Goal: Information Seeking & Learning: Learn about a topic

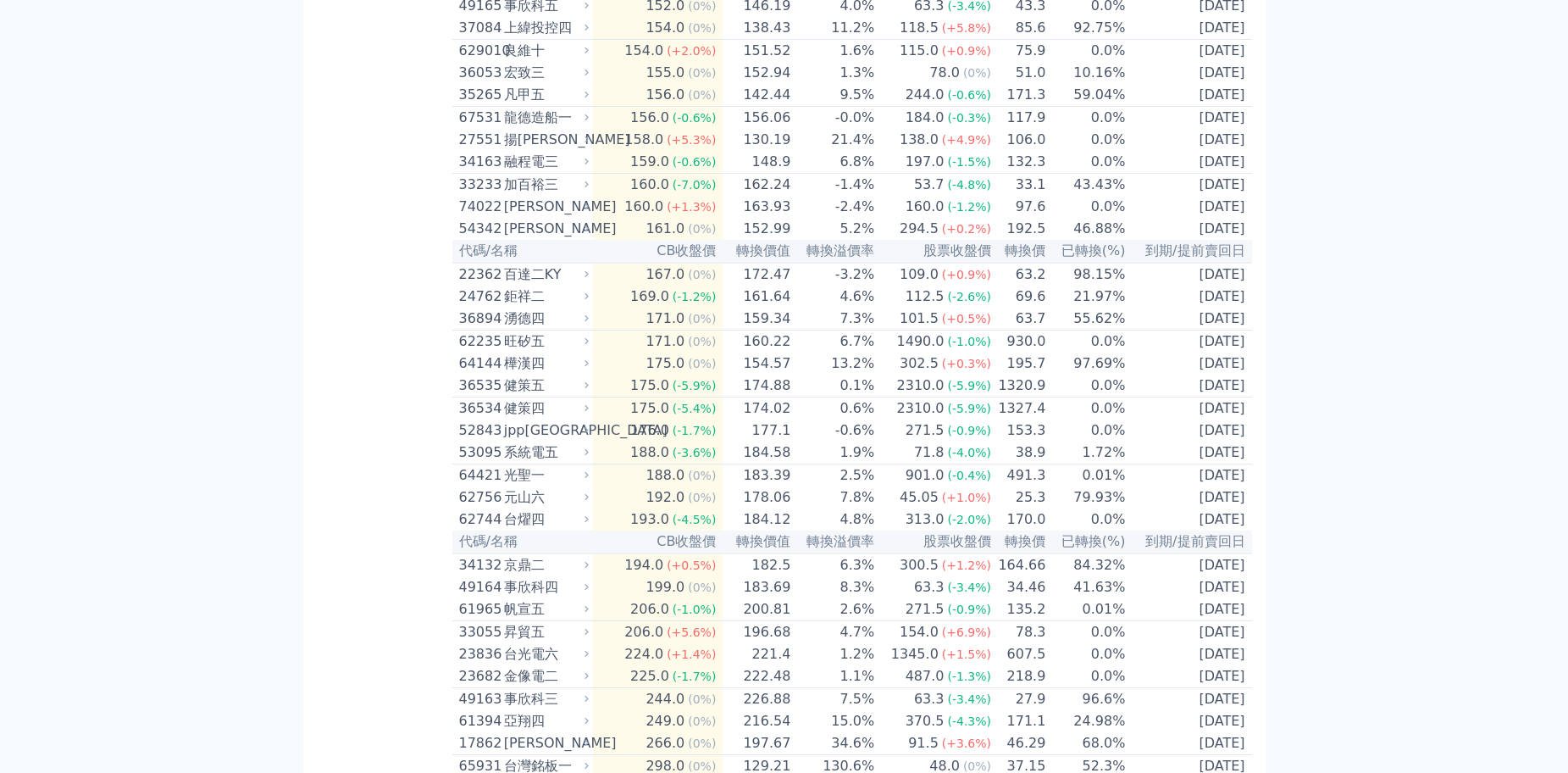
scroll to position [7464, 0]
drag, startPoint x: 553, startPoint y: 148, endPoint x: 506, endPoint y: 152, distance: 47.2
copy div "劍麟三"
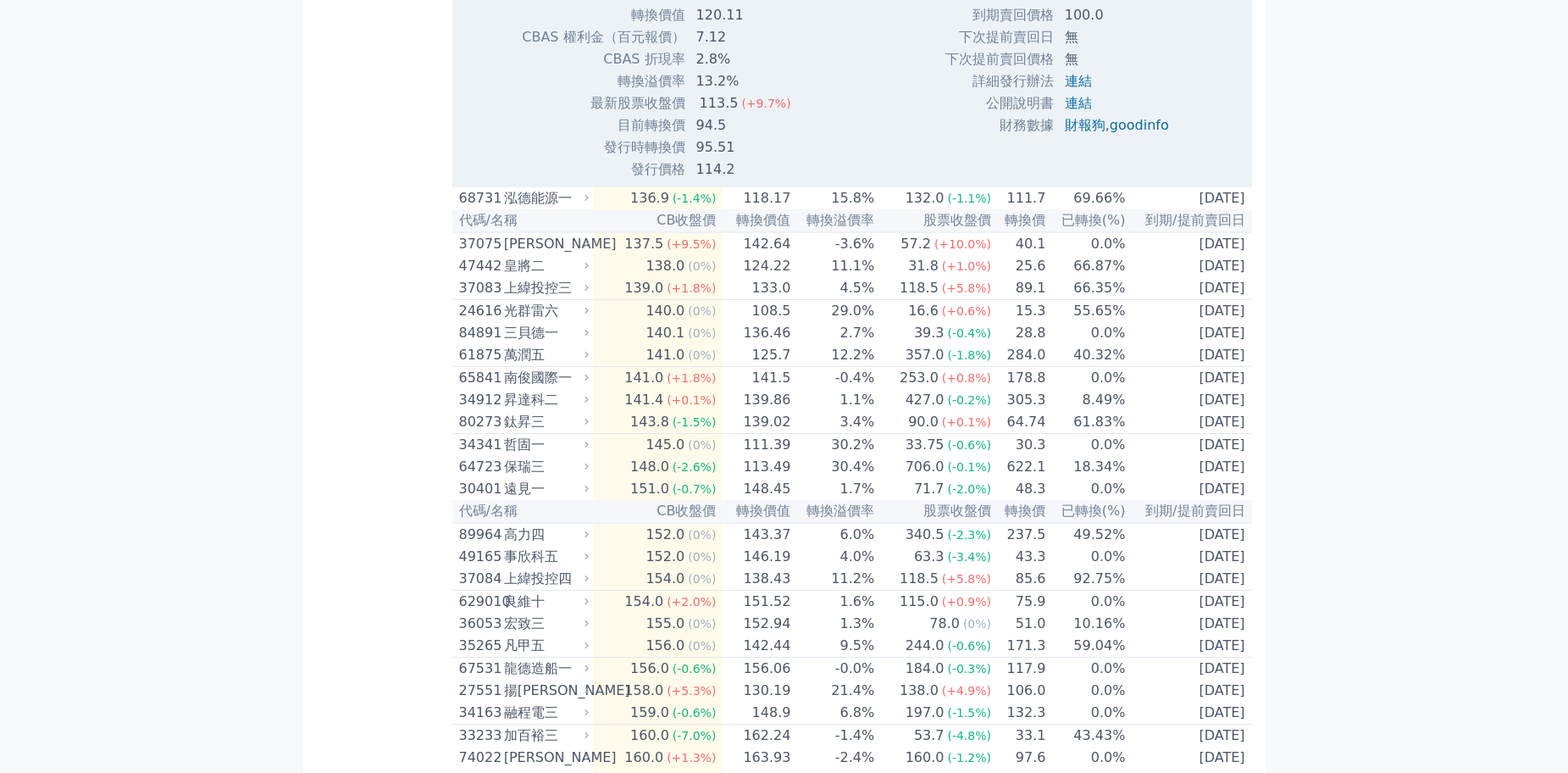
drag, startPoint x: 553, startPoint y: 129, endPoint x: 509, endPoint y: 122, distance: 44.6
copy div "建暐四"
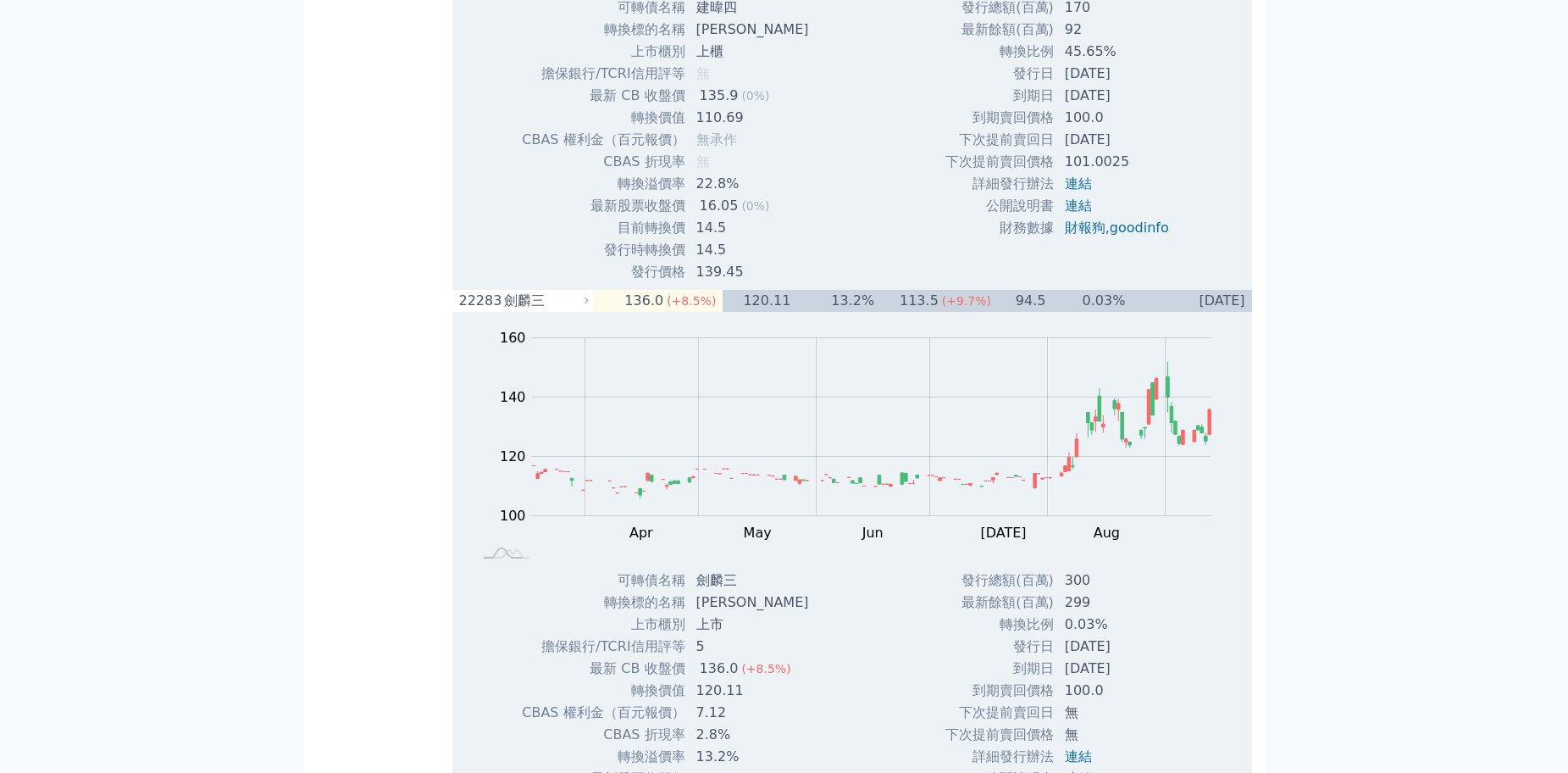
scroll to position [7294, 0]
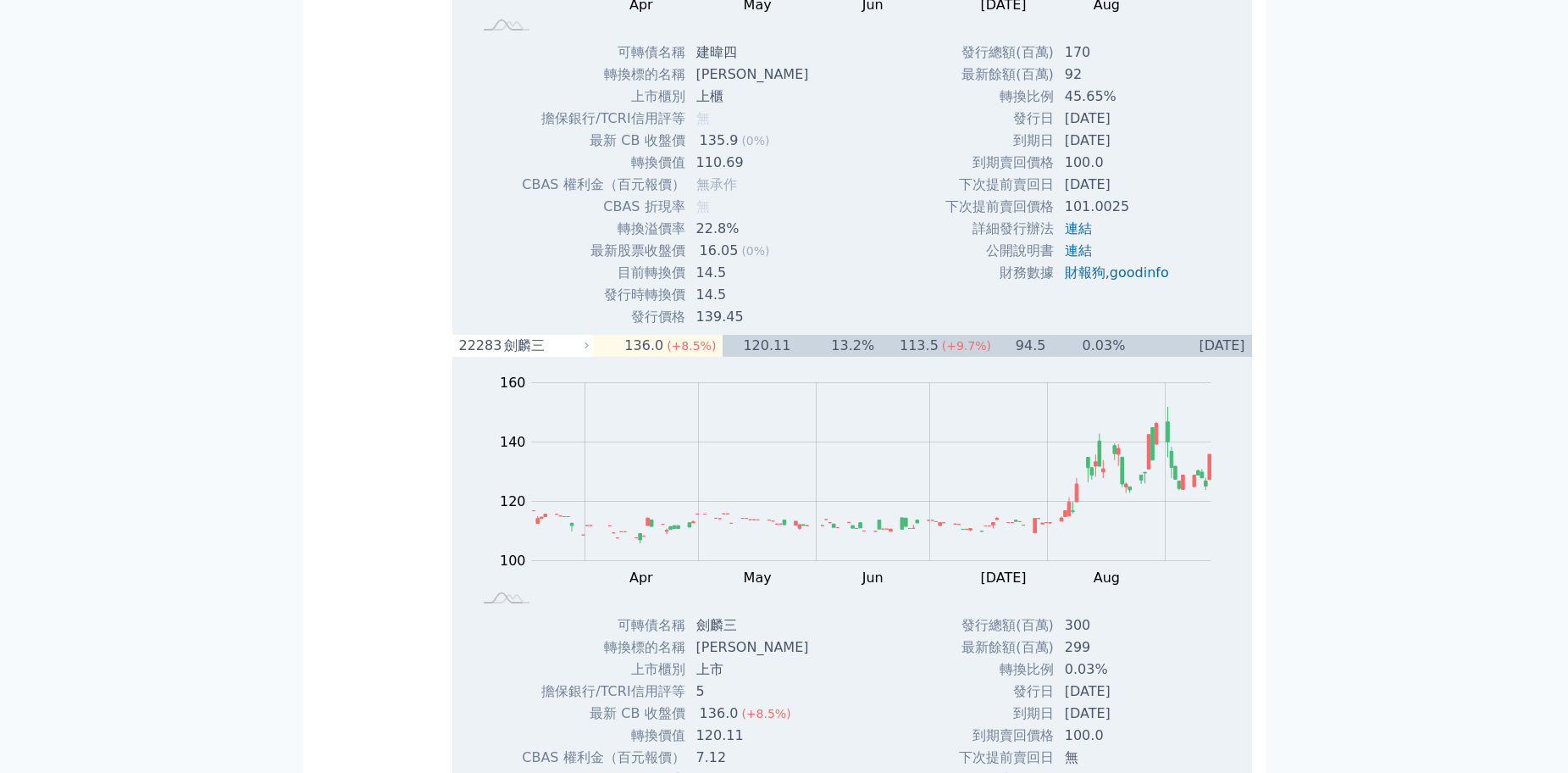
drag, startPoint x: 533, startPoint y: 272, endPoint x: 511, endPoint y: 276, distance: 22.4
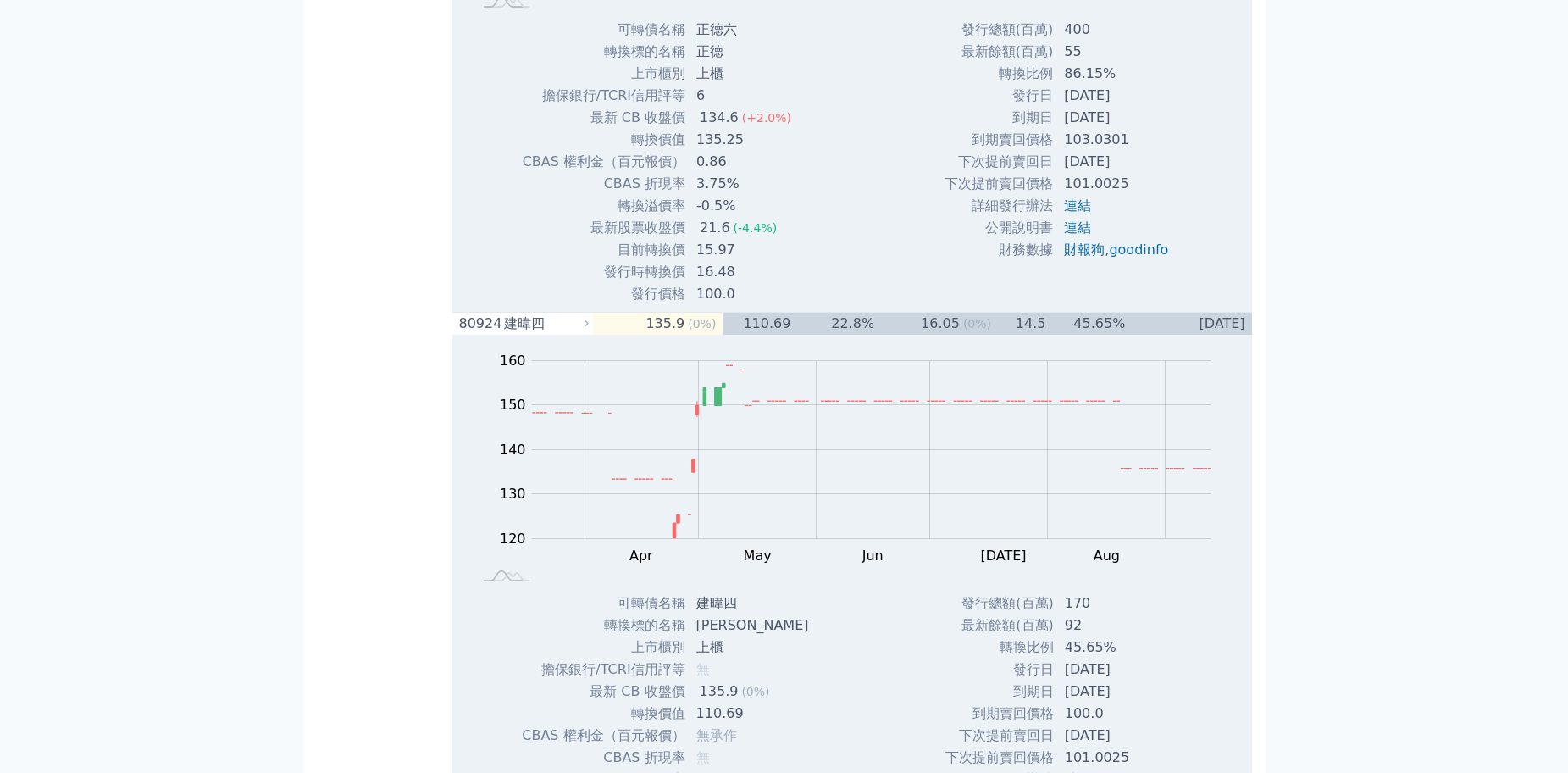
drag, startPoint x: 538, startPoint y: 276, endPoint x: 511, endPoint y: 283, distance: 27.9
copy div "正德六"
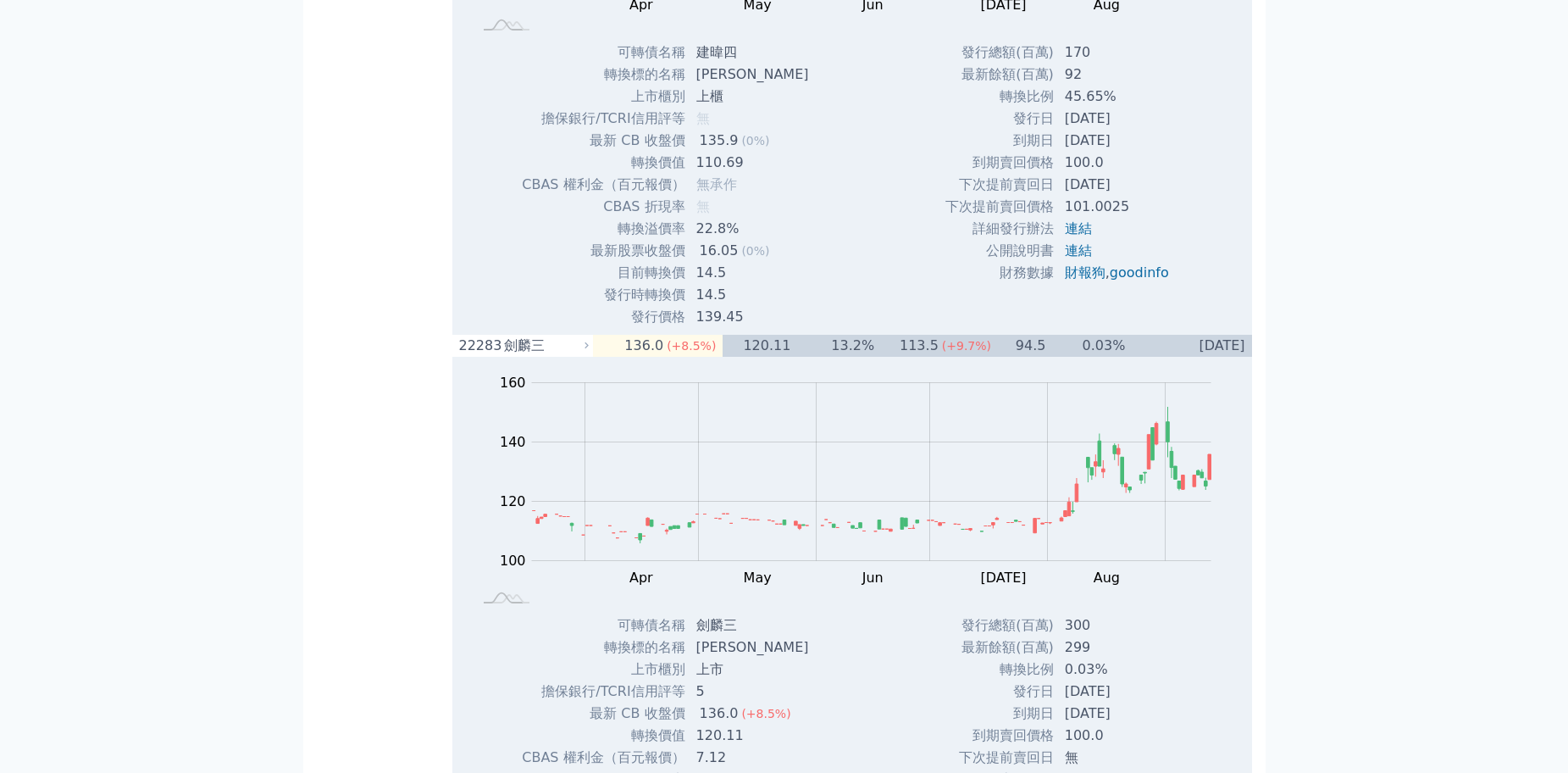
drag, startPoint x: 555, startPoint y: 250, endPoint x: 510, endPoint y: 252, distance: 45.0
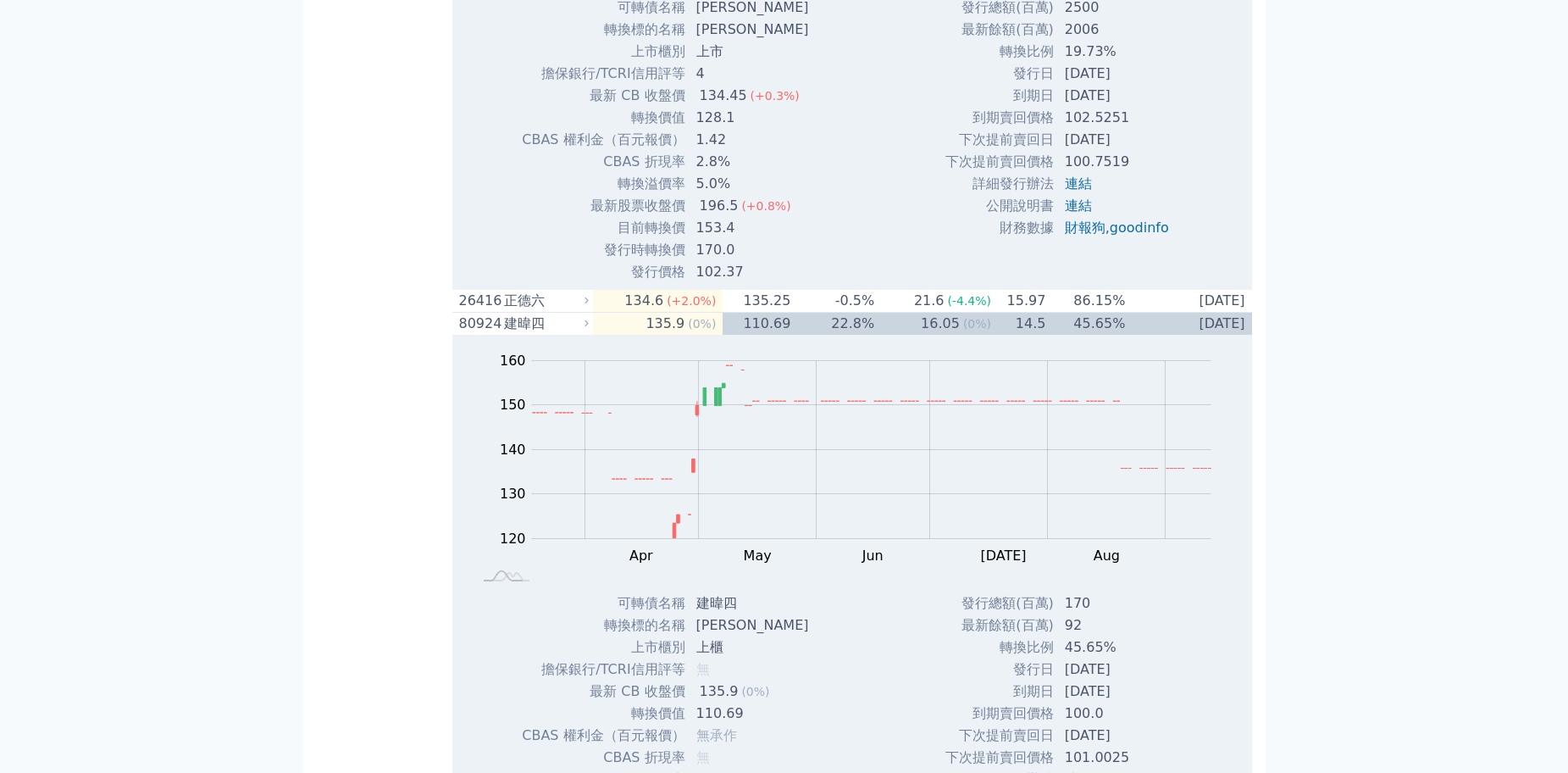
copy div "[PERSON_NAME]"
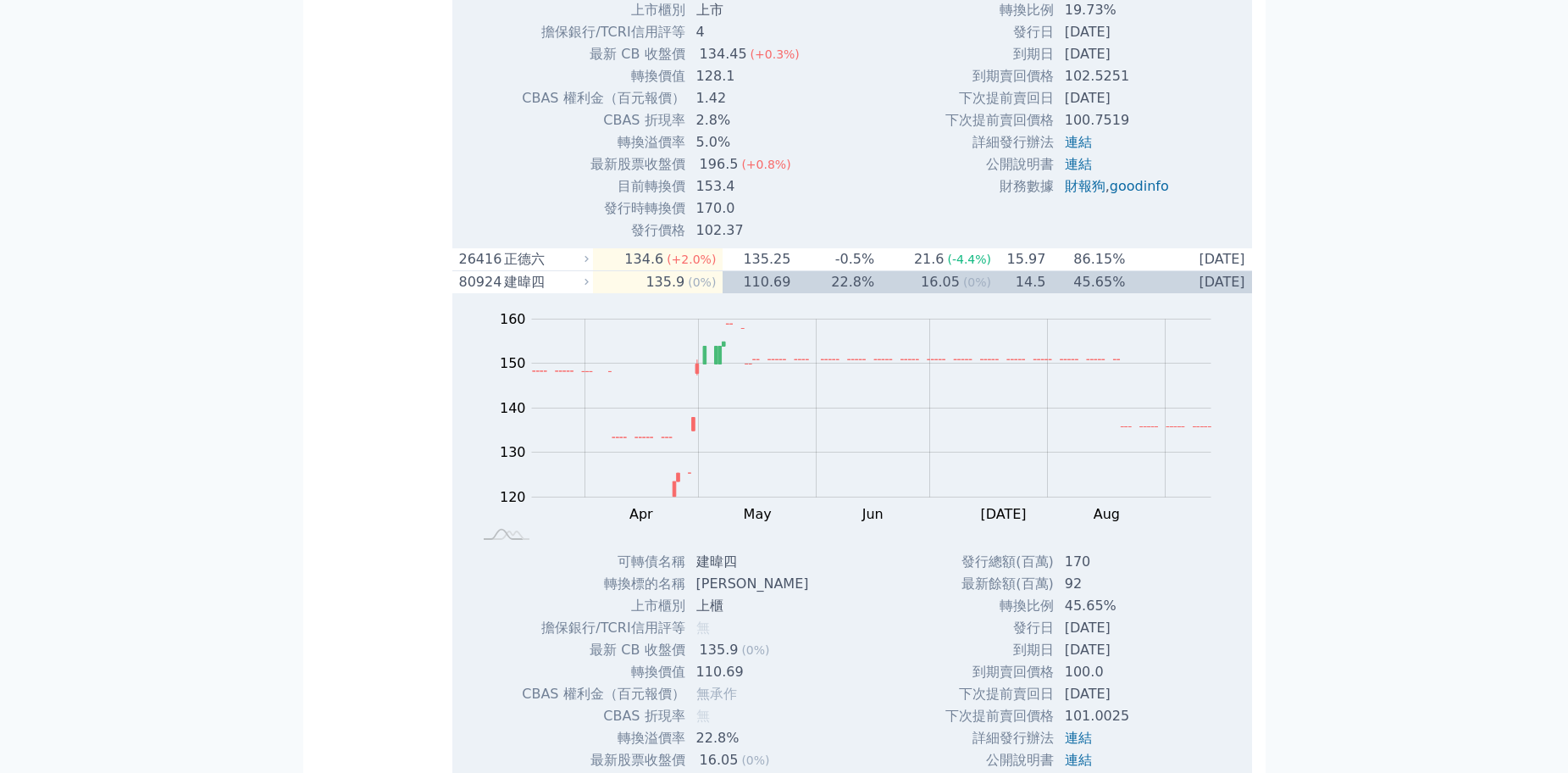
scroll to position [7379, 0]
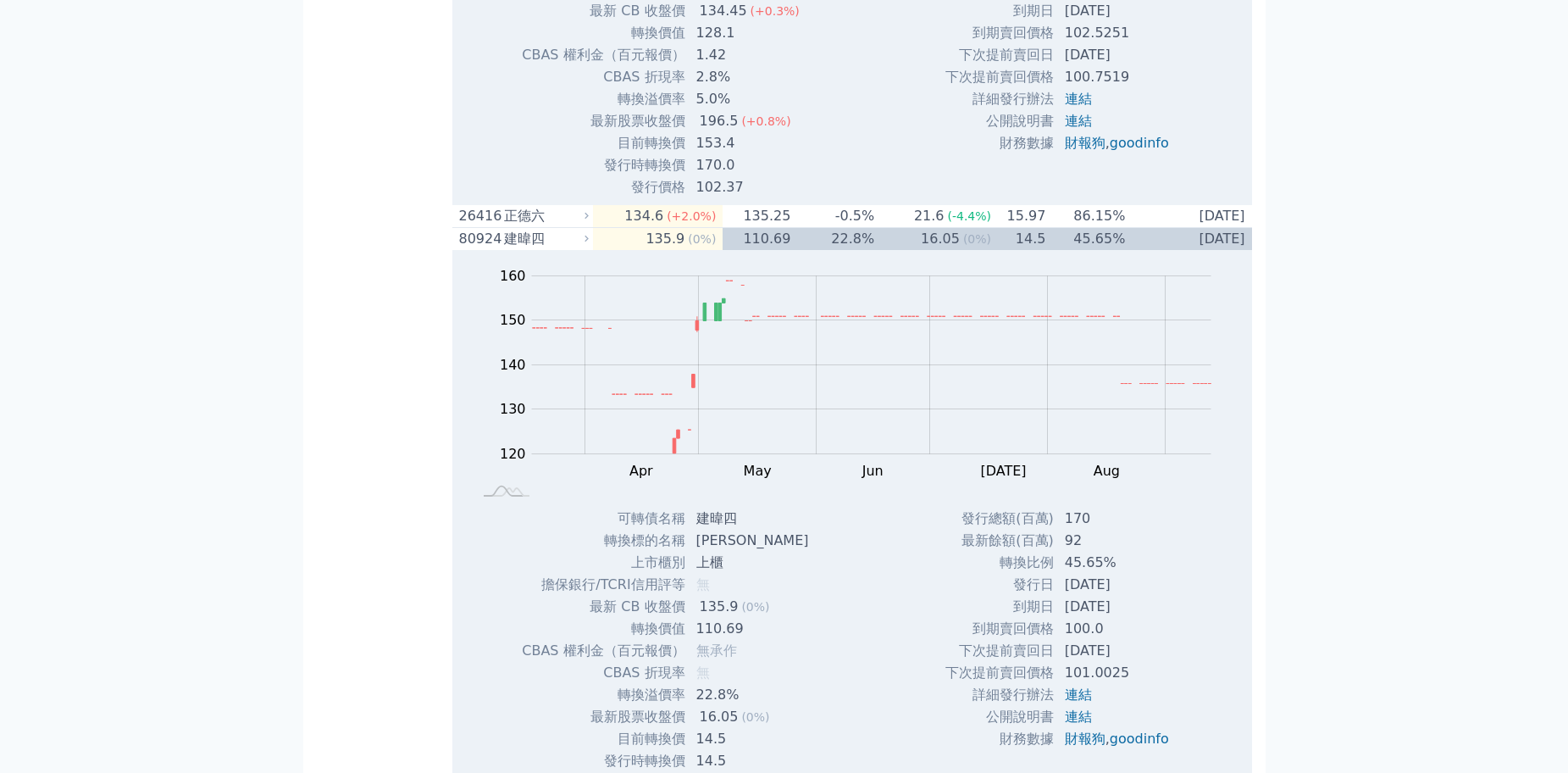
drag, startPoint x: 561, startPoint y: 160, endPoint x: 510, endPoint y: 164, distance: 51.2
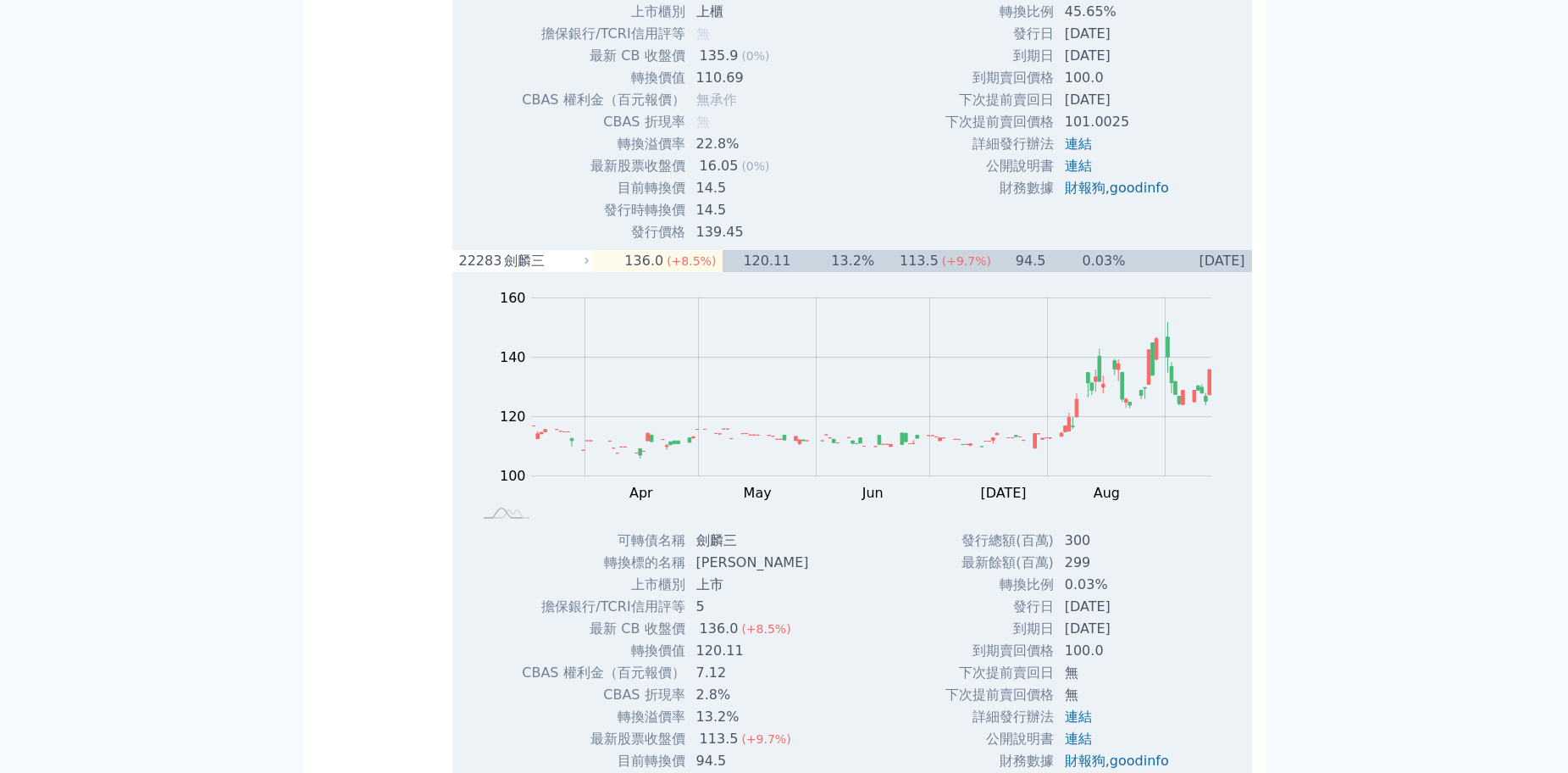
copy div "[PERSON_NAME]"
drag, startPoint x: 557, startPoint y: 142, endPoint x: 507, endPoint y: 150, distance: 50.6
copy div "萬泰科六"
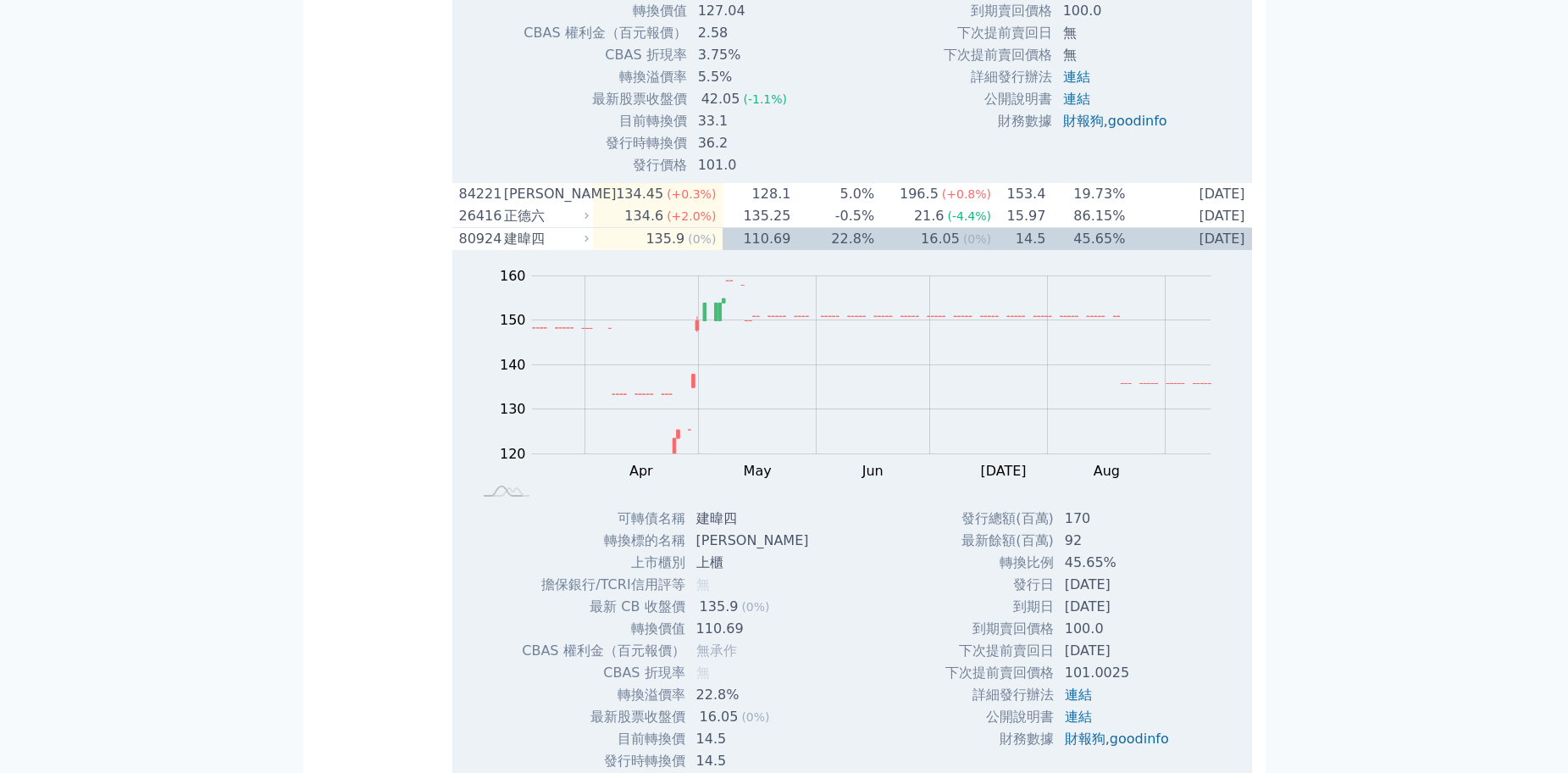
drag, startPoint x: 560, startPoint y: 115, endPoint x: 506, endPoint y: 127, distance: 55.3
copy div "新日興三"
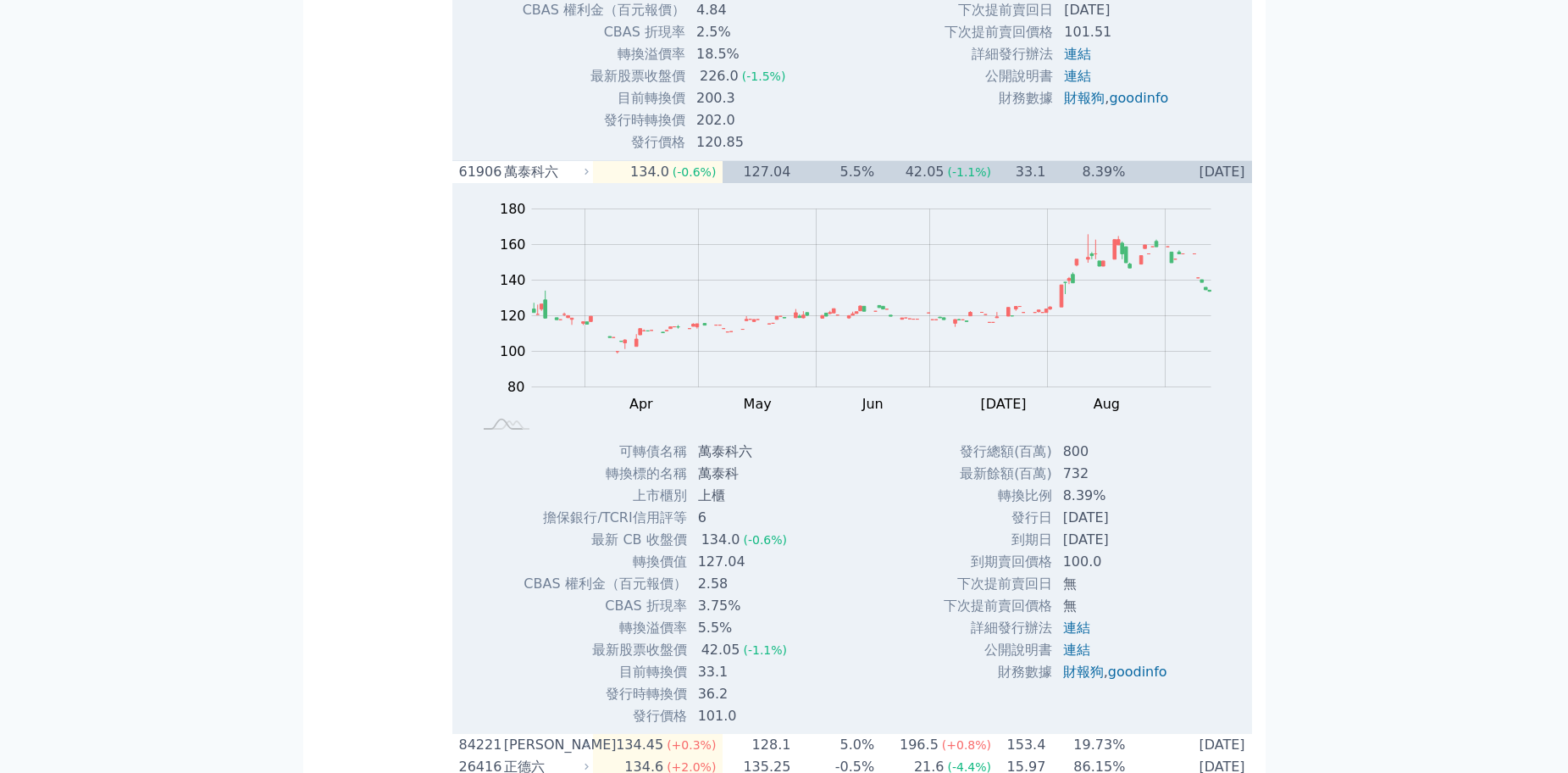
drag, startPoint x: 546, startPoint y: 93, endPoint x: 510, endPoint y: 99, distance: 36.5
copy div "雙鴻五"
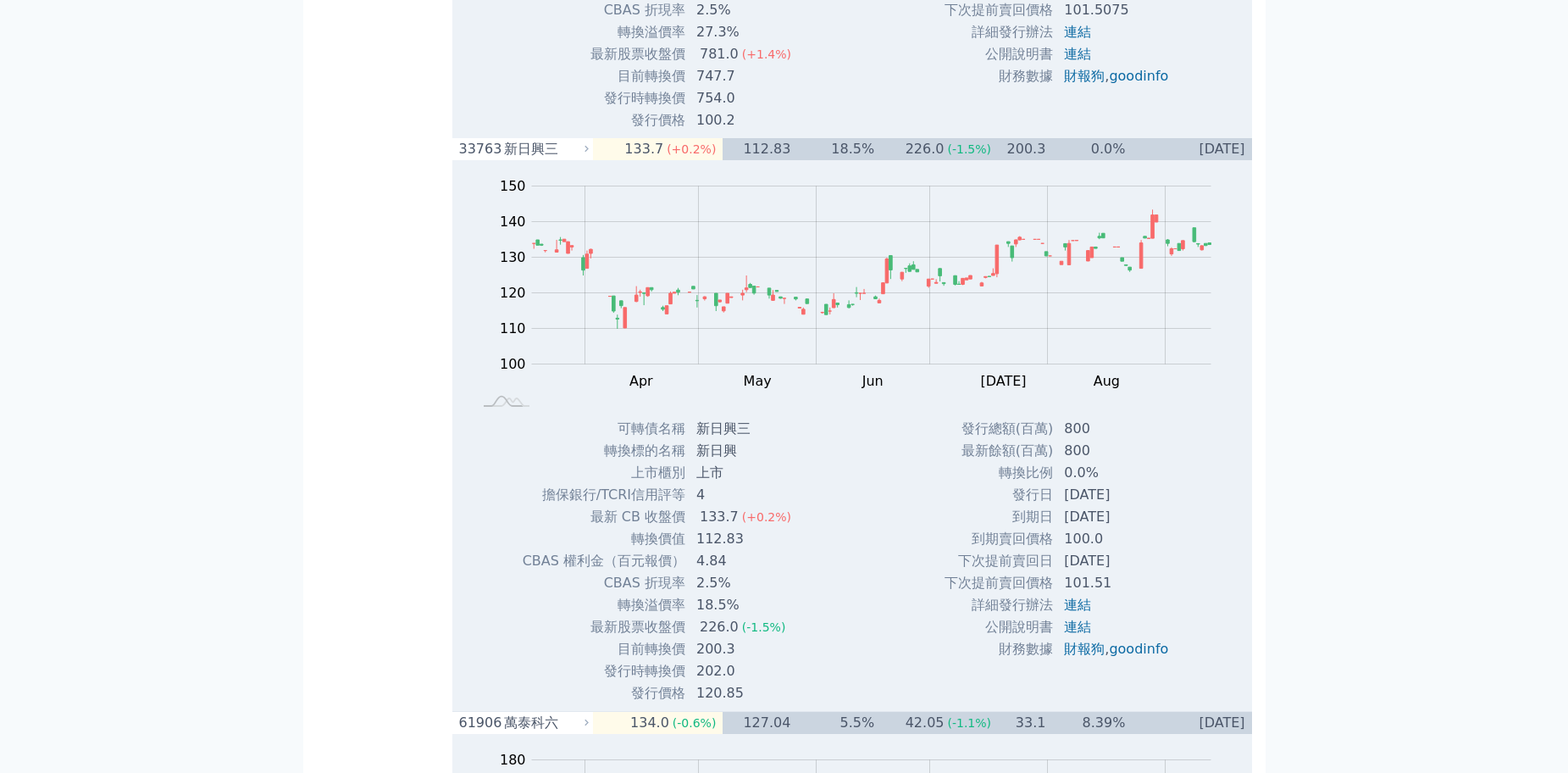
copy div "南俊國際二"
drag, startPoint x: 572, startPoint y: 70, endPoint x: 509, endPoint y: 77, distance: 63.4
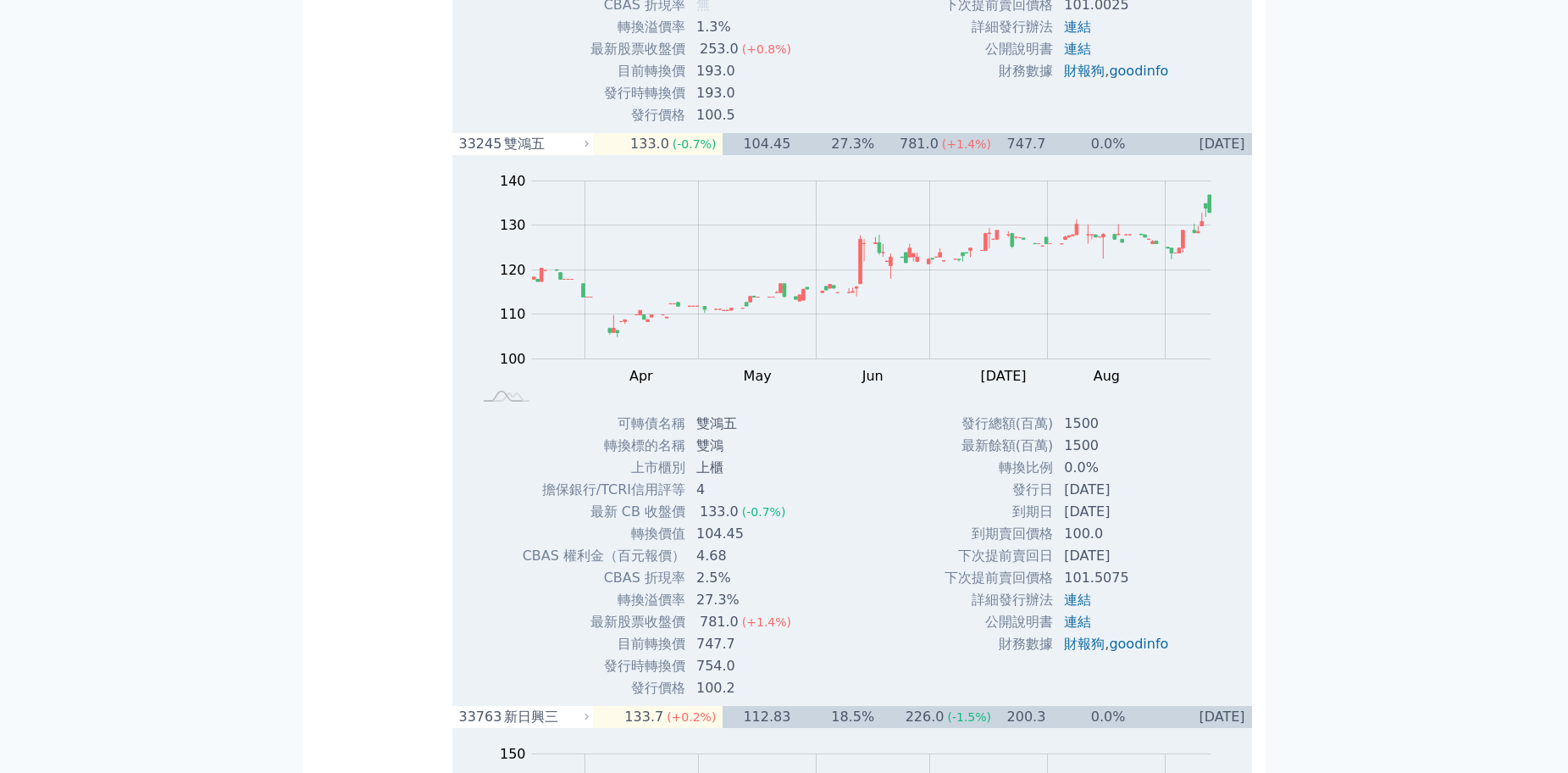
scroll to position [7124, 0]
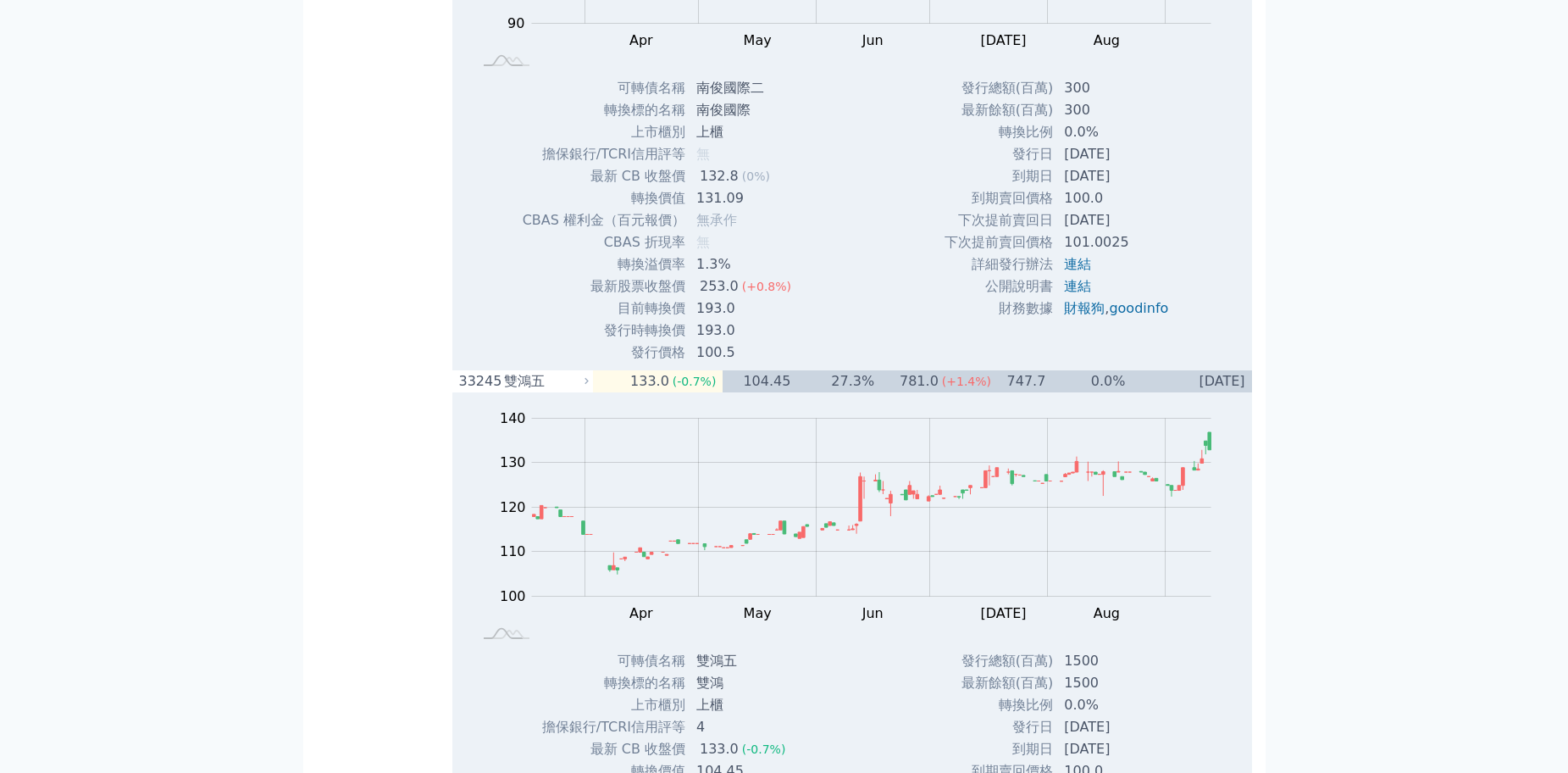
drag, startPoint x: 544, startPoint y: 300, endPoint x: 507, endPoint y: 301, distance: 37.0
copy div "易發一"
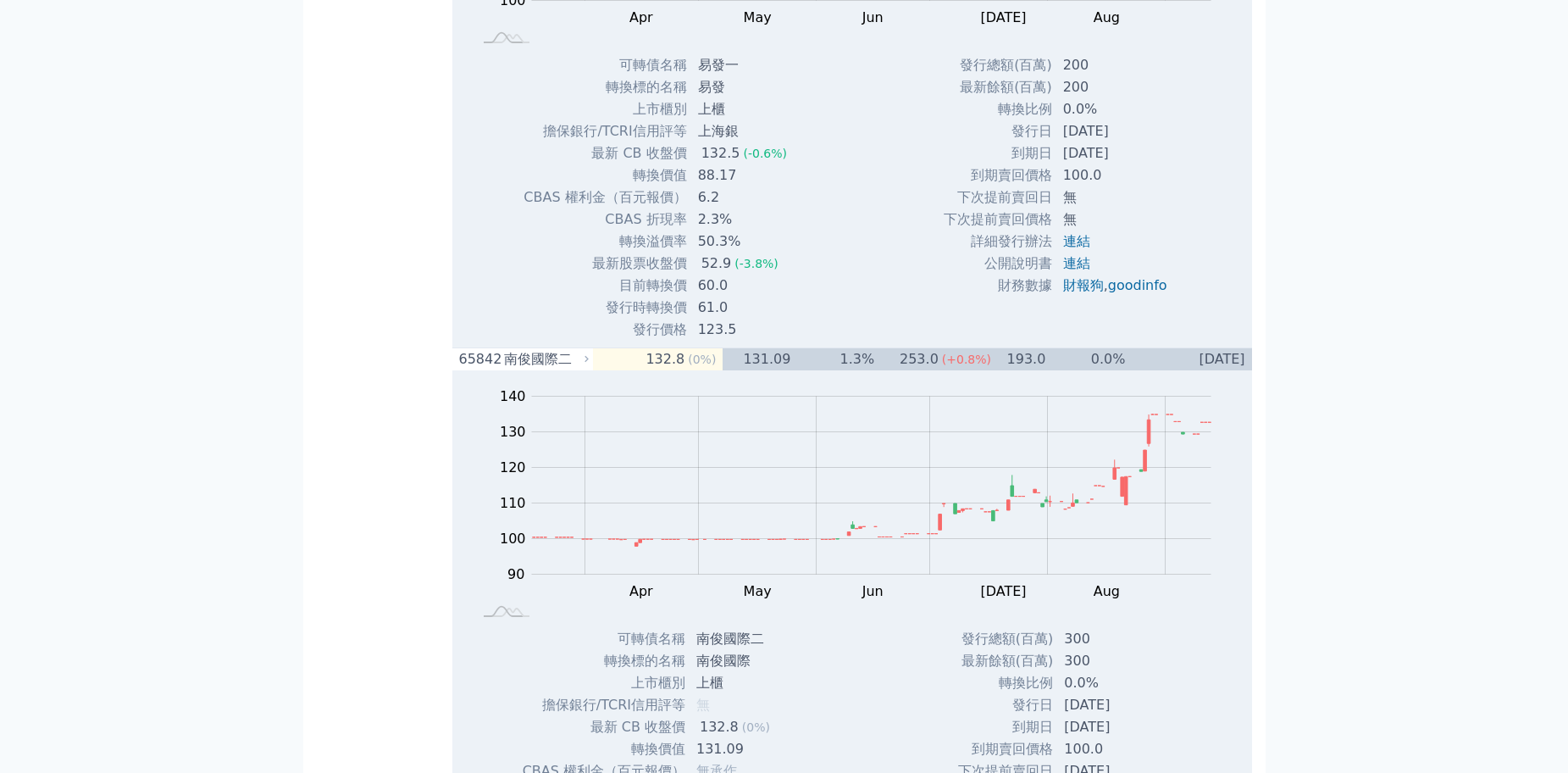
drag, startPoint x: 557, startPoint y: 279, endPoint x: 509, endPoint y: 279, distance: 48.0
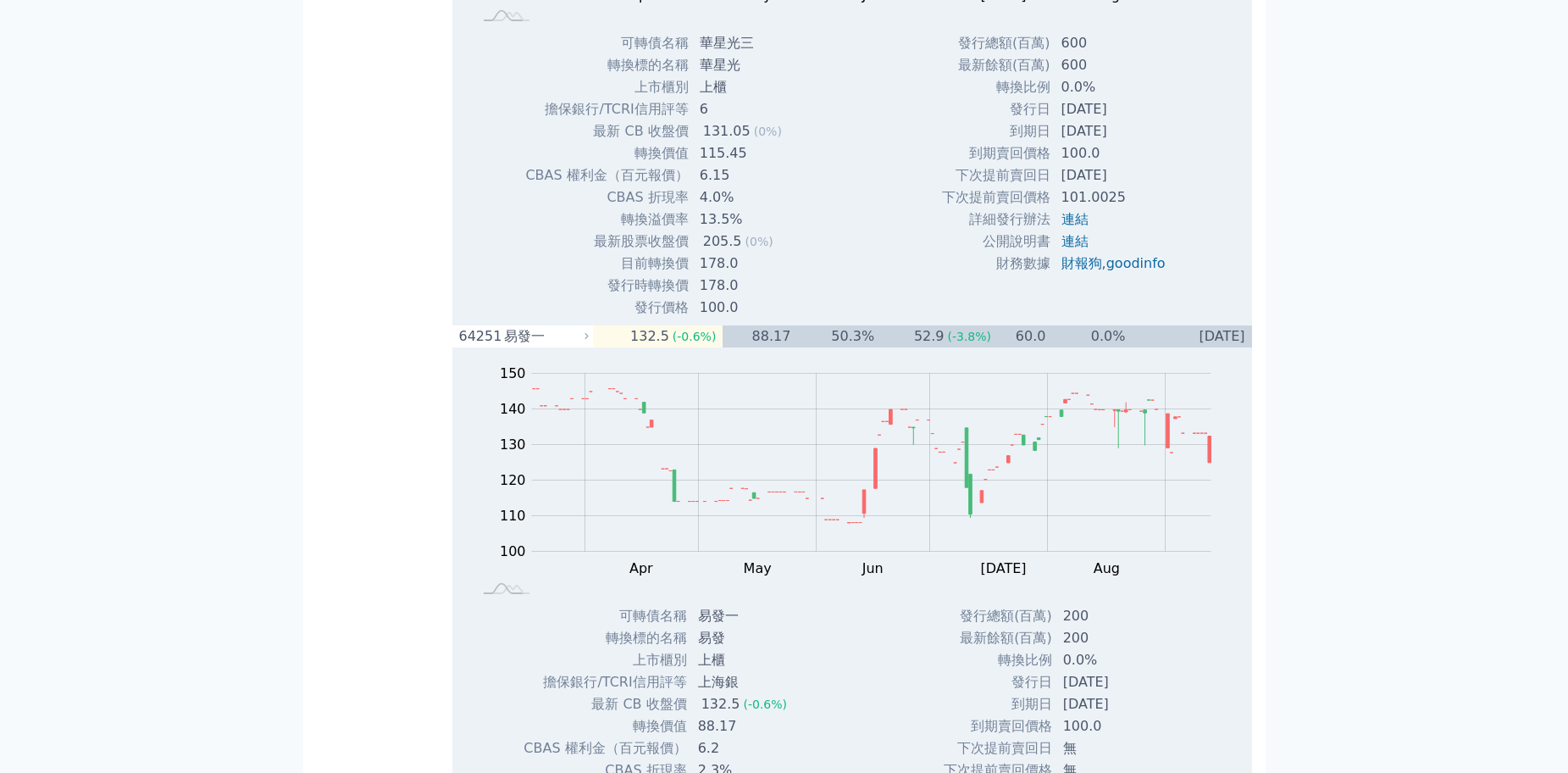
drag, startPoint x: 572, startPoint y: 248, endPoint x: 505, endPoint y: 259, distance: 67.9
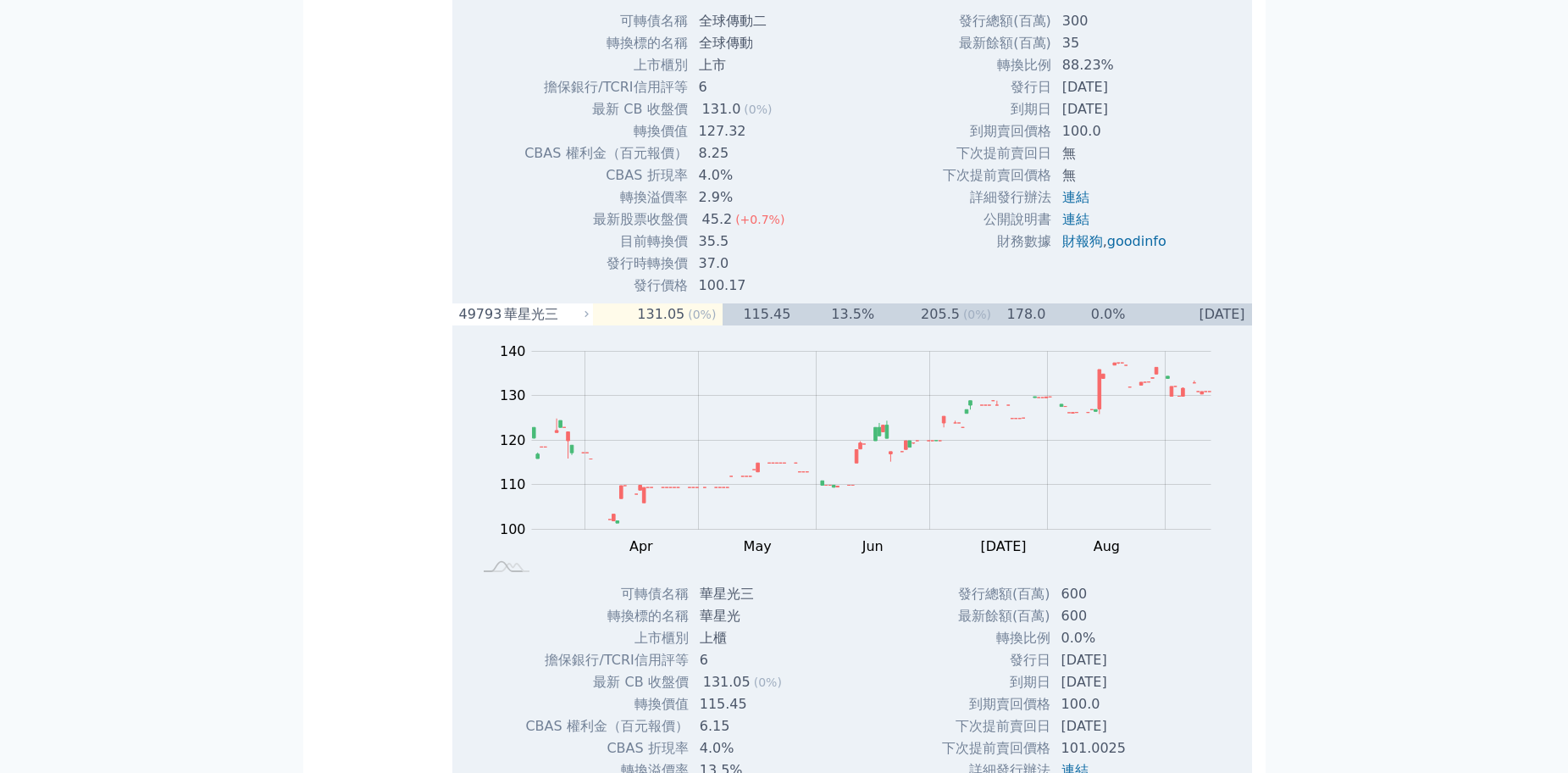
drag, startPoint x: 574, startPoint y: 197, endPoint x: 510, endPoint y: 204, distance: 64.4
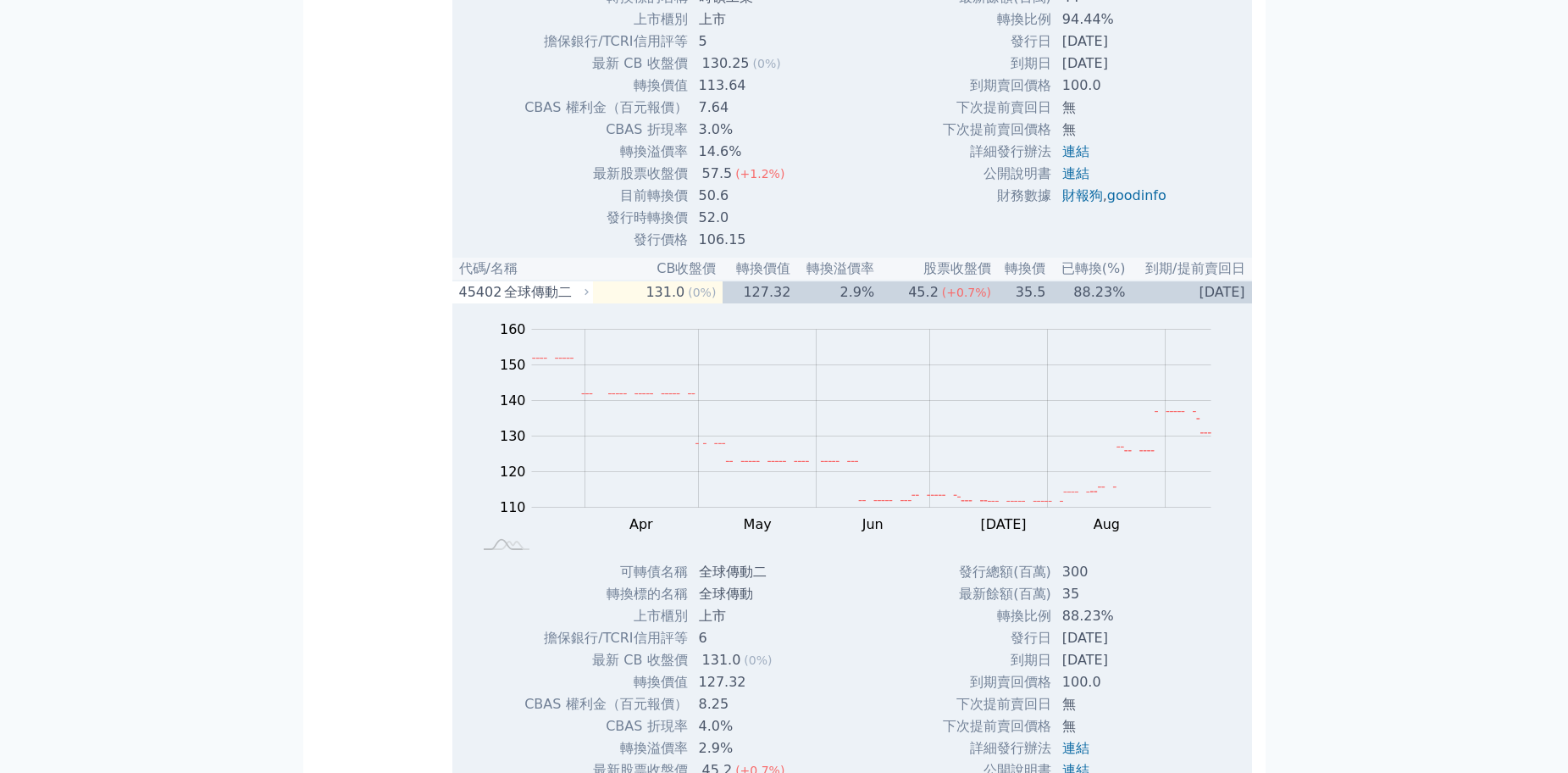
drag, startPoint x: 545, startPoint y: 172, endPoint x: 508, endPoint y: 181, distance: 38.1
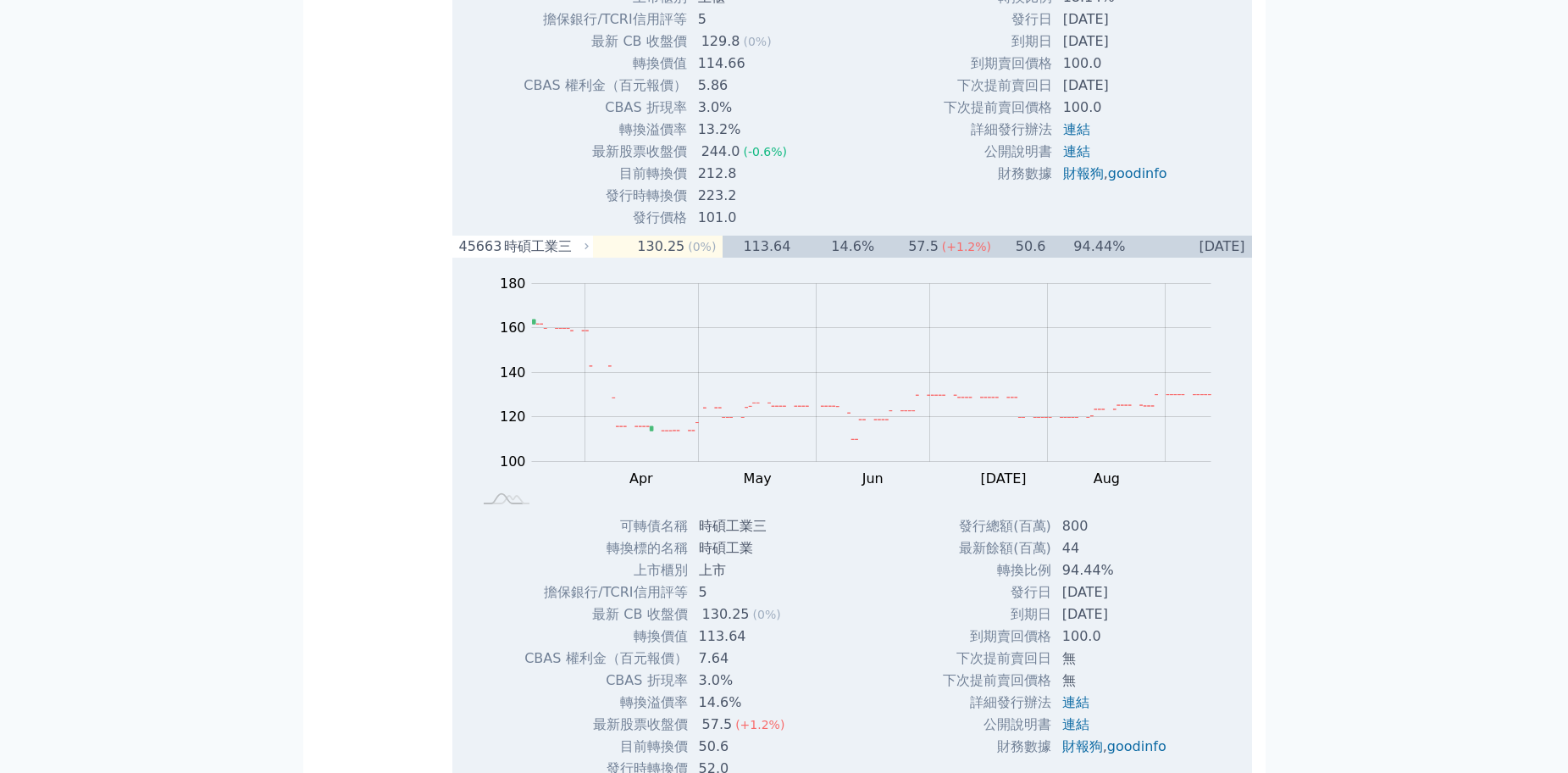
drag, startPoint x: 559, startPoint y: 156, endPoint x: 512, endPoint y: 156, distance: 47.0
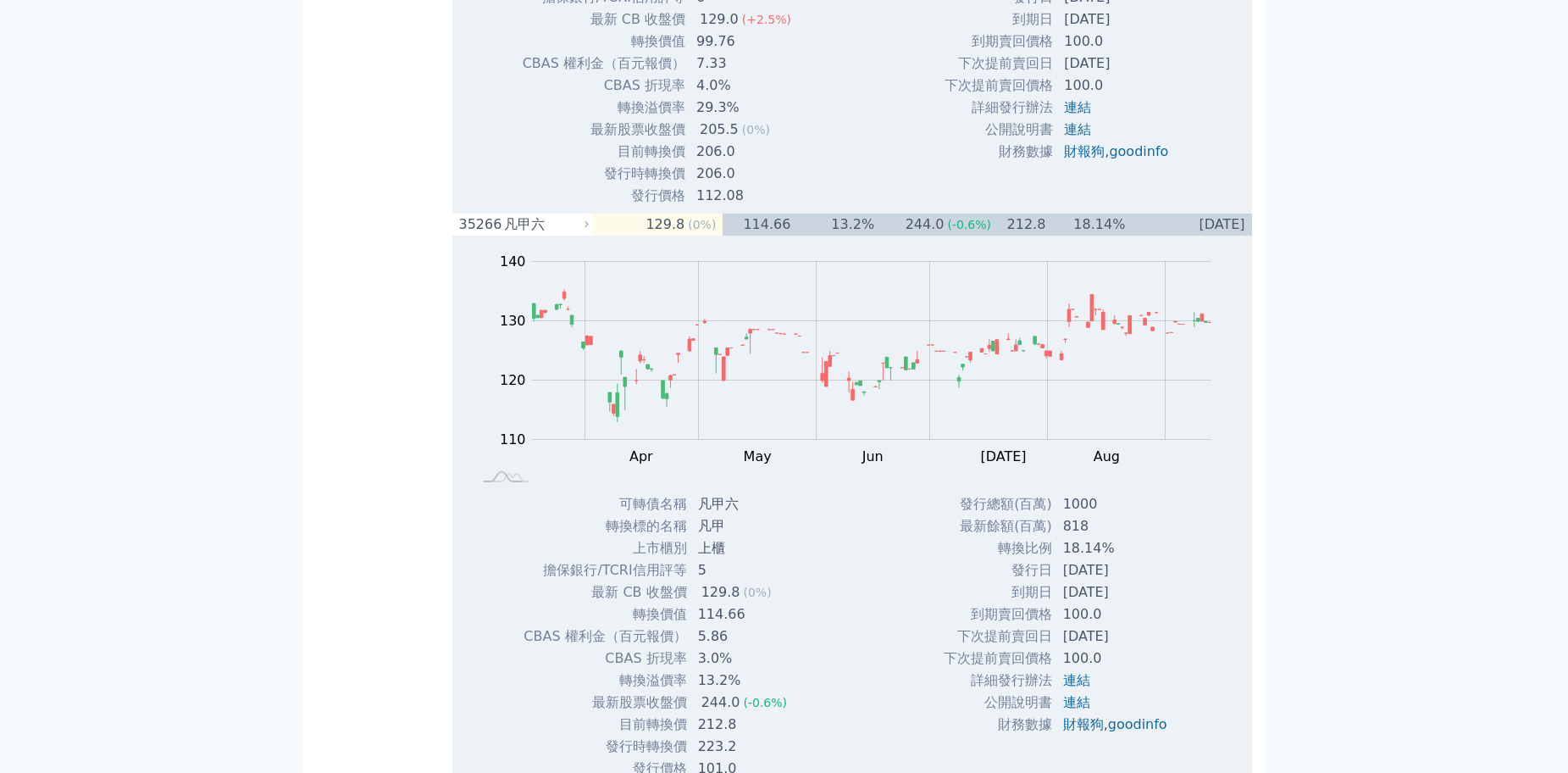
drag, startPoint x: 510, startPoint y: 127, endPoint x: 583, endPoint y: 123, distance: 73.1
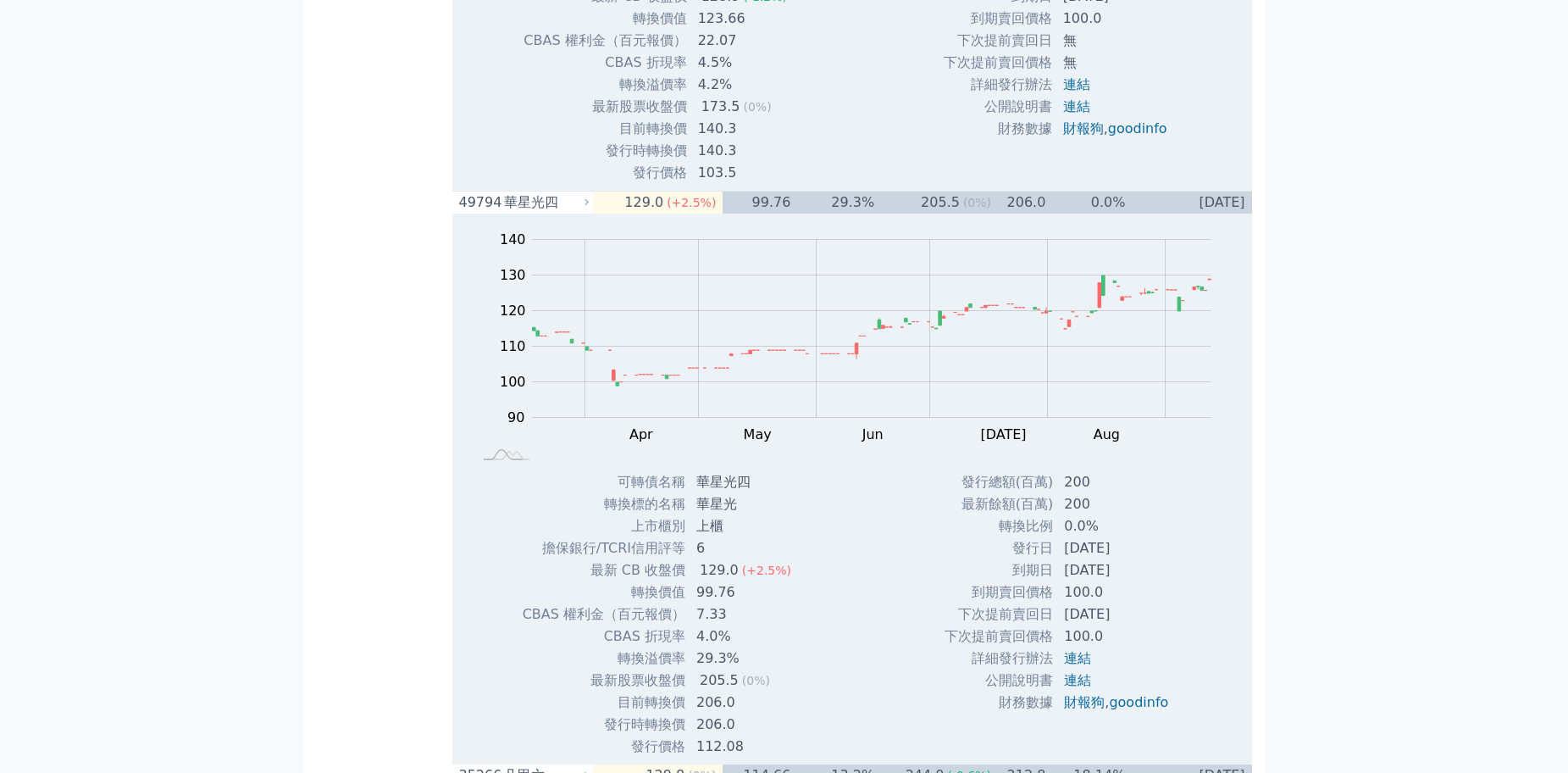
drag, startPoint x: 546, startPoint y: 105, endPoint x: 506, endPoint y: 112, distance: 40.6
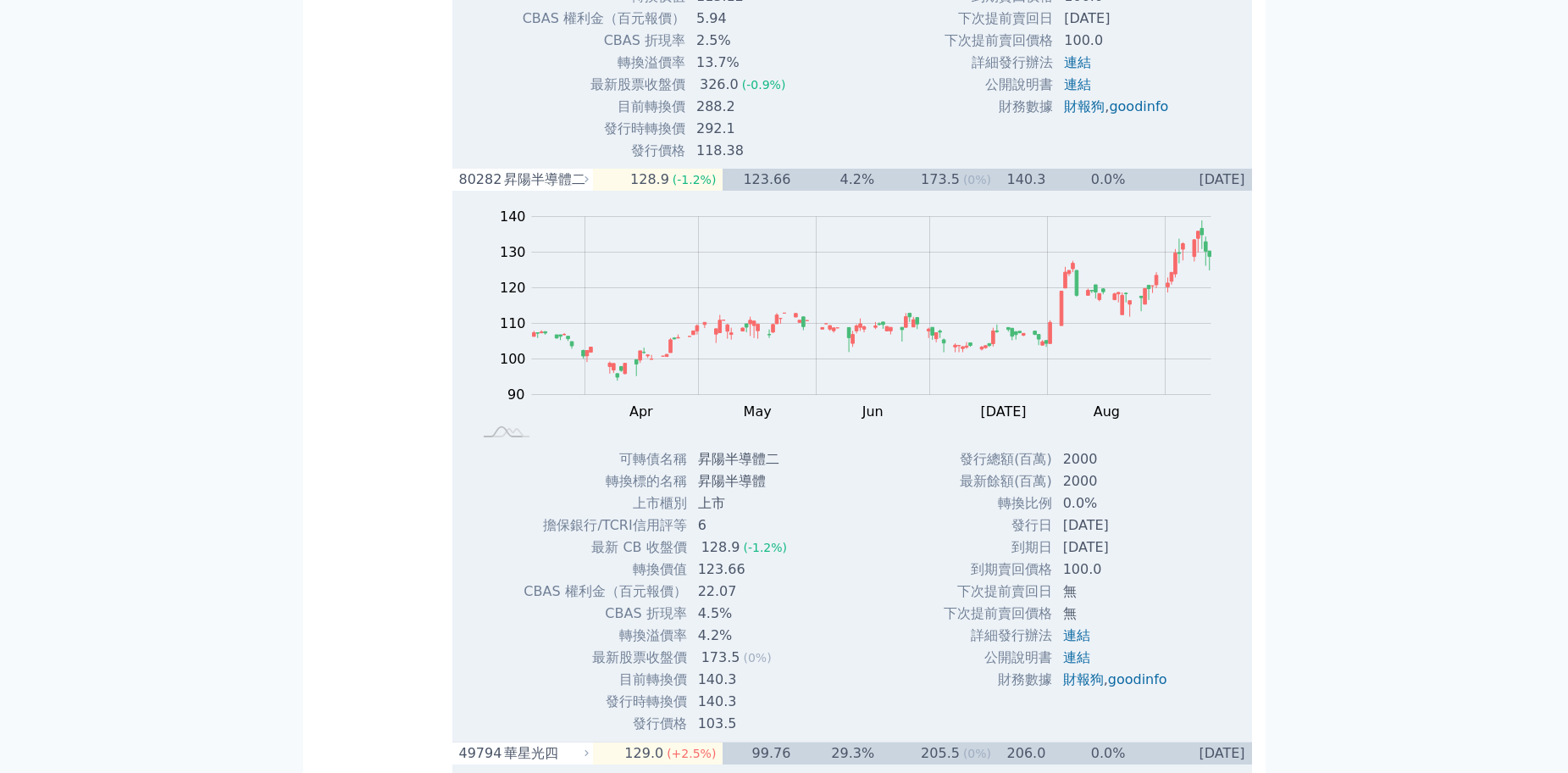
drag, startPoint x: 544, startPoint y: 86, endPoint x: 510, endPoint y: 85, distance: 34.0
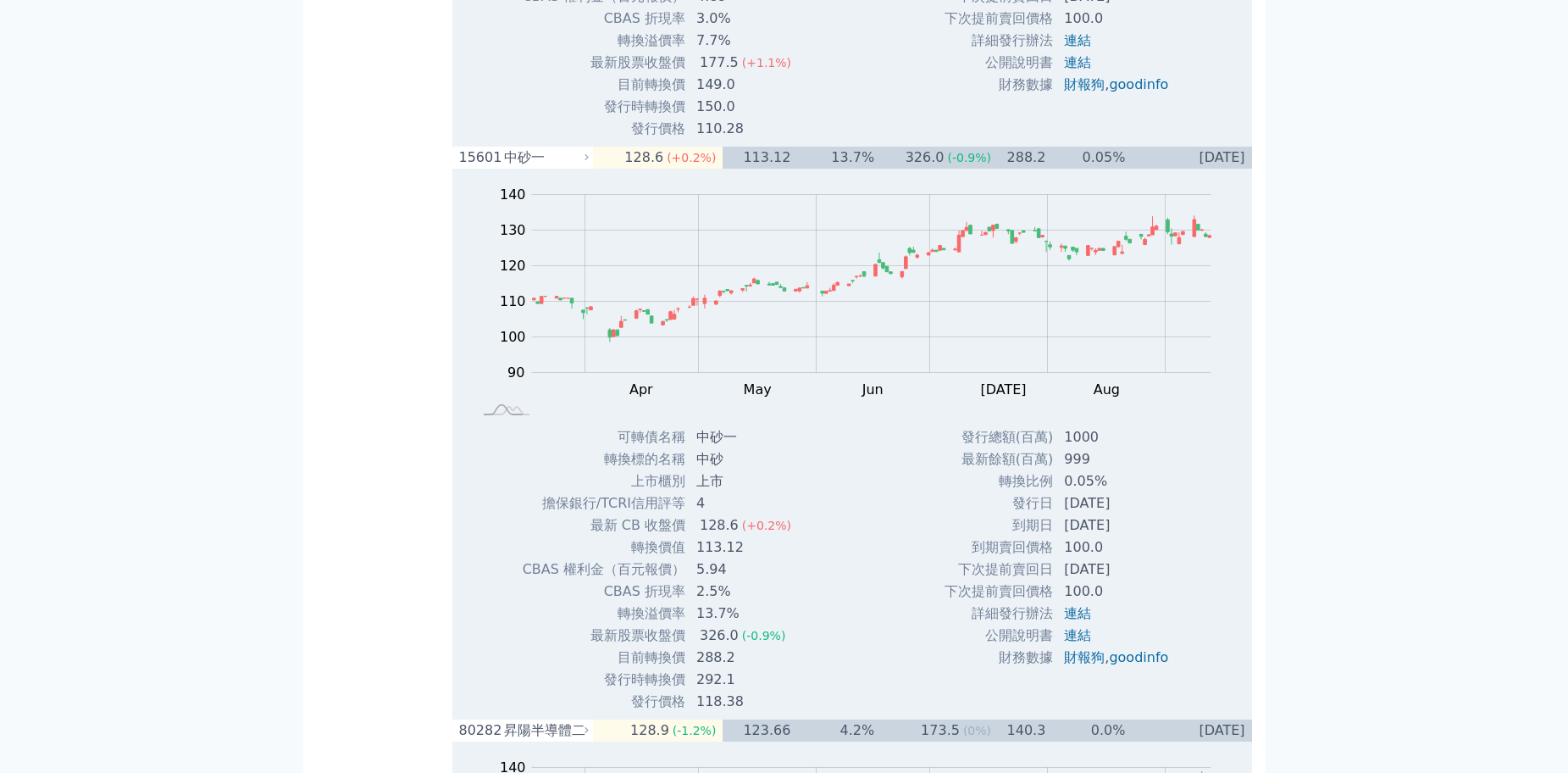
drag, startPoint x: 544, startPoint y: 66, endPoint x: 504, endPoint y: 66, distance: 40.0
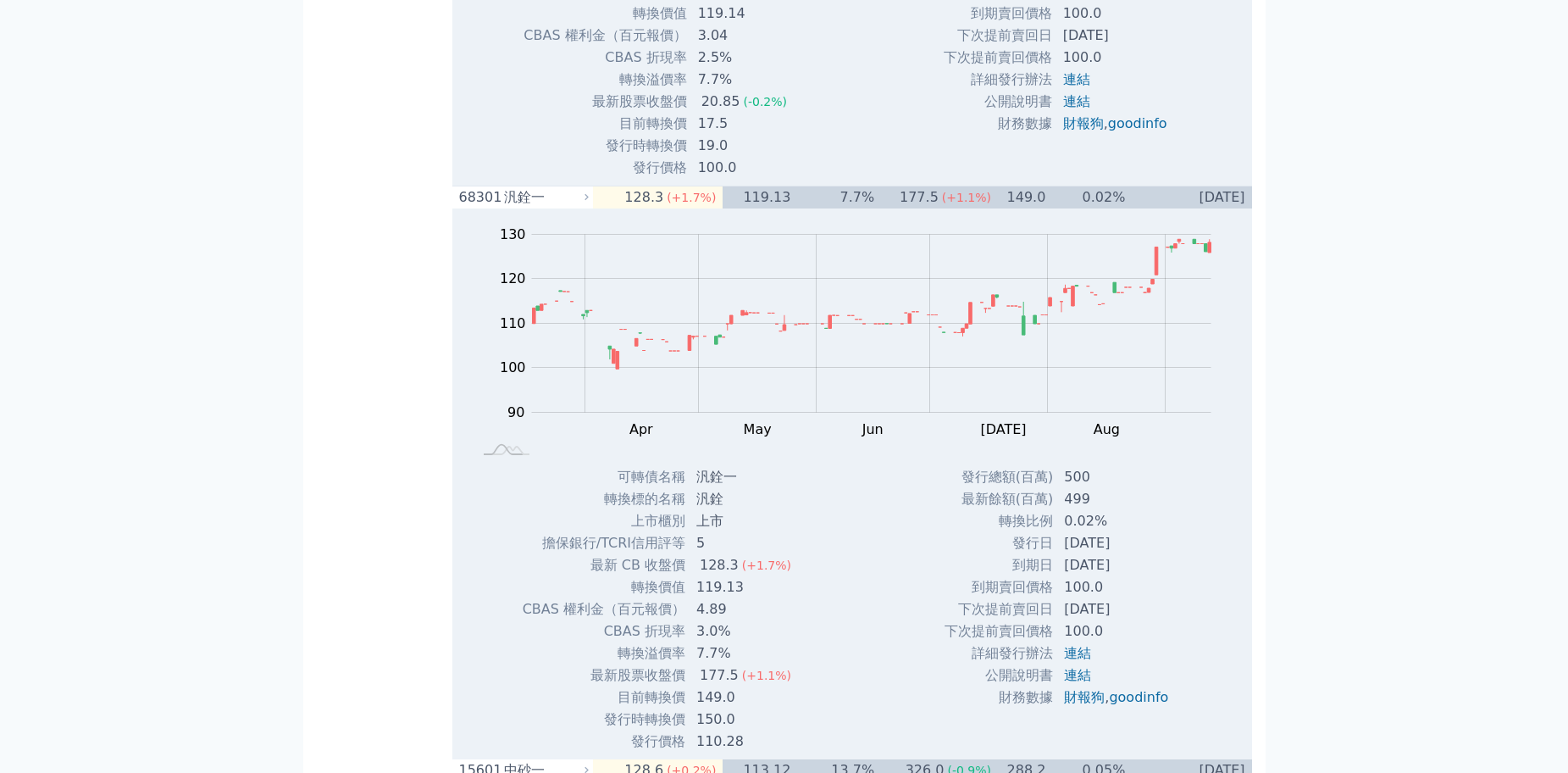
scroll to position [6955, 0]
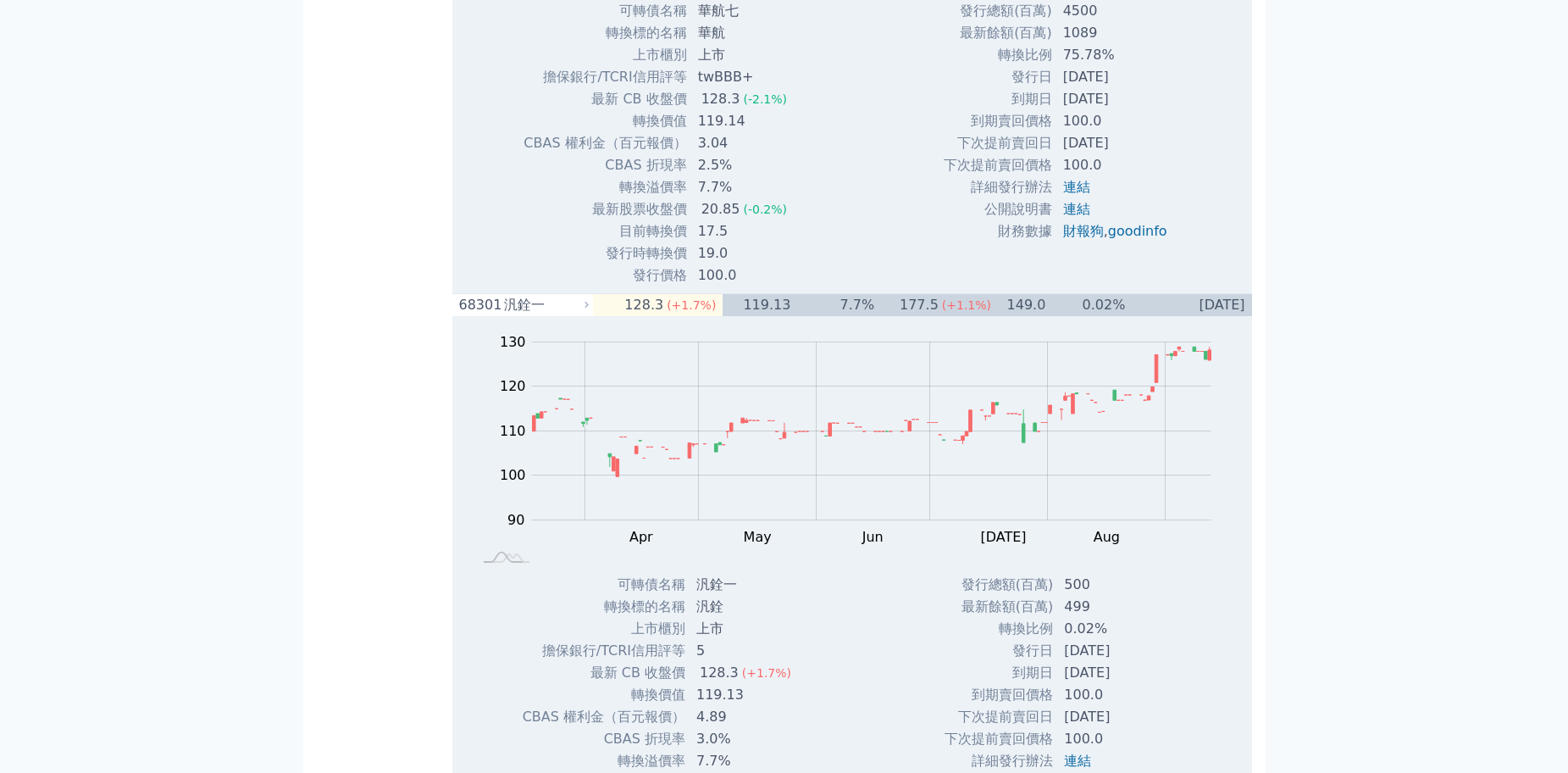
drag, startPoint x: 545, startPoint y: 202, endPoint x: 510, endPoint y: 208, distance: 35.5
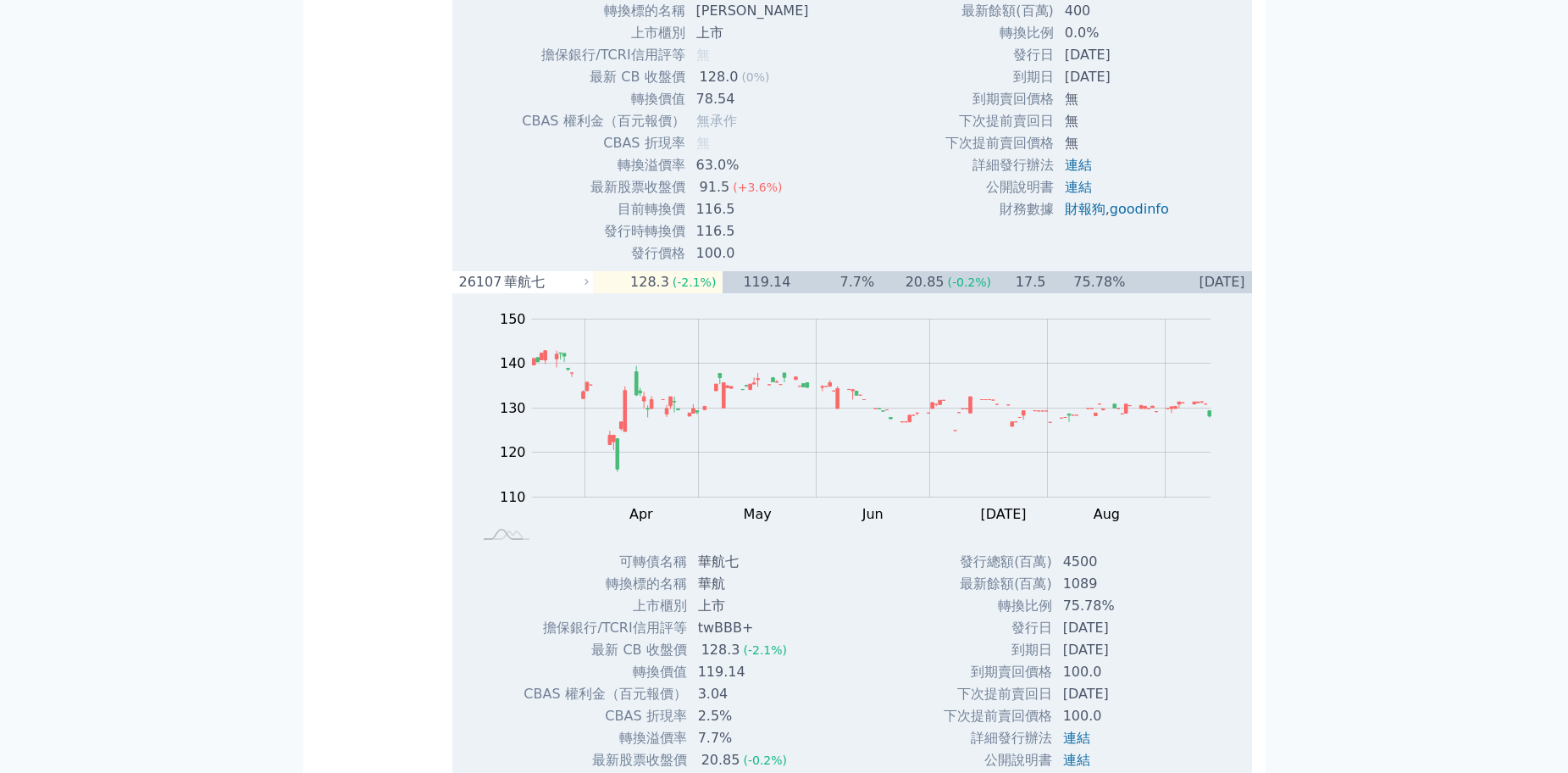
drag, startPoint x: 551, startPoint y: 183, endPoint x: 506, endPoint y: 188, distance: 45.3
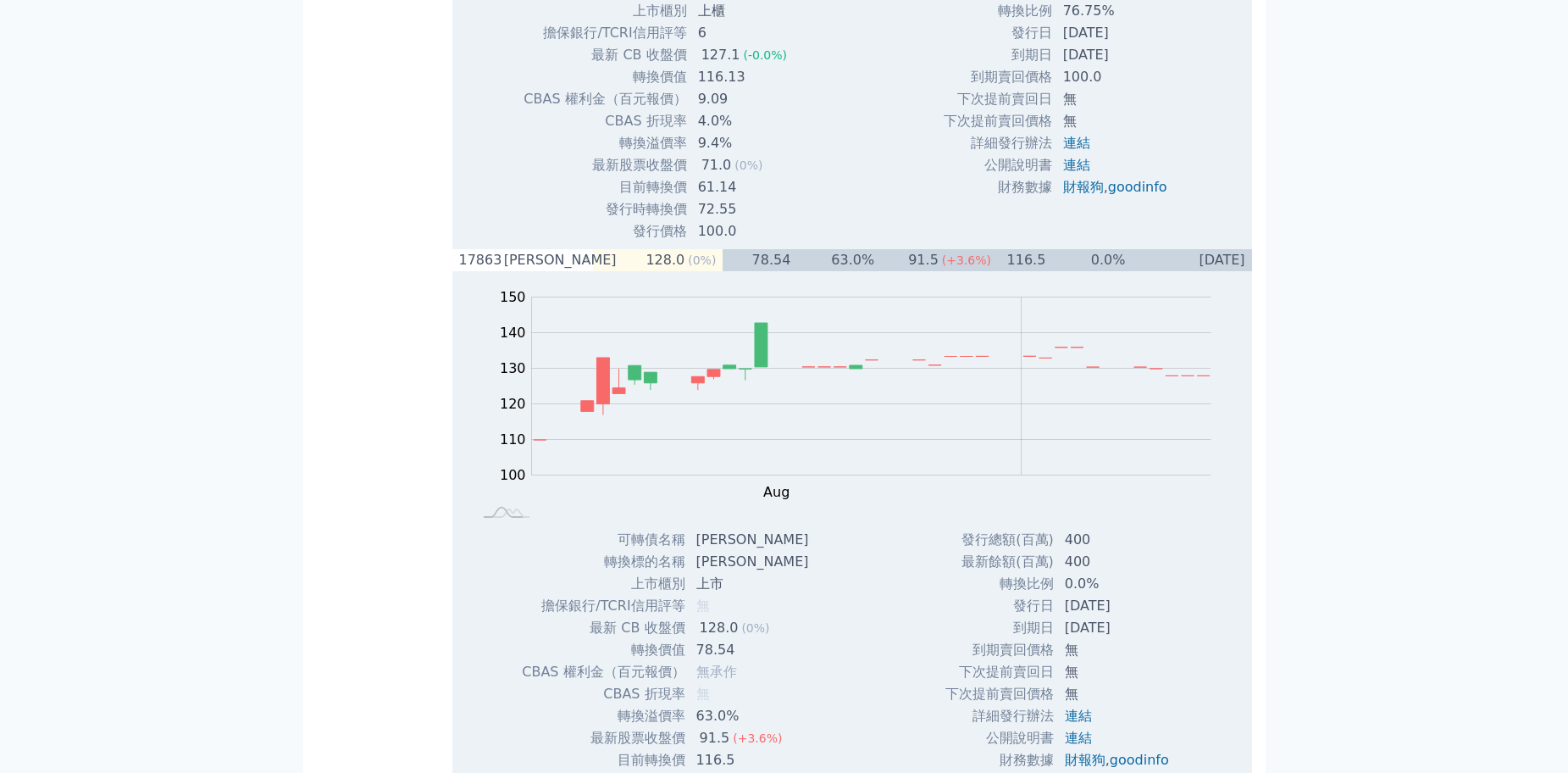
drag, startPoint x: 531, startPoint y: 160, endPoint x: 505, endPoint y: 164, distance: 26.3
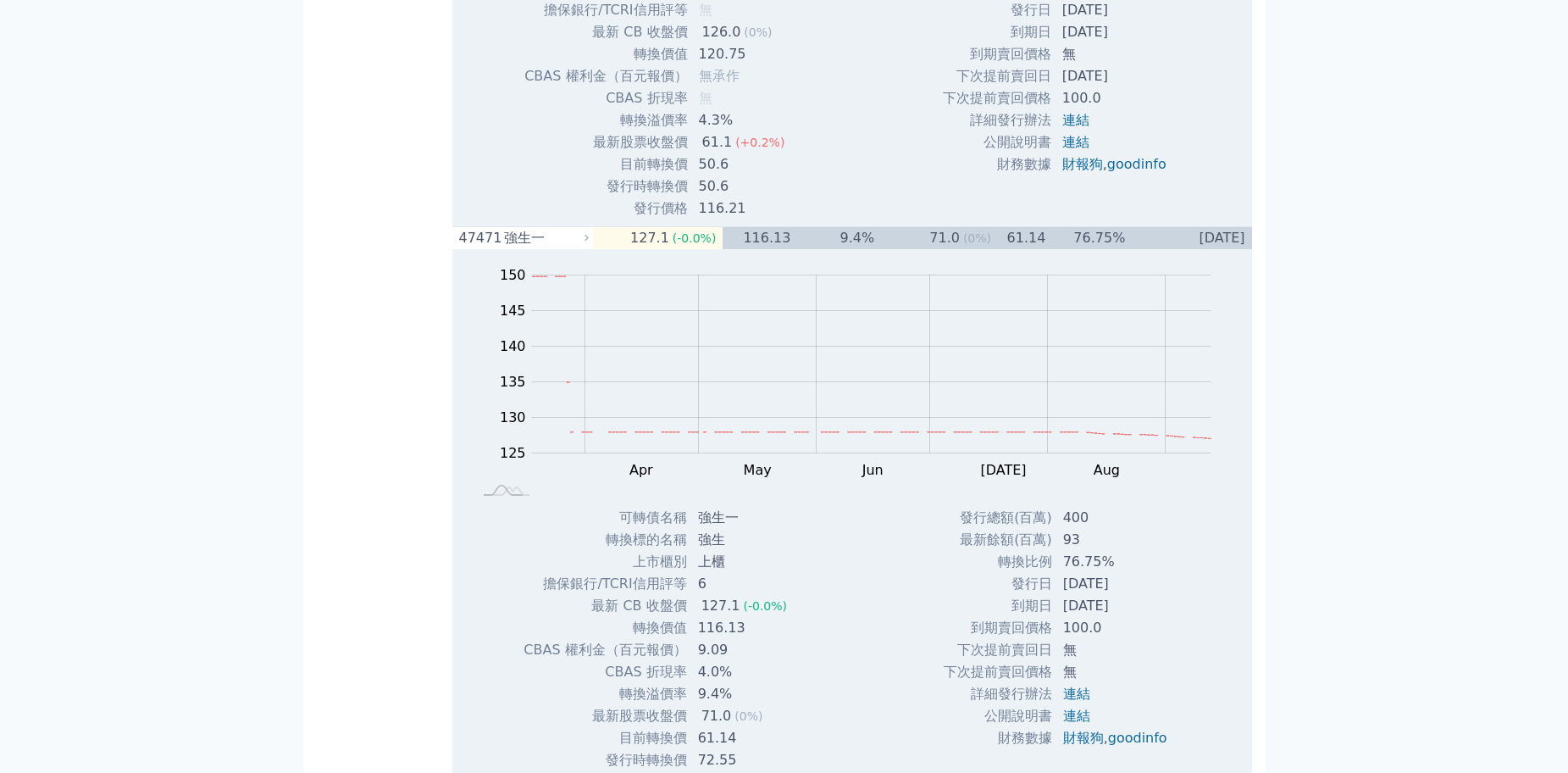
drag, startPoint x: 552, startPoint y: 130, endPoint x: 511, endPoint y: 139, distance: 42.0
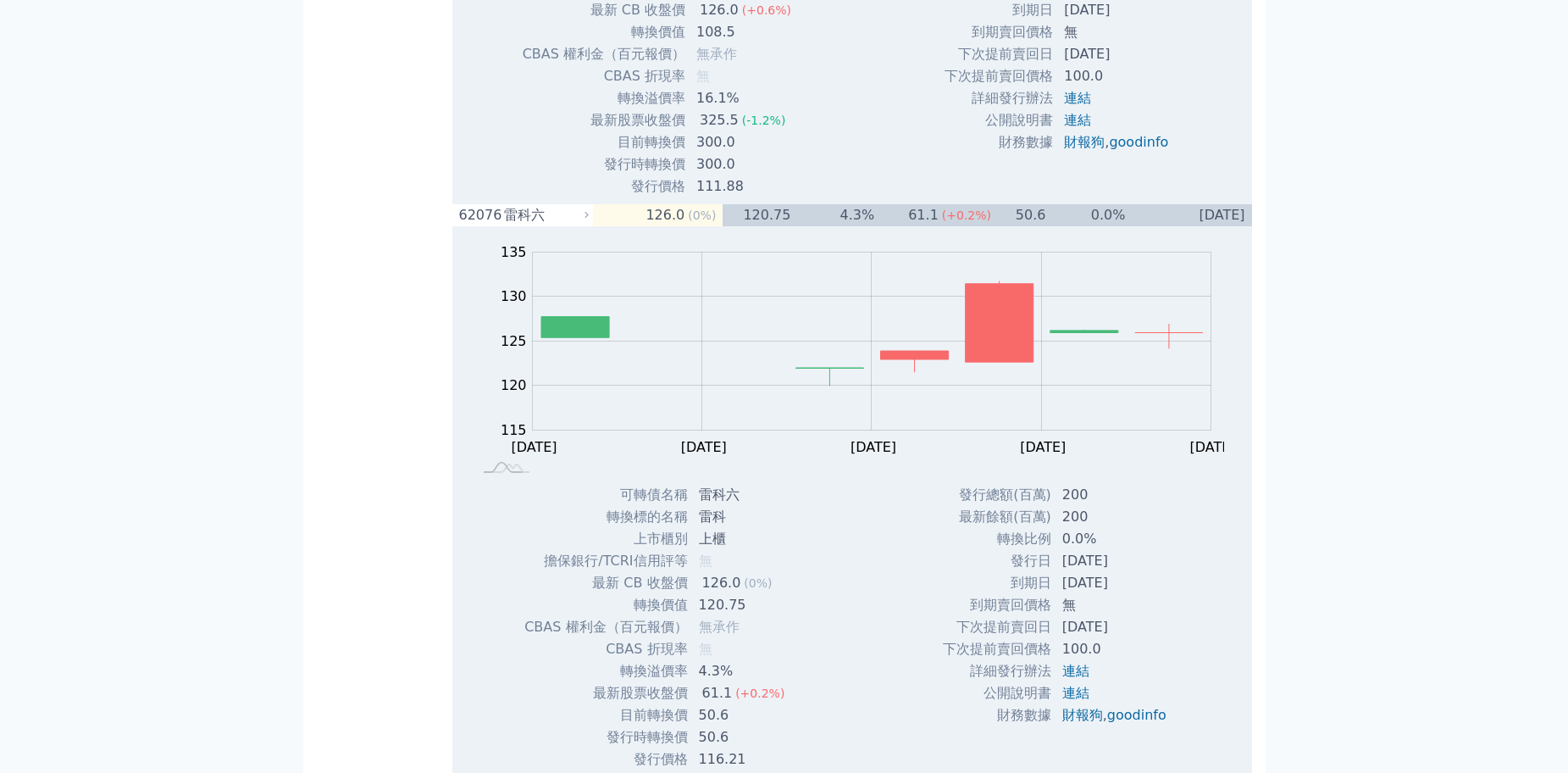
drag, startPoint x: 547, startPoint y: 108, endPoint x: 502, endPoint y: 107, distance: 45.0
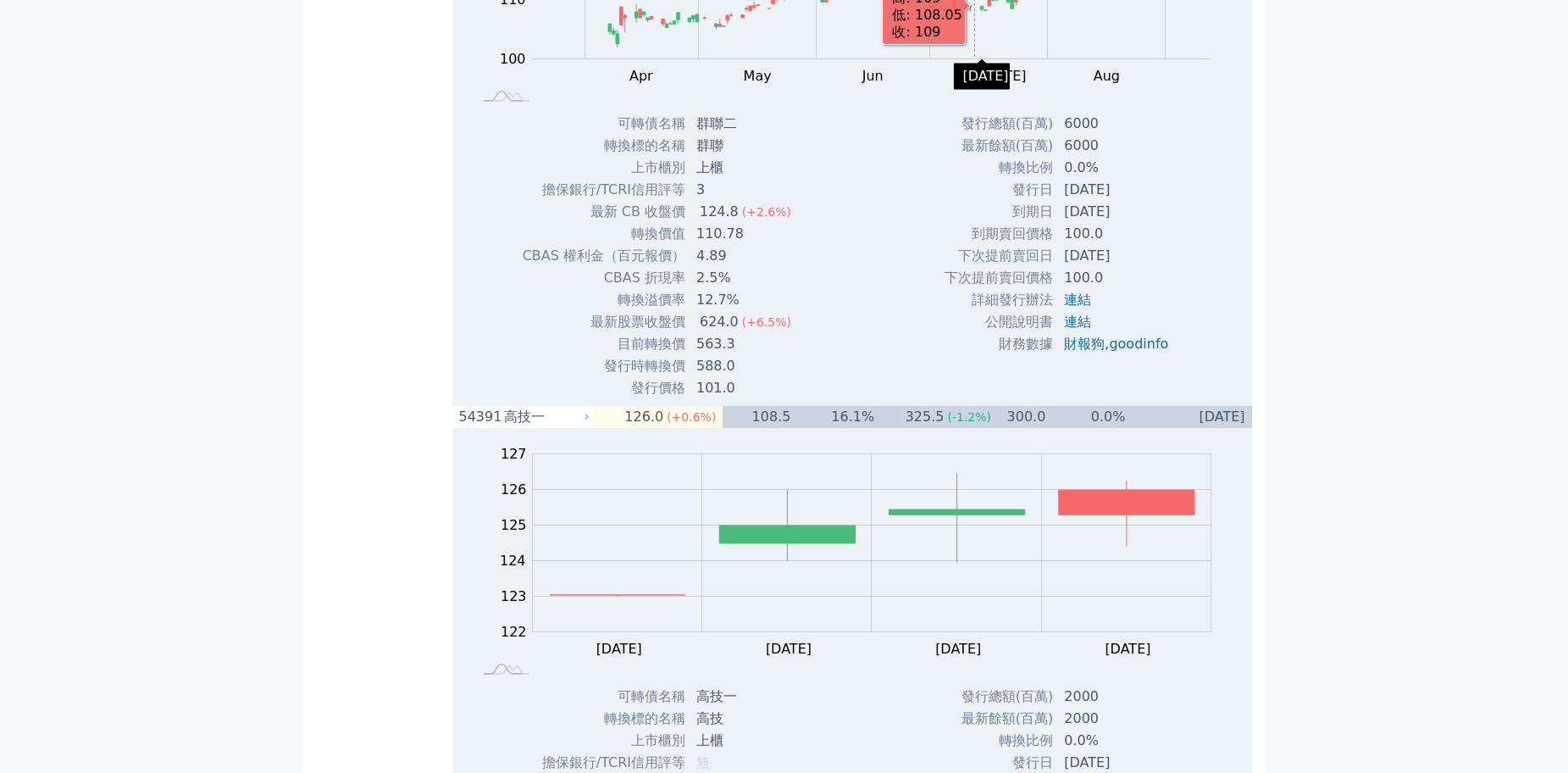
scroll to position [6701, 0]
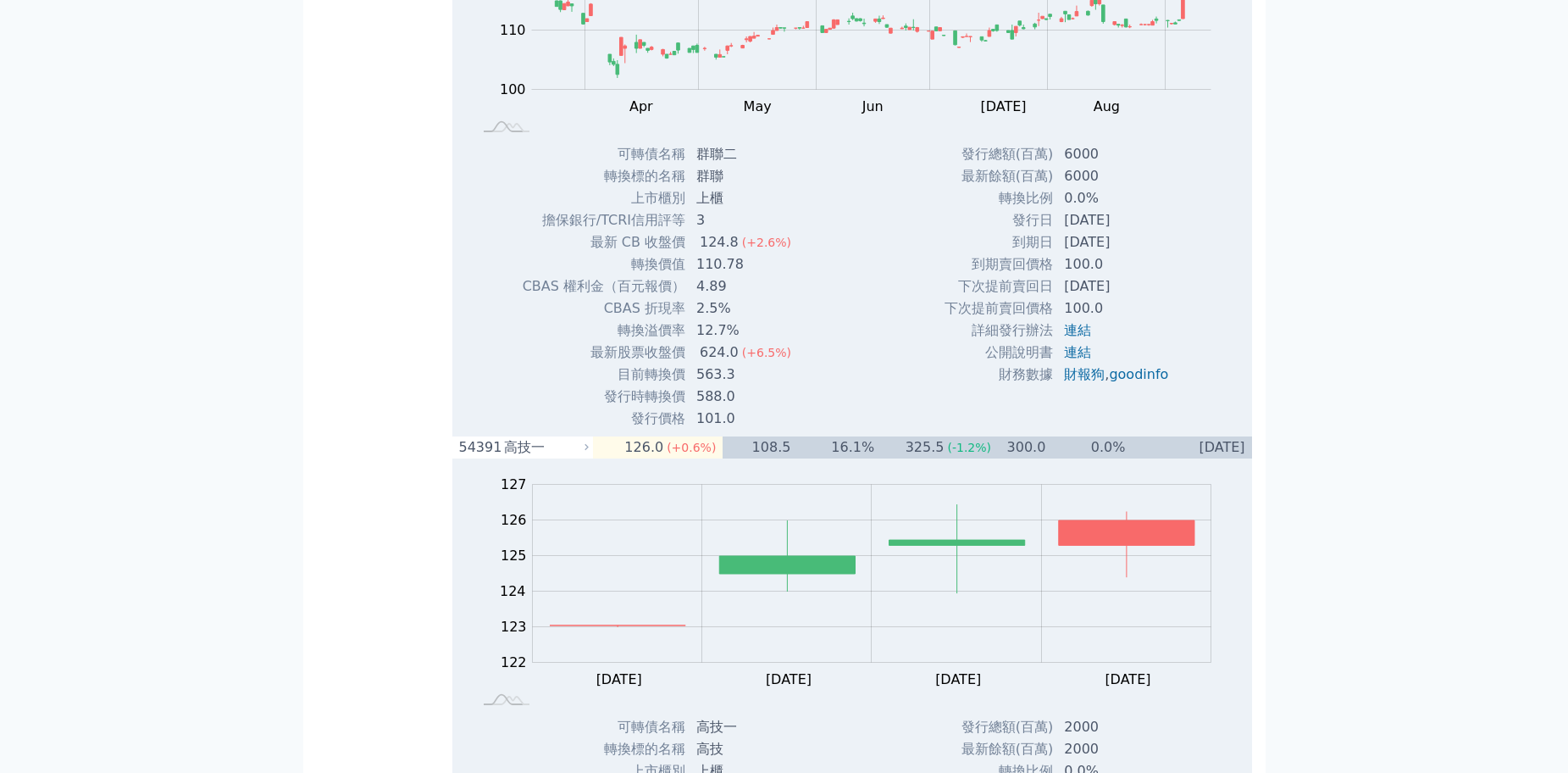
drag, startPoint x: 542, startPoint y: 322, endPoint x: 507, endPoint y: 316, distance: 35.5
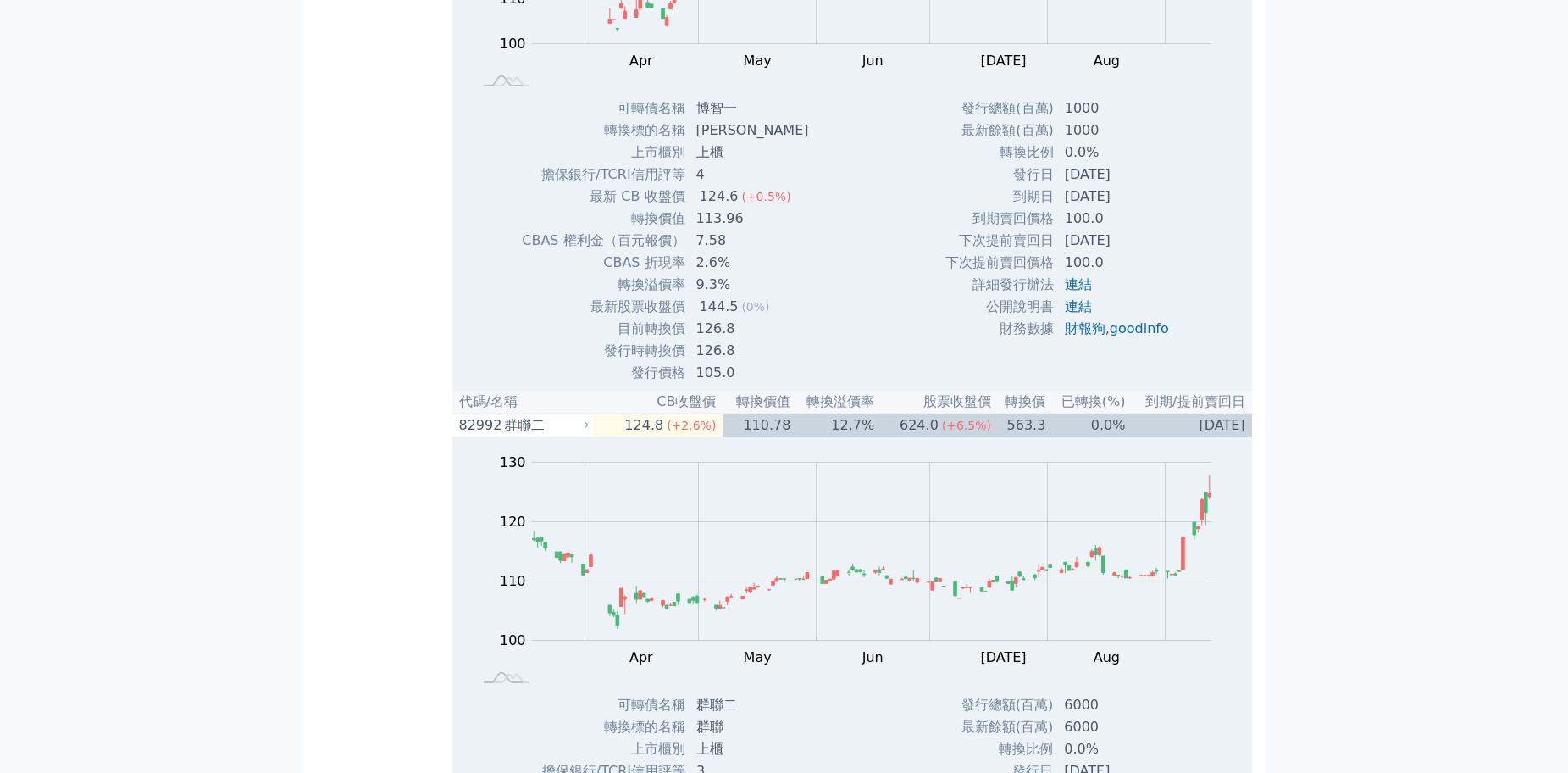
drag, startPoint x: 546, startPoint y: 286, endPoint x: 504, endPoint y: 295, distance: 43.0
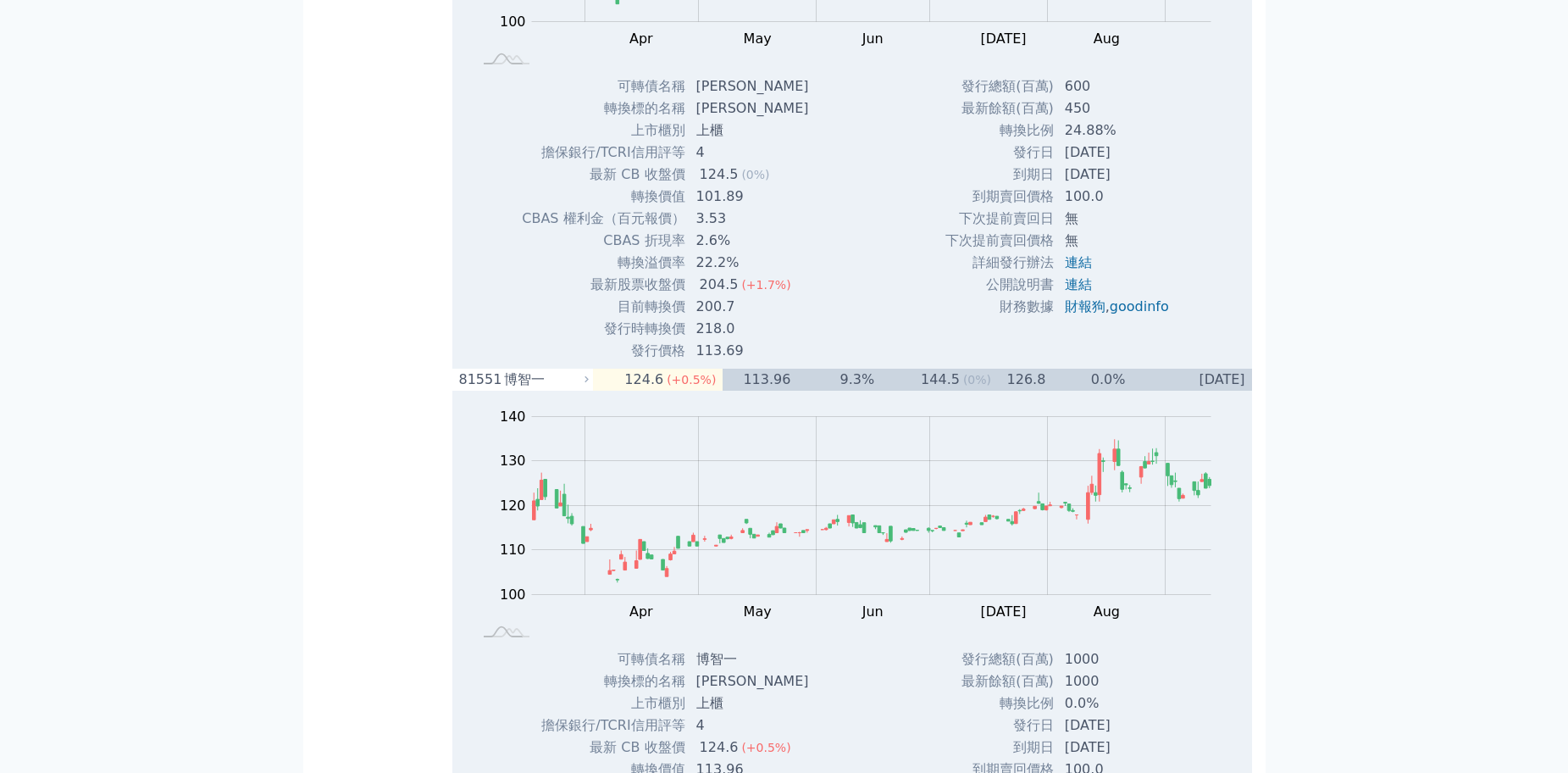
drag, startPoint x: 562, startPoint y: 265, endPoint x: 510, endPoint y: 268, distance: 52.1
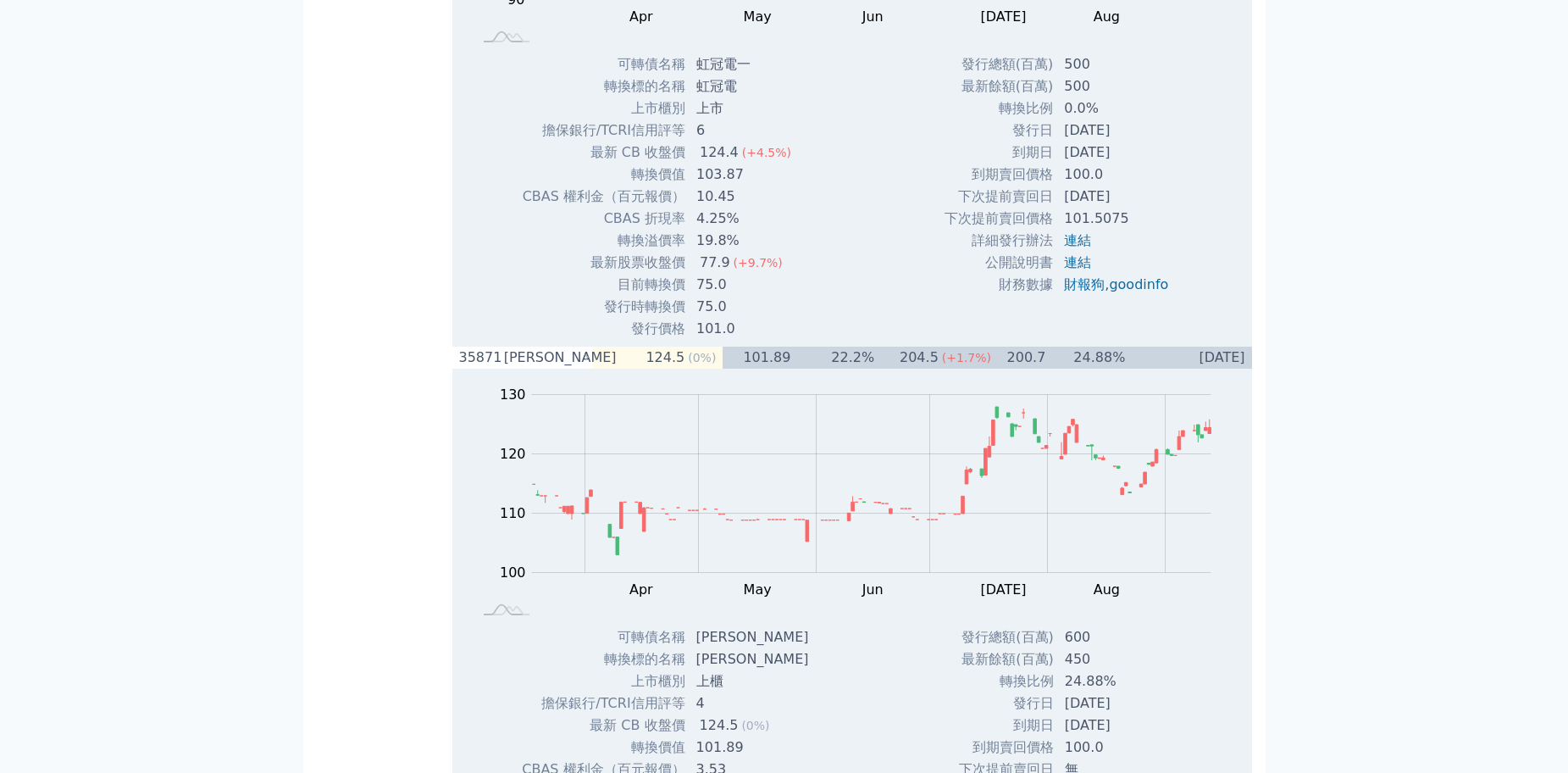
drag, startPoint x: 570, startPoint y: 237, endPoint x: 506, endPoint y: 246, distance: 64.6
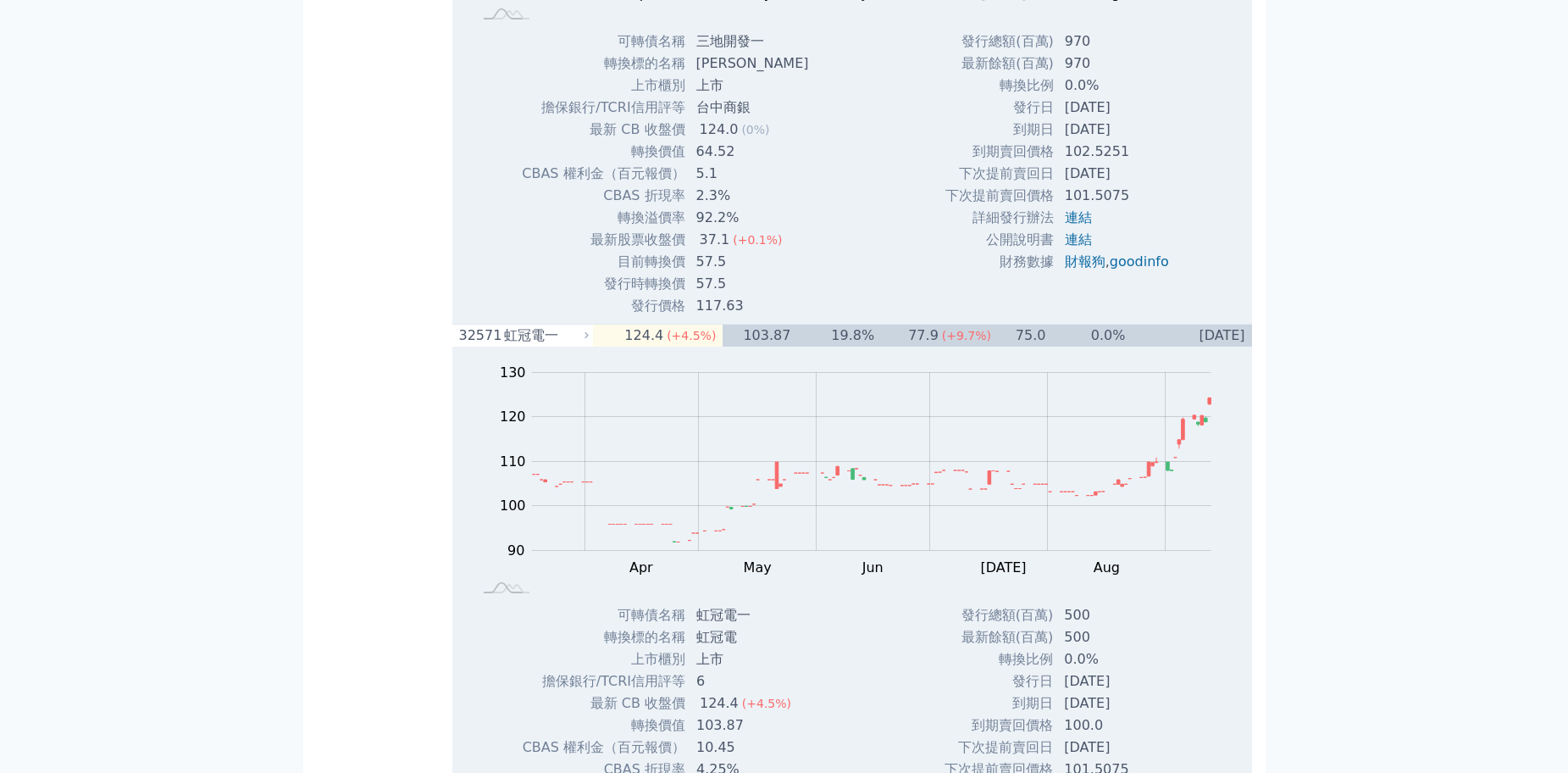
drag, startPoint x: 545, startPoint y: 209, endPoint x: 504, endPoint y: 219, distance: 42.2
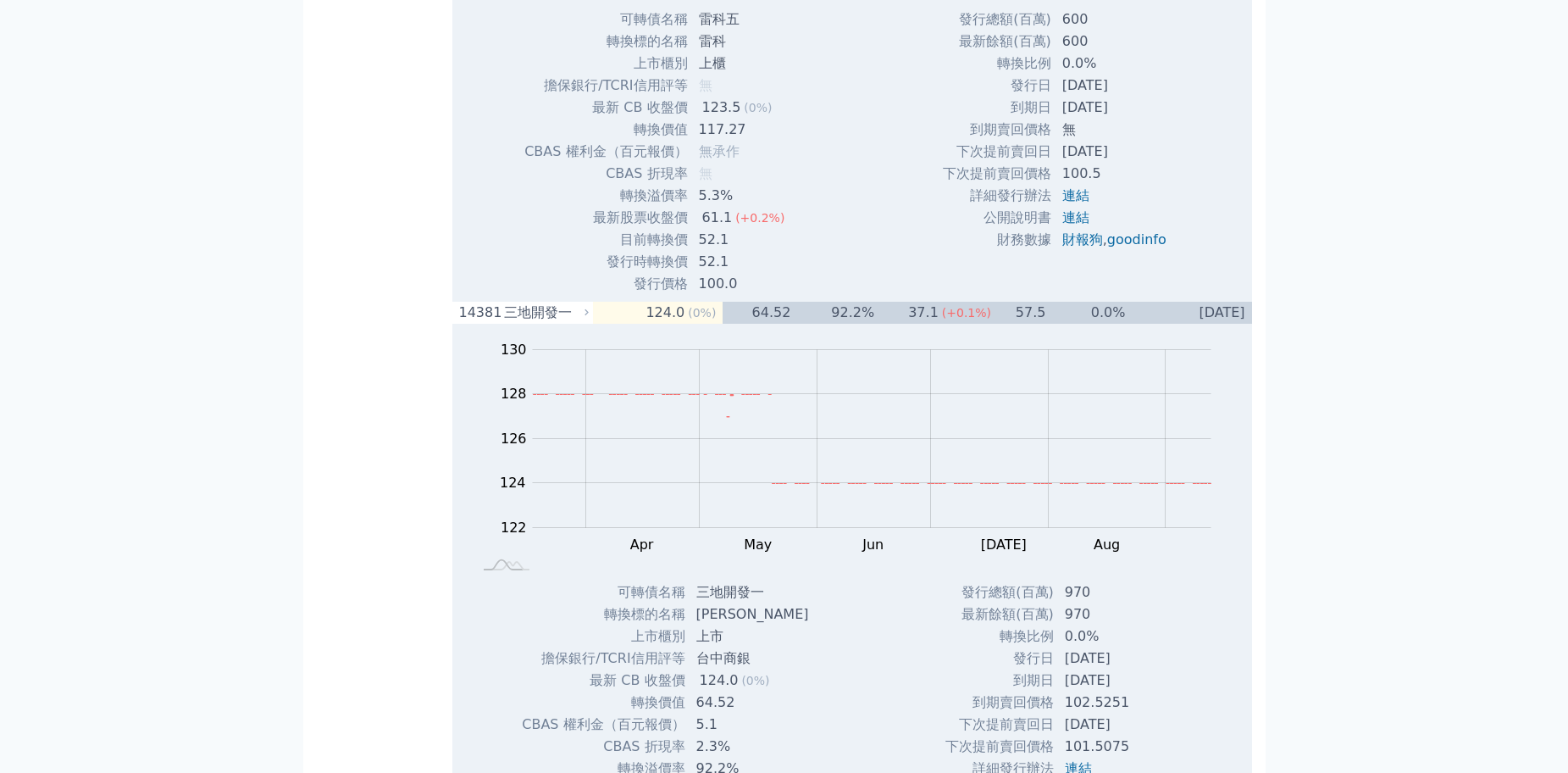
drag, startPoint x: 546, startPoint y: 196, endPoint x: 510, endPoint y: 202, distance: 36.5
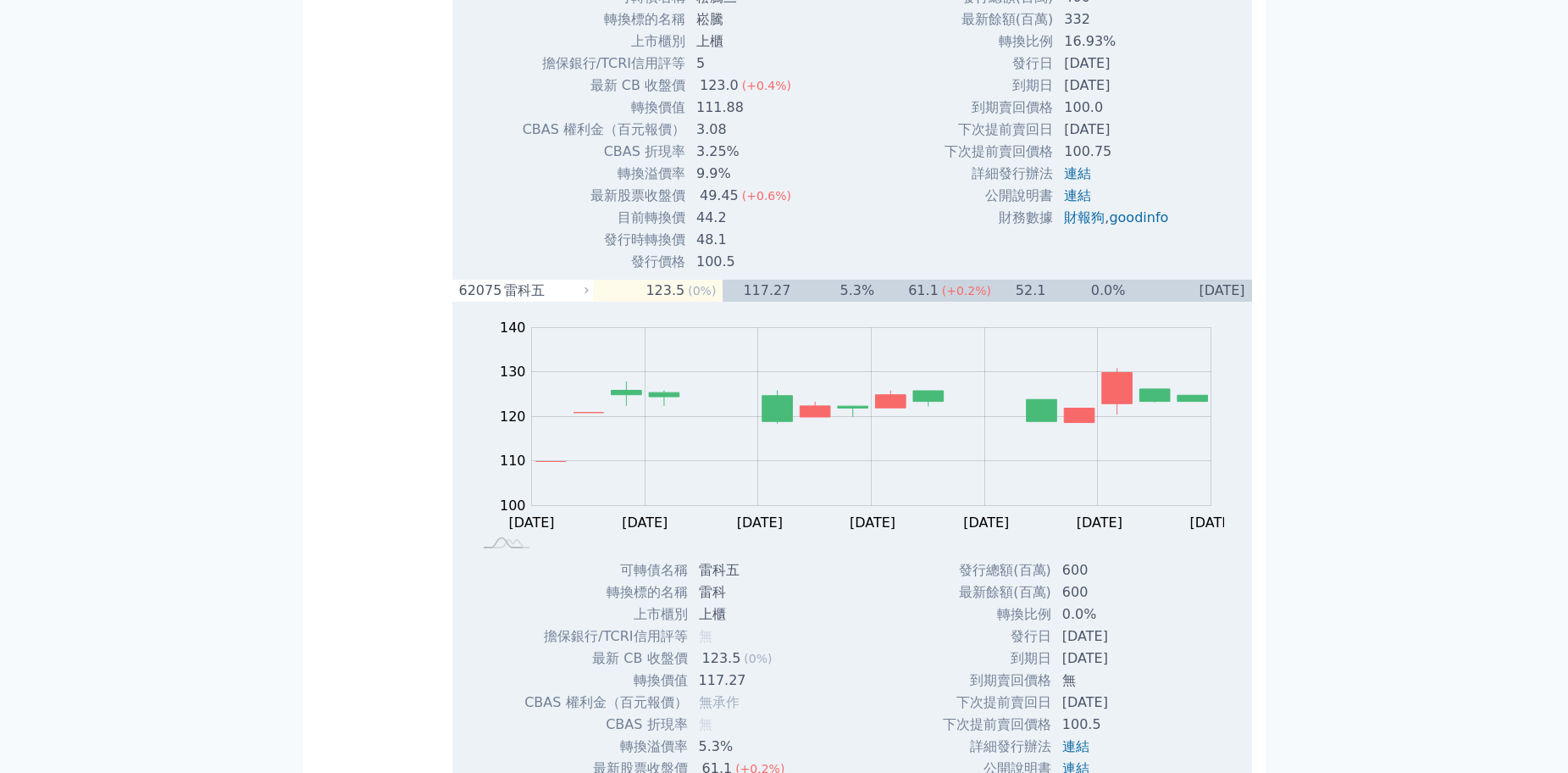
drag, startPoint x: 549, startPoint y: 166, endPoint x: 510, endPoint y: 179, distance: 41.1
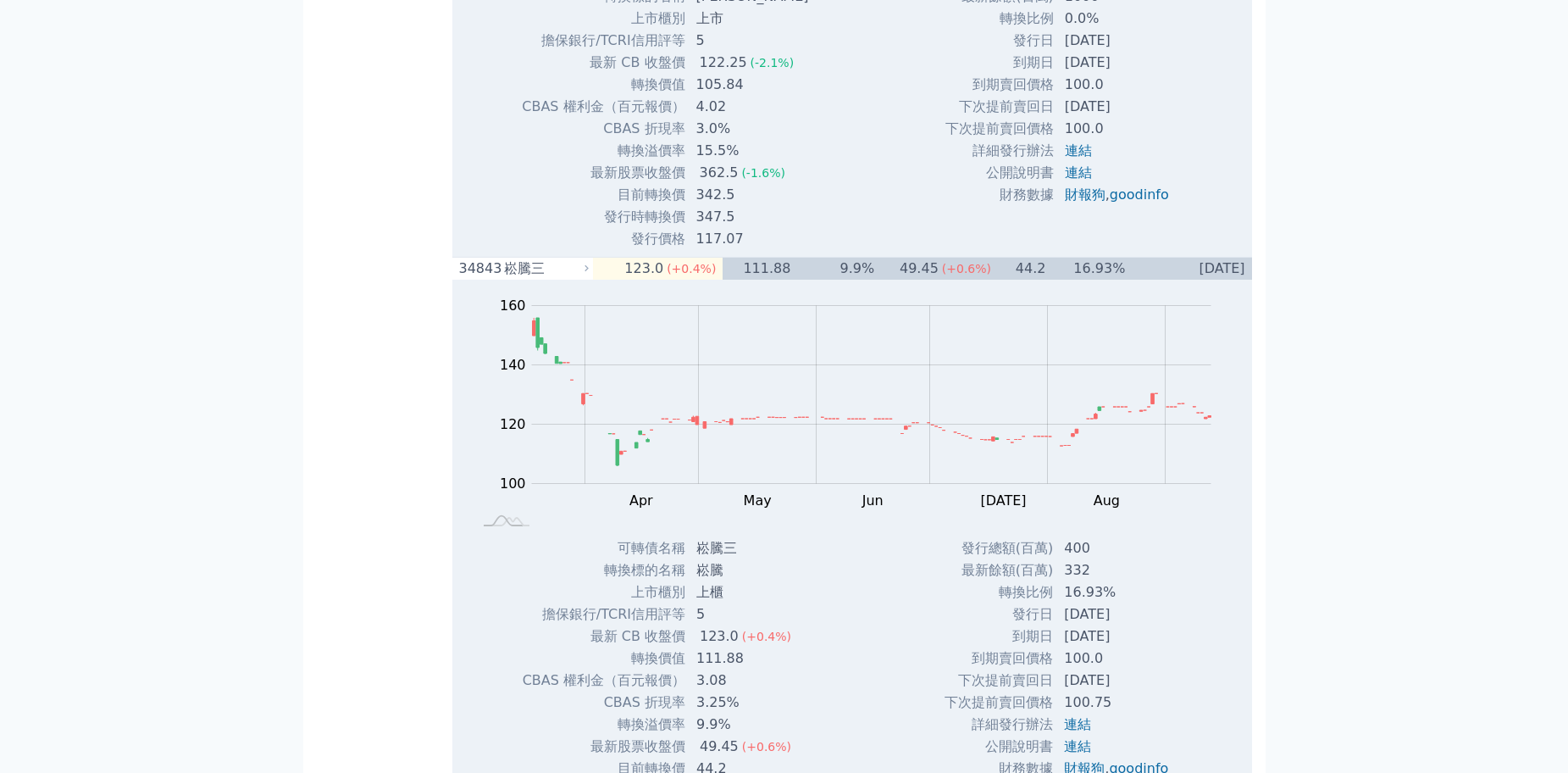
drag, startPoint x: 548, startPoint y: 140, endPoint x: 510, endPoint y: 156, distance: 41.2
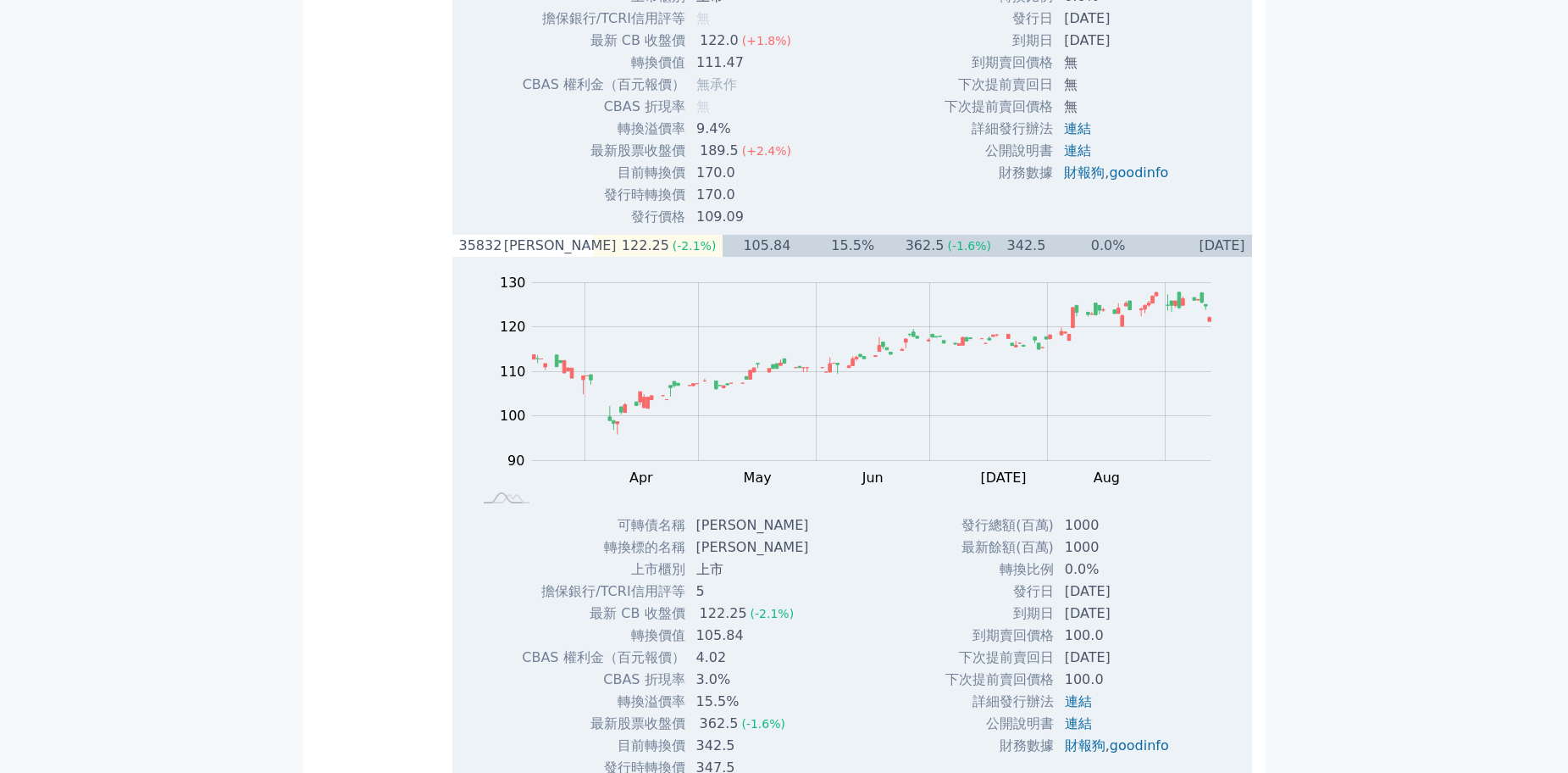
drag, startPoint x: 546, startPoint y: 118, endPoint x: 506, endPoint y: 117, distance: 40.0
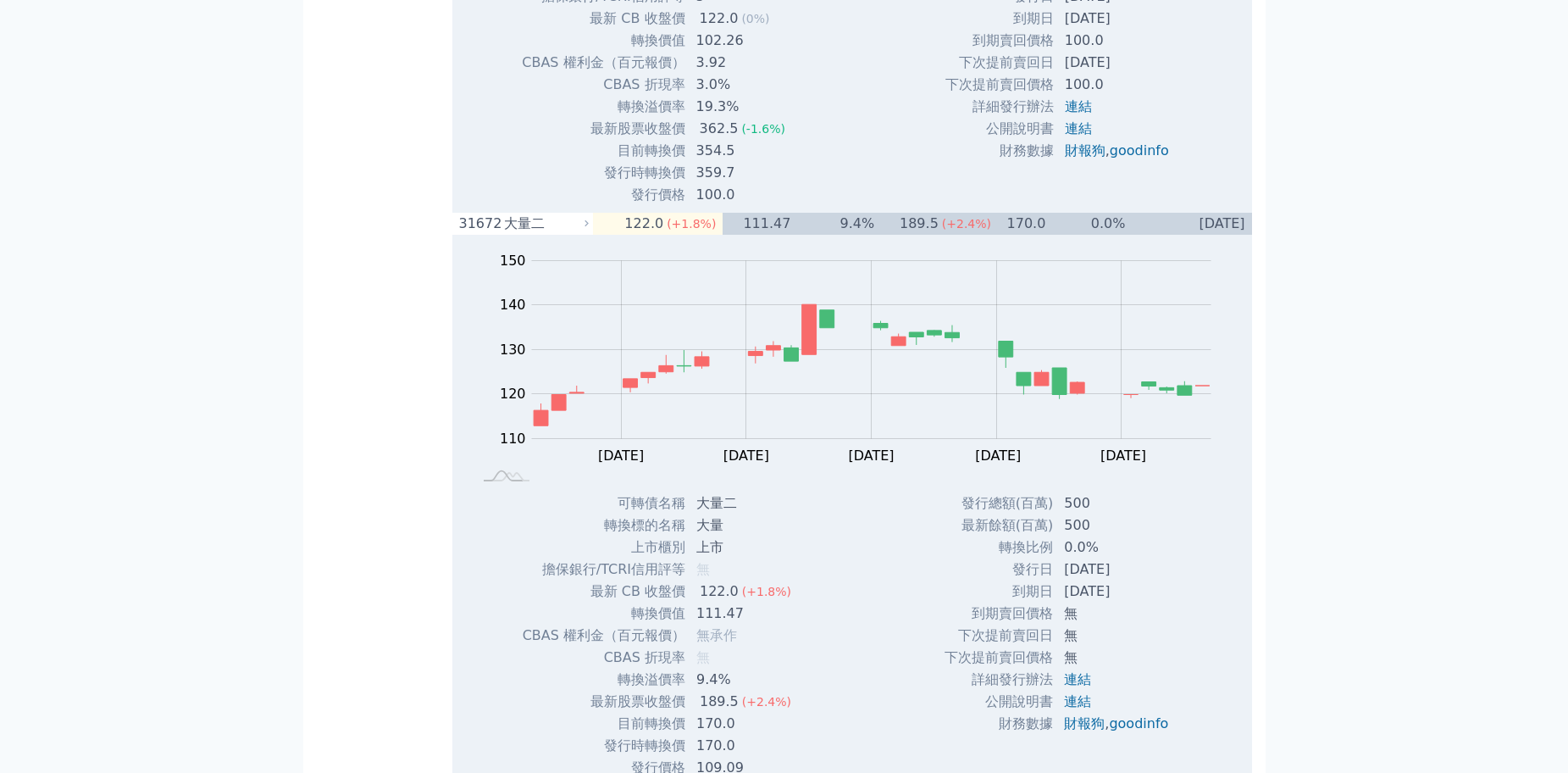
drag, startPoint x: 564, startPoint y: 94, endPoint x: 511, endPoint y: 106, distance: 54.3
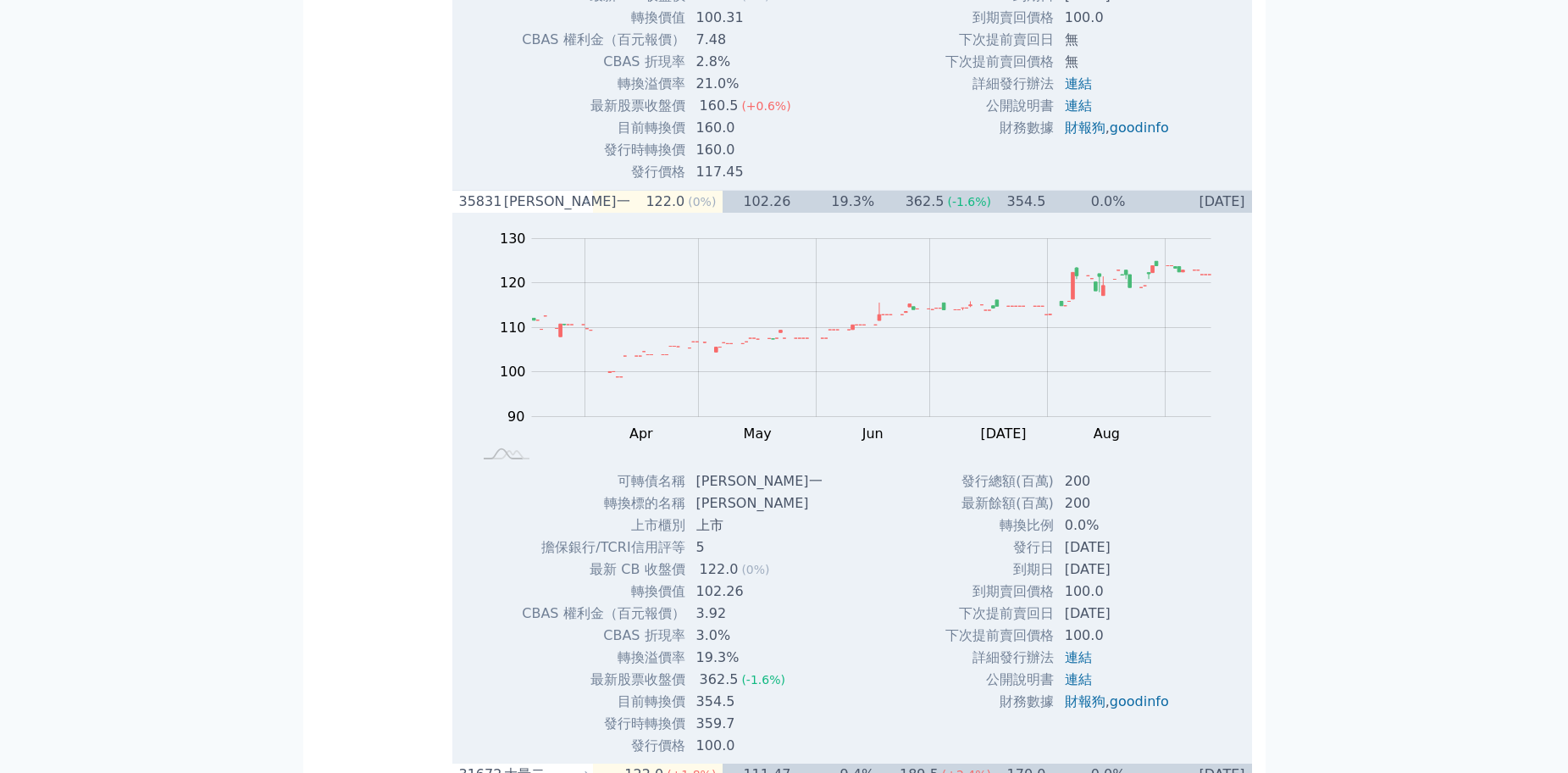
drag, startPoint x: 543, startPoint y: 71, endPoint x: 504, endPoint y: 79, distance: 39.8
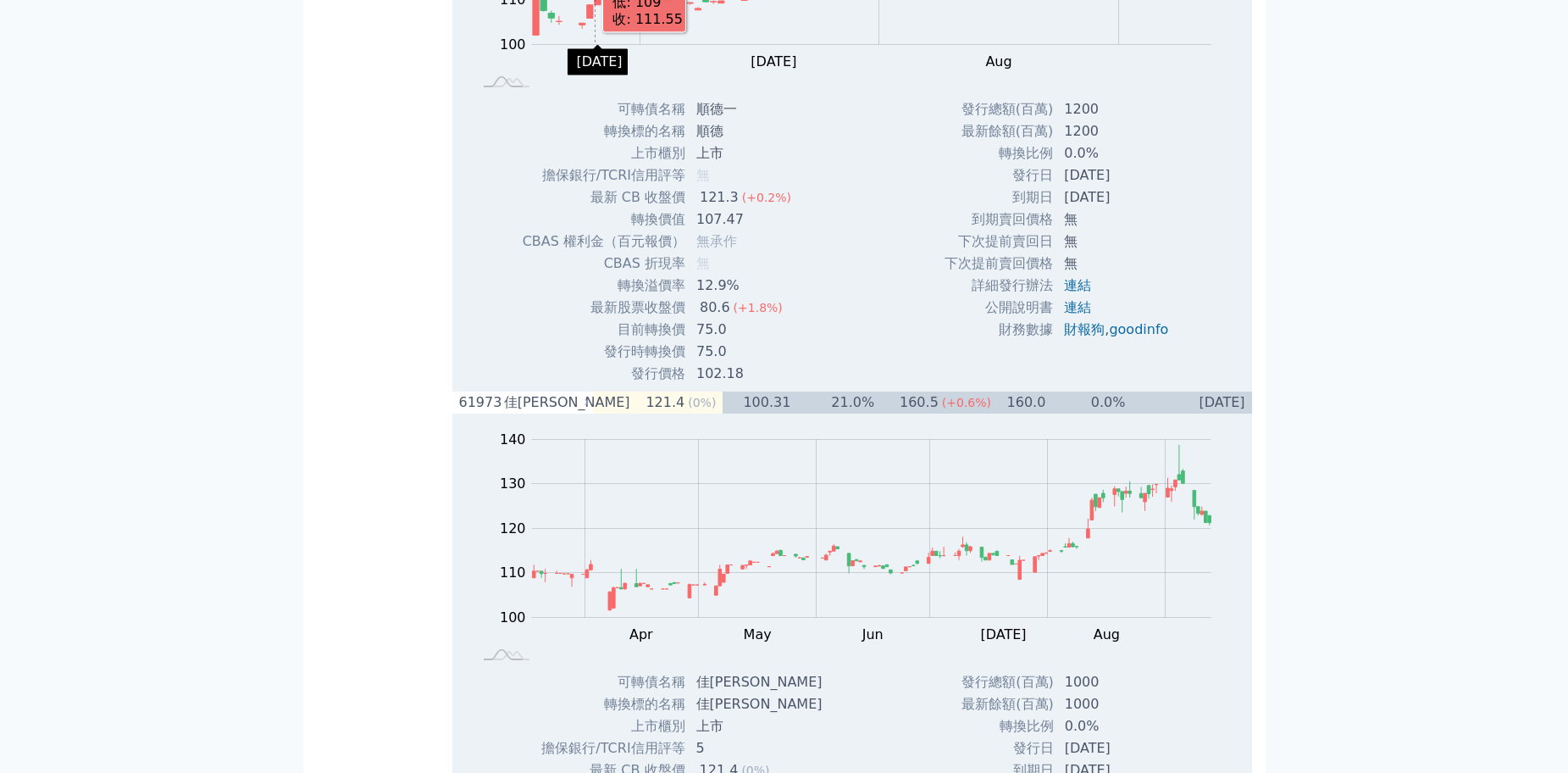
scroll to position [6446, 0]
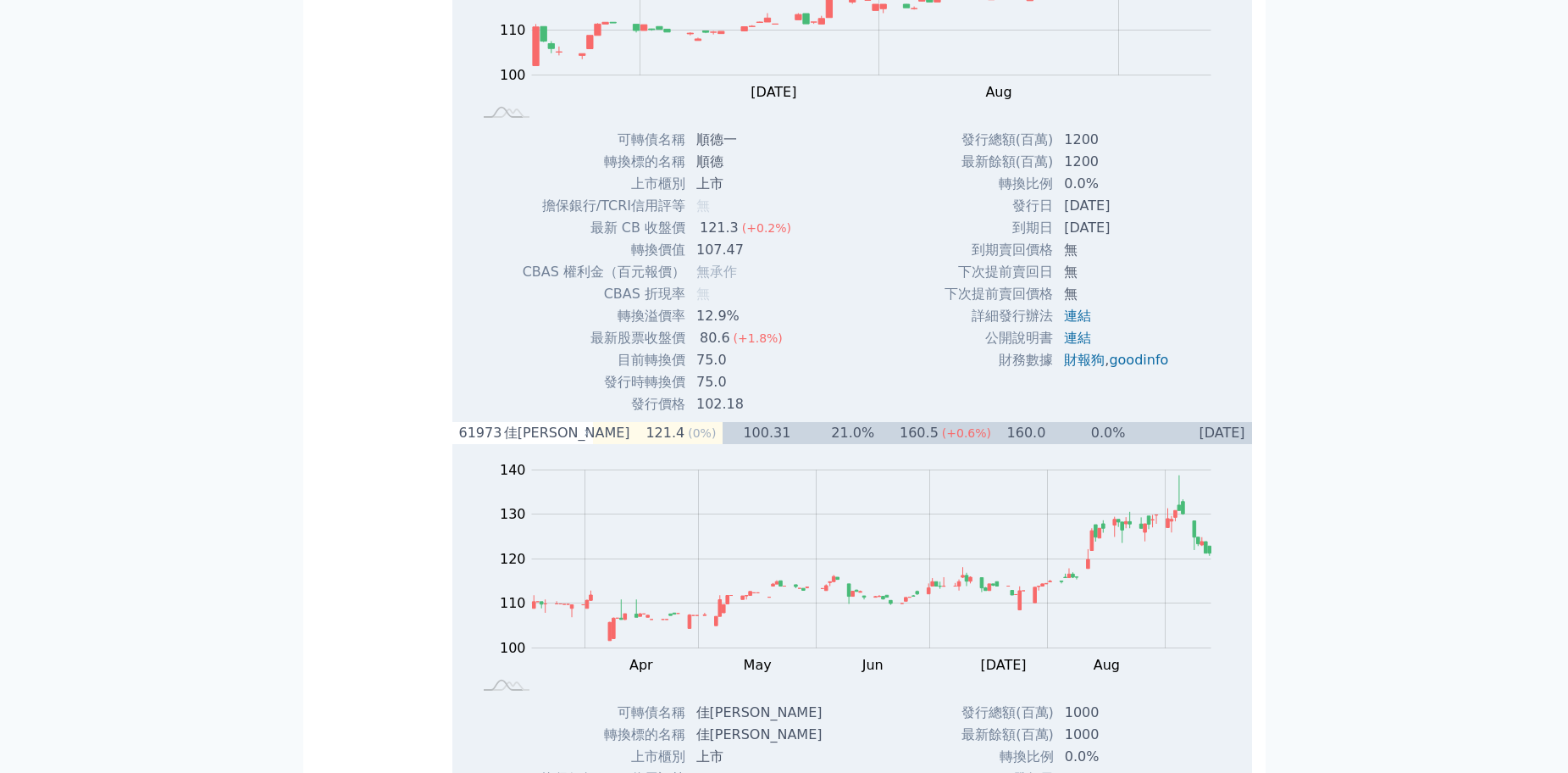
drag, startPoint x: 547, startPoint y: 310, endPoint x: 512, endPoint y: 312, distance: 35.1
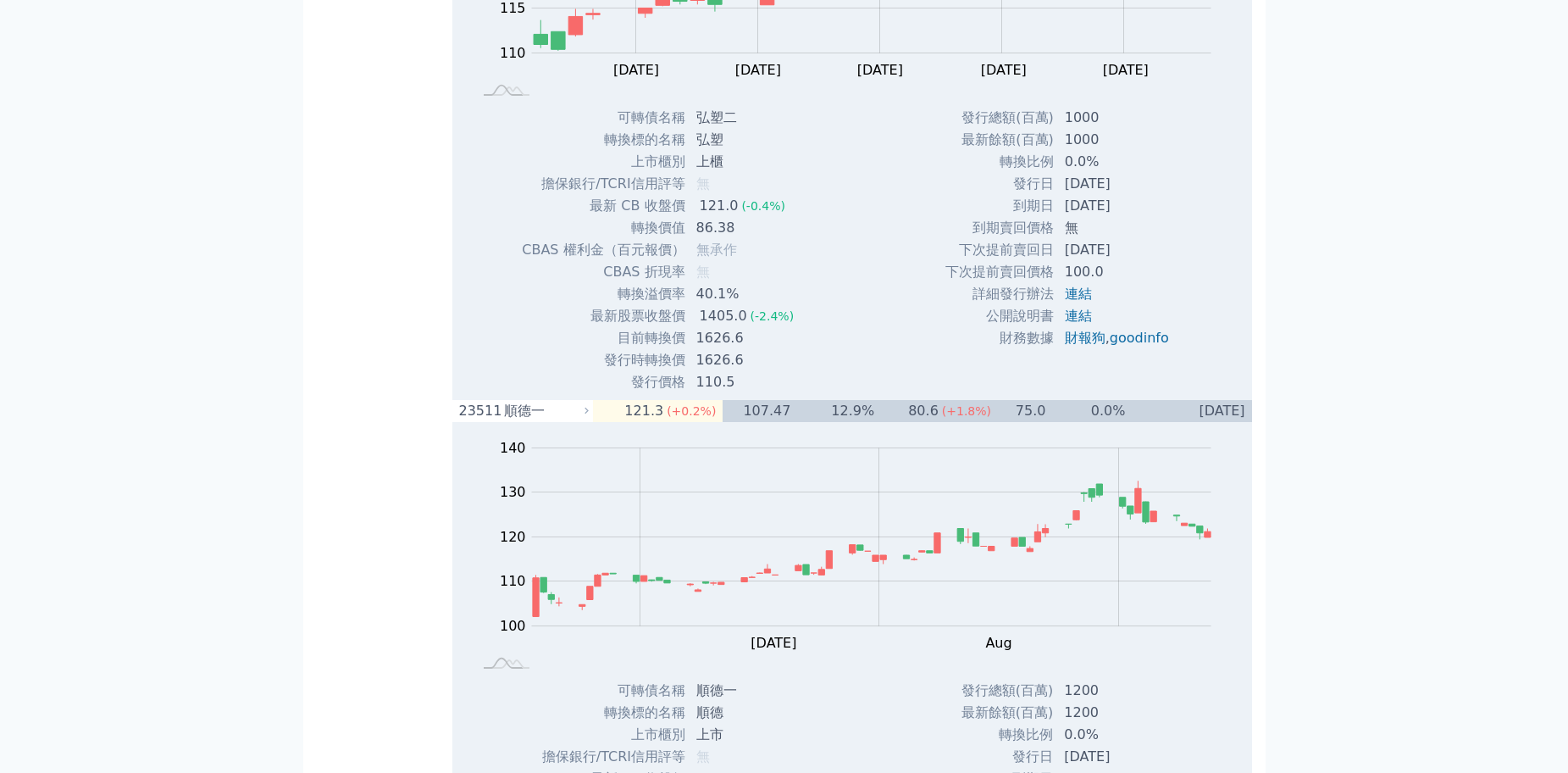
drag, startPoint x: 572, startPoint y: 253, endPoint x: 509, endPoint y: 249, distance: 63.1
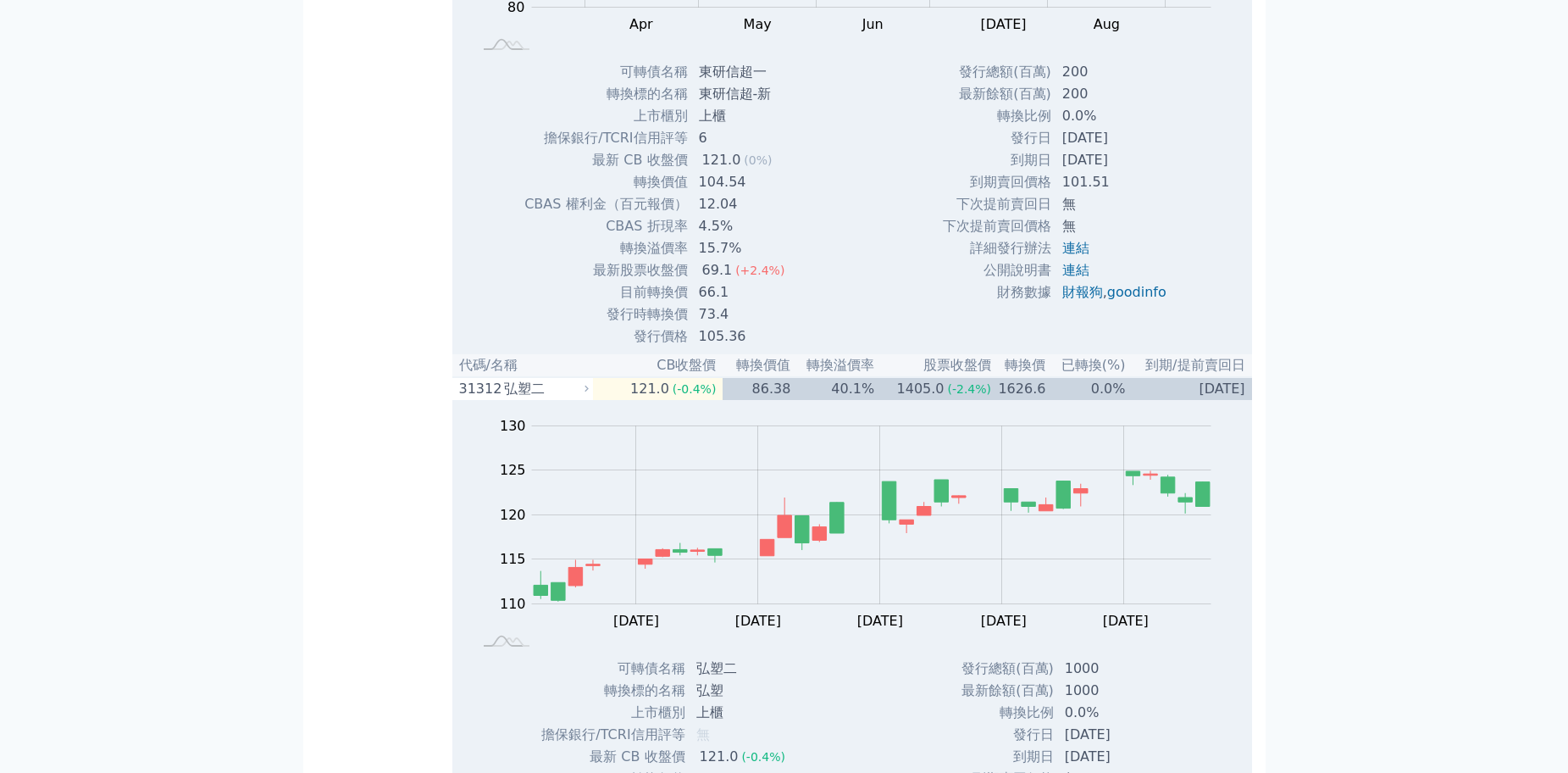
drag, startPoint x: 544, startPoint y: 235, endPoint x: 508, endPoint y: 231, distance: 36.2
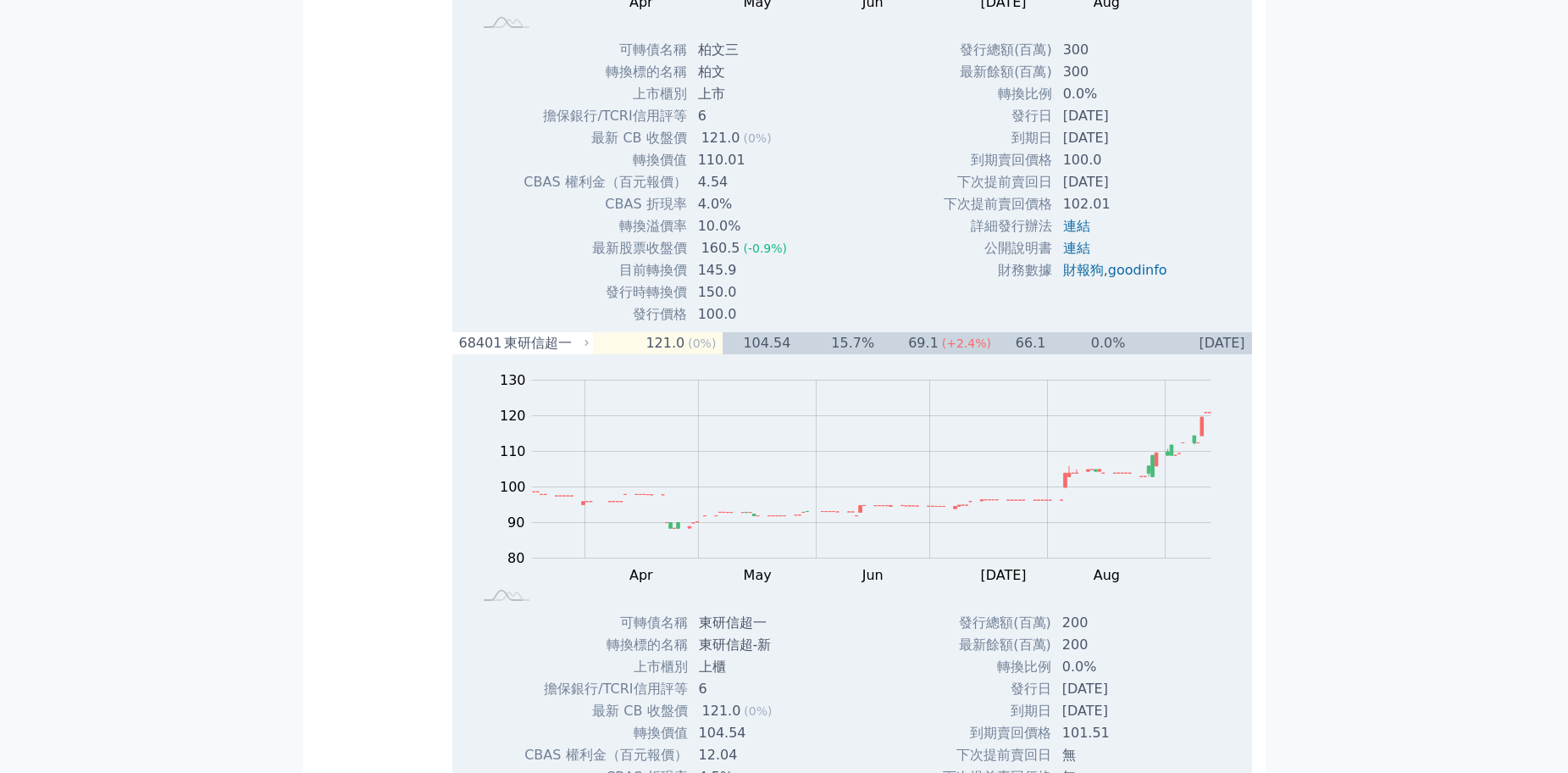
drag, startPoint x: 549, startPoint y: 205, endPoint x: 508, endPoint y: 213, distance: 41.8
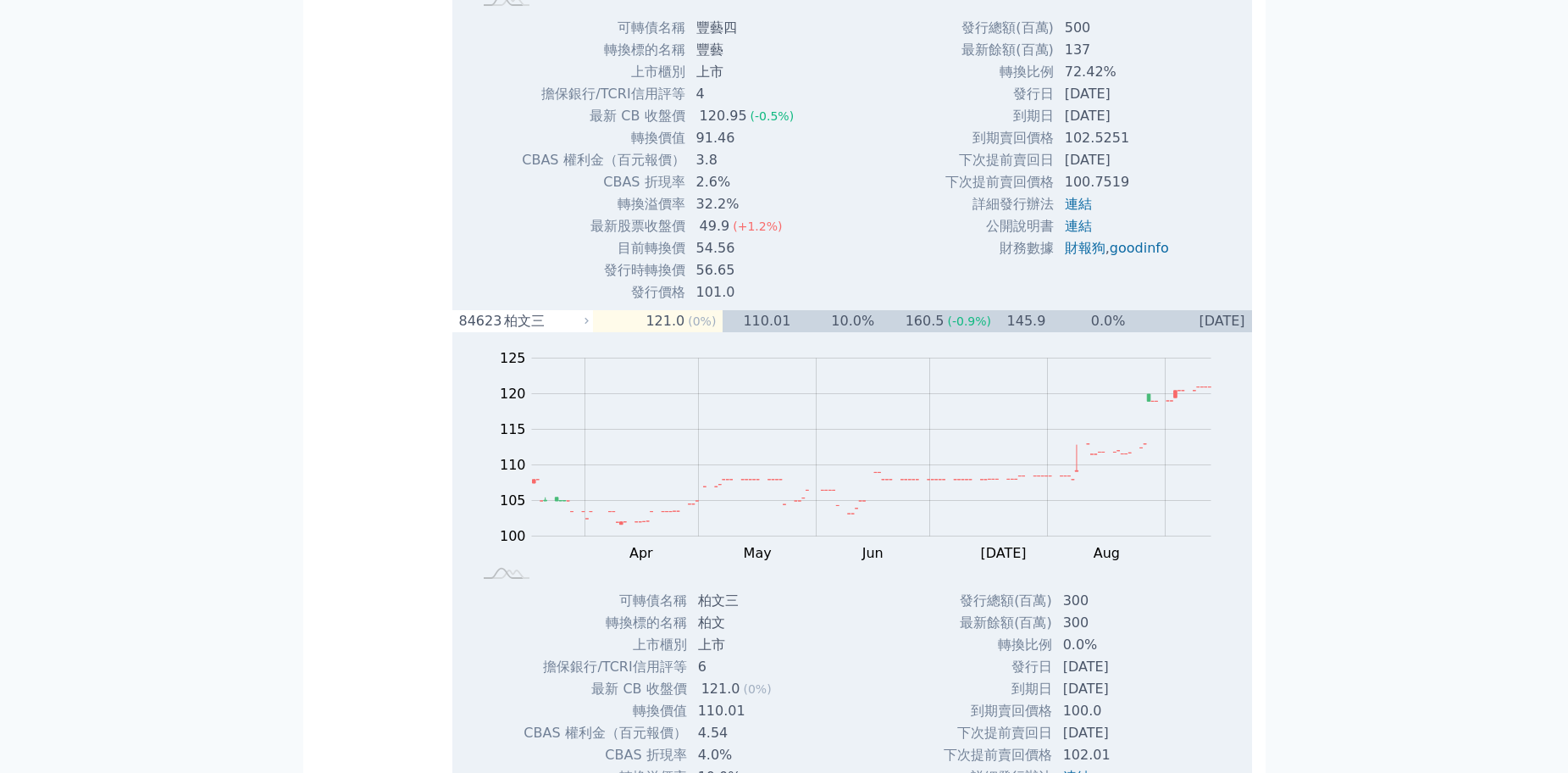
drag, startPoint x: 568, startPoint y: 179, endPoint x: 510, endPoint y: 186, distance: 58.4
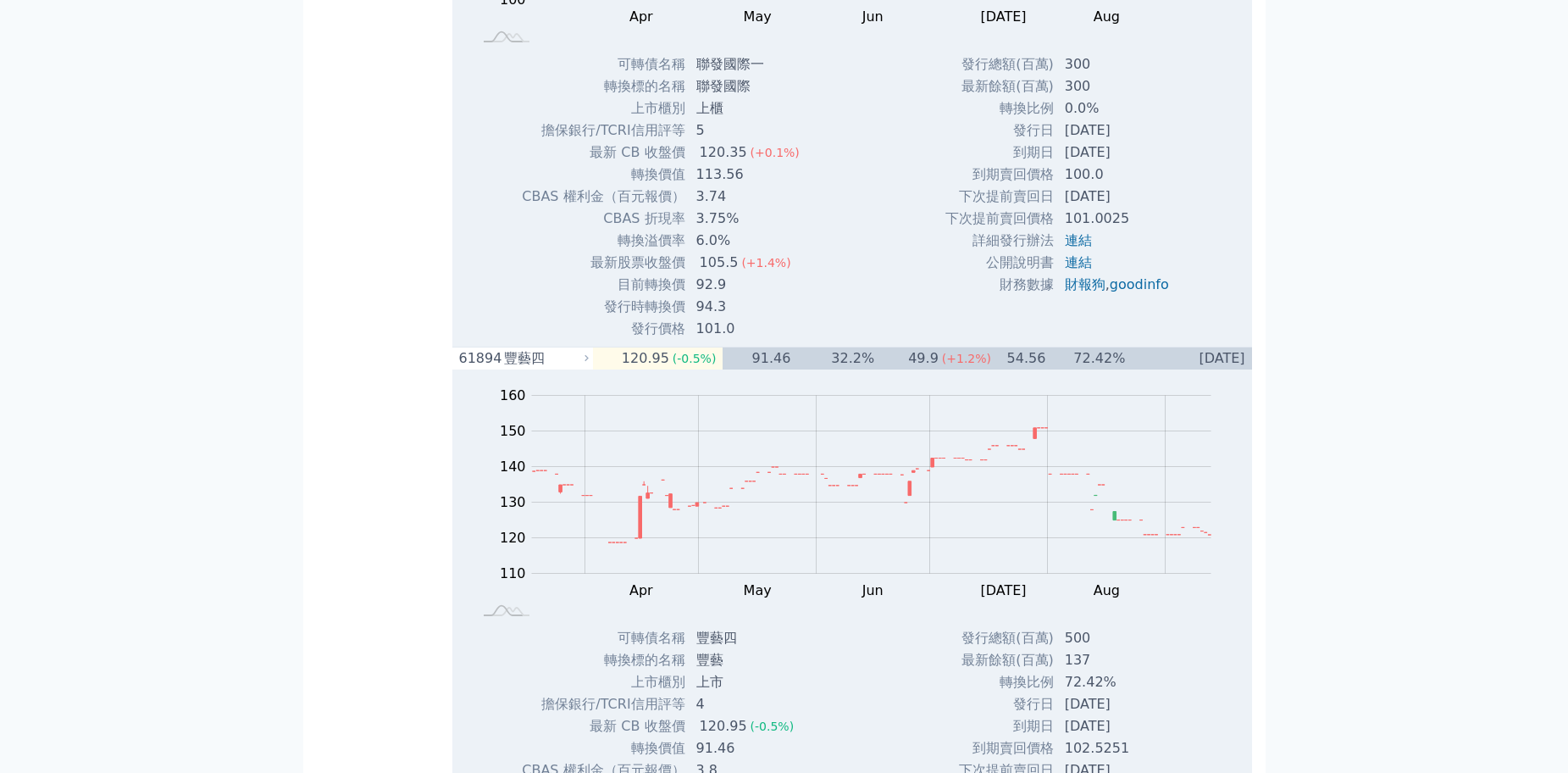
scroll to position [6277, 0]
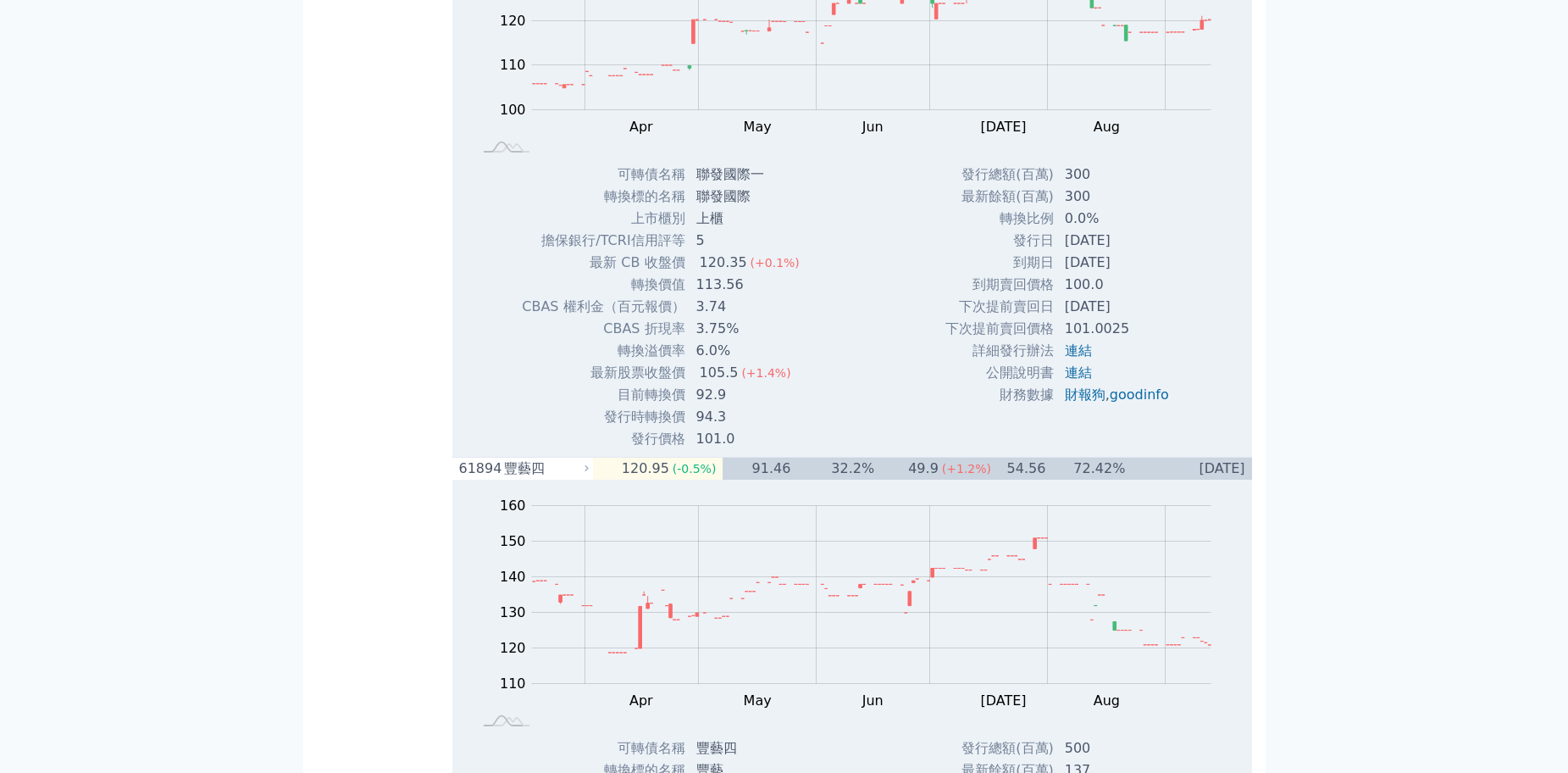
drag, startPoint x: 565, startPoint y: 326, endPoint x: 509, endPoint y: 328, distance: 56.0
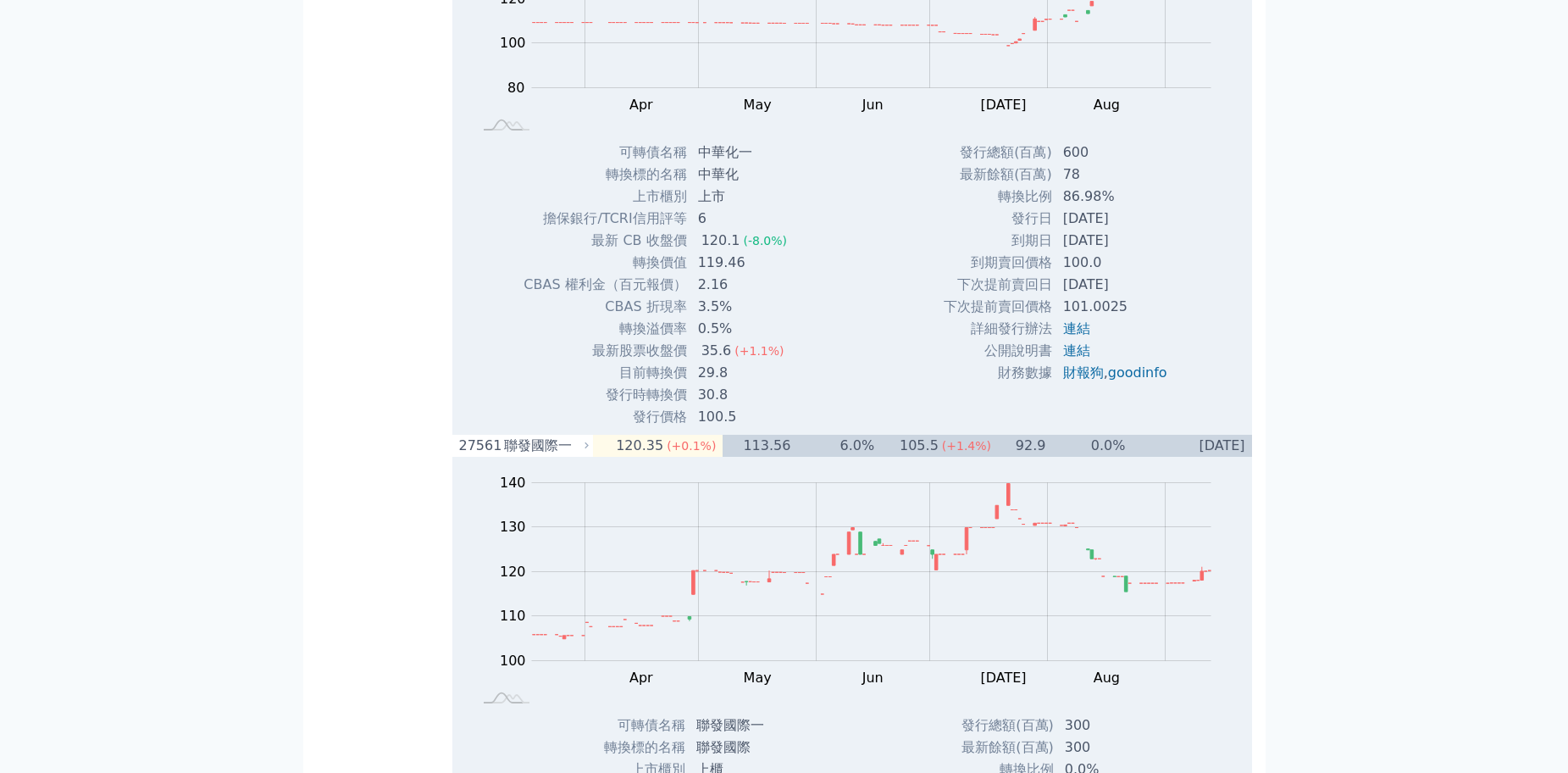
drag, startPoint x: 563, startPoint y: 301, endPoint x: 509, endPoint y: 302, distance: 54.0
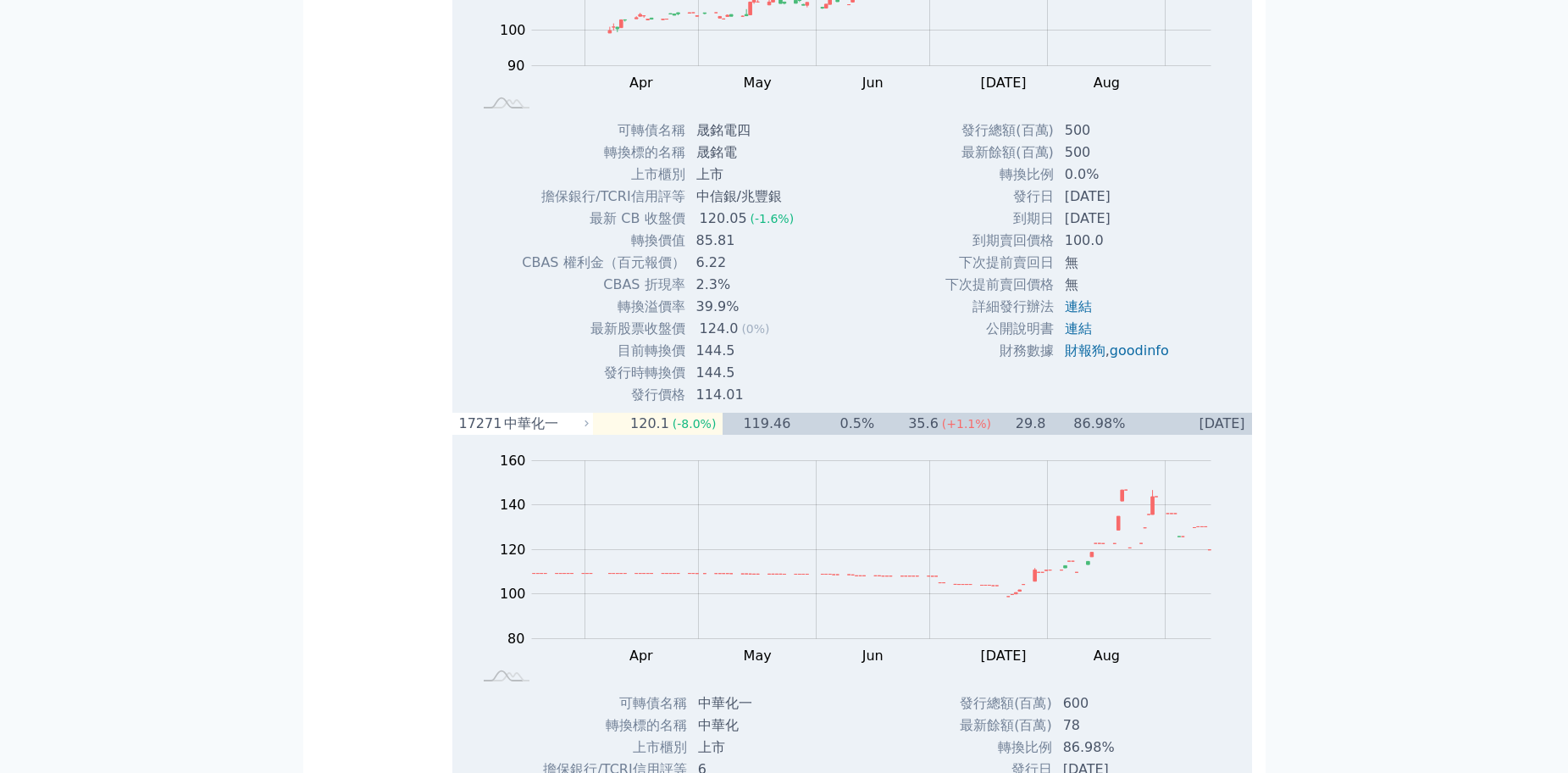
drag, startPoint x: 570, startPoint y: 280, endPoint x: 513, endPoint y: 284, distance: 57.1
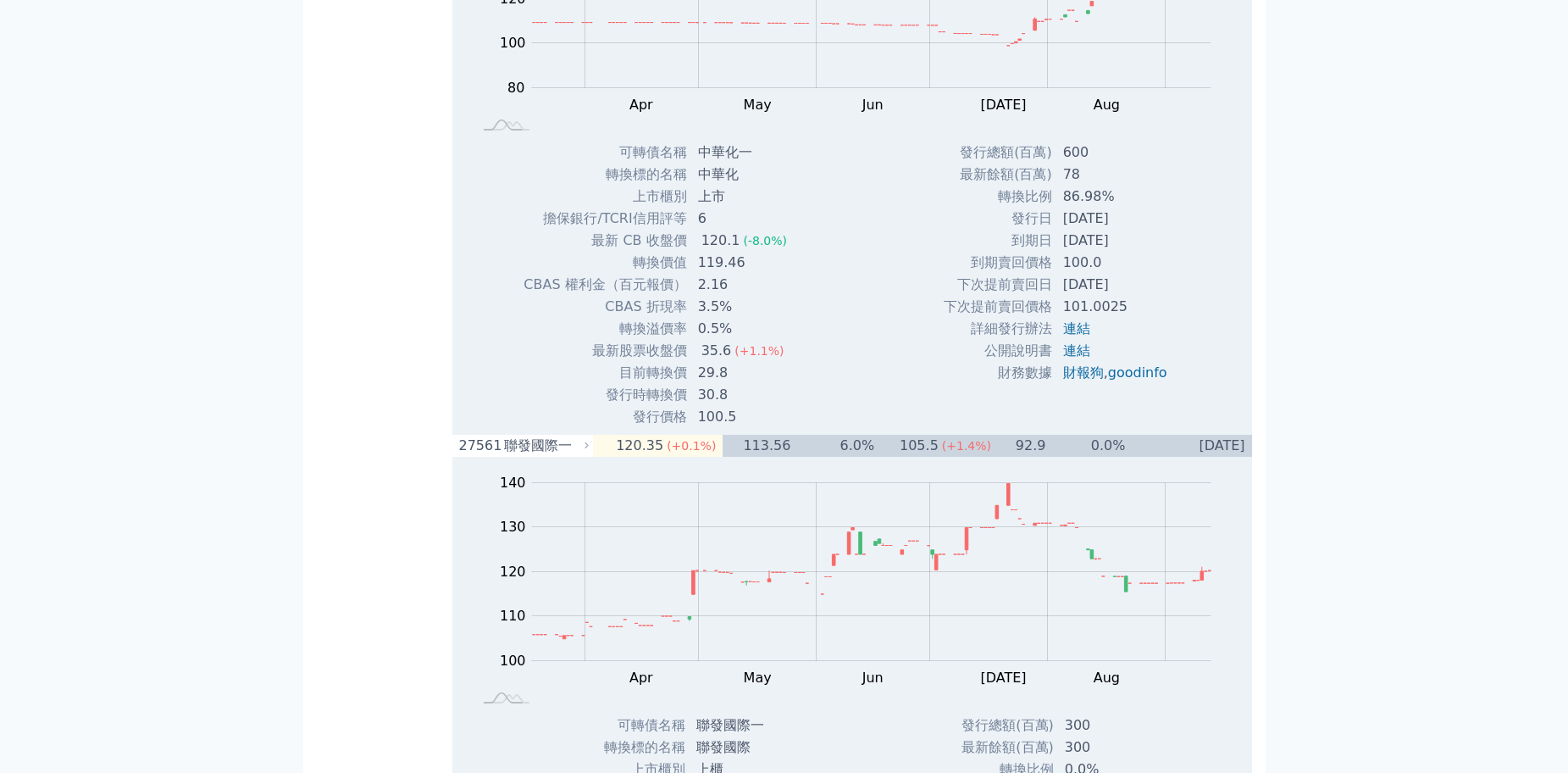
drag, startPoint x: 510, startPoint y: 282, endPoint x: 574, endPoint y: 282, distance: 64.0
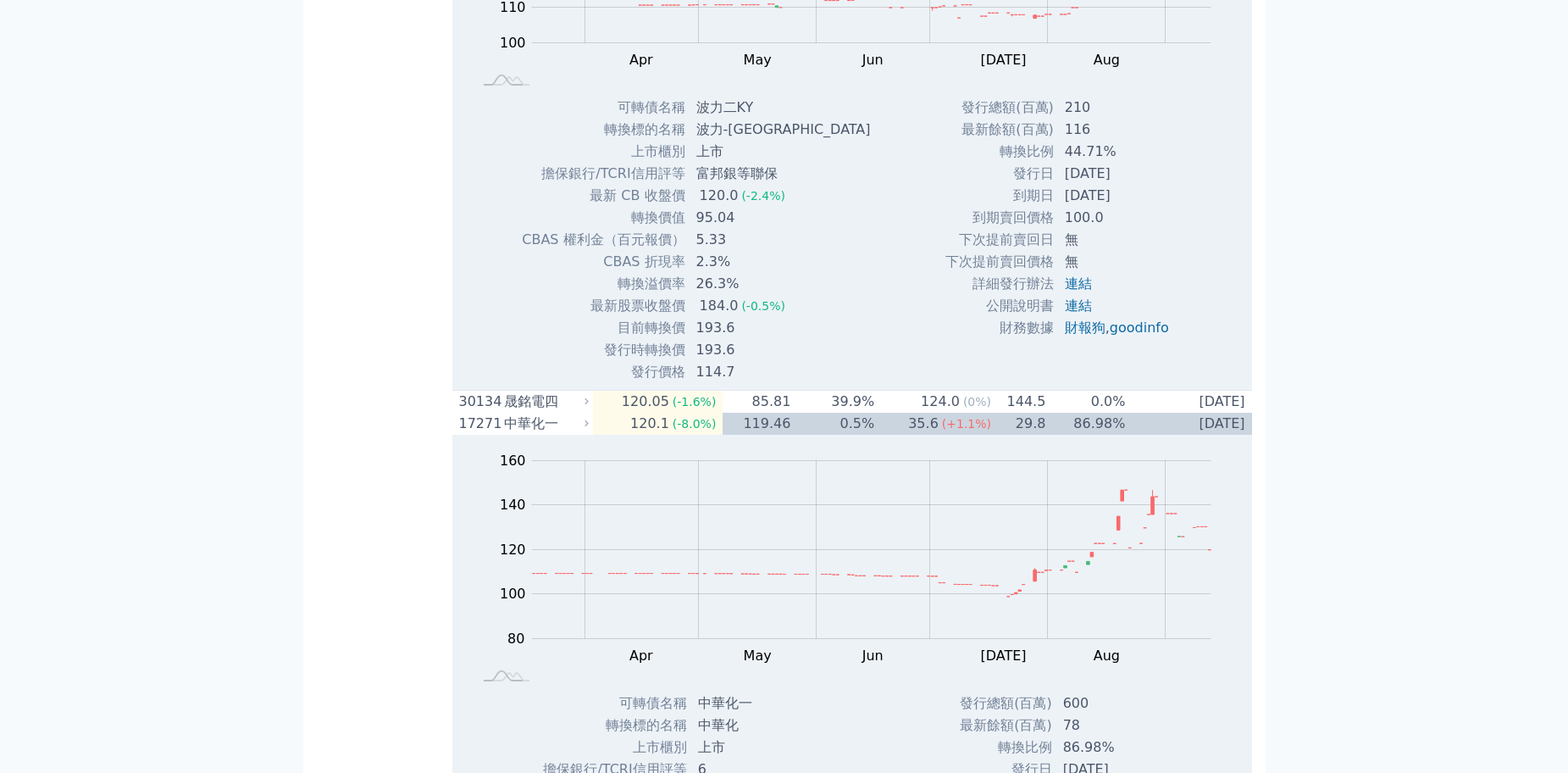
drag, startPoint x: 560, startPoint y: 262, endPoint x: 509, endPoint y: 252, distance: 52.0
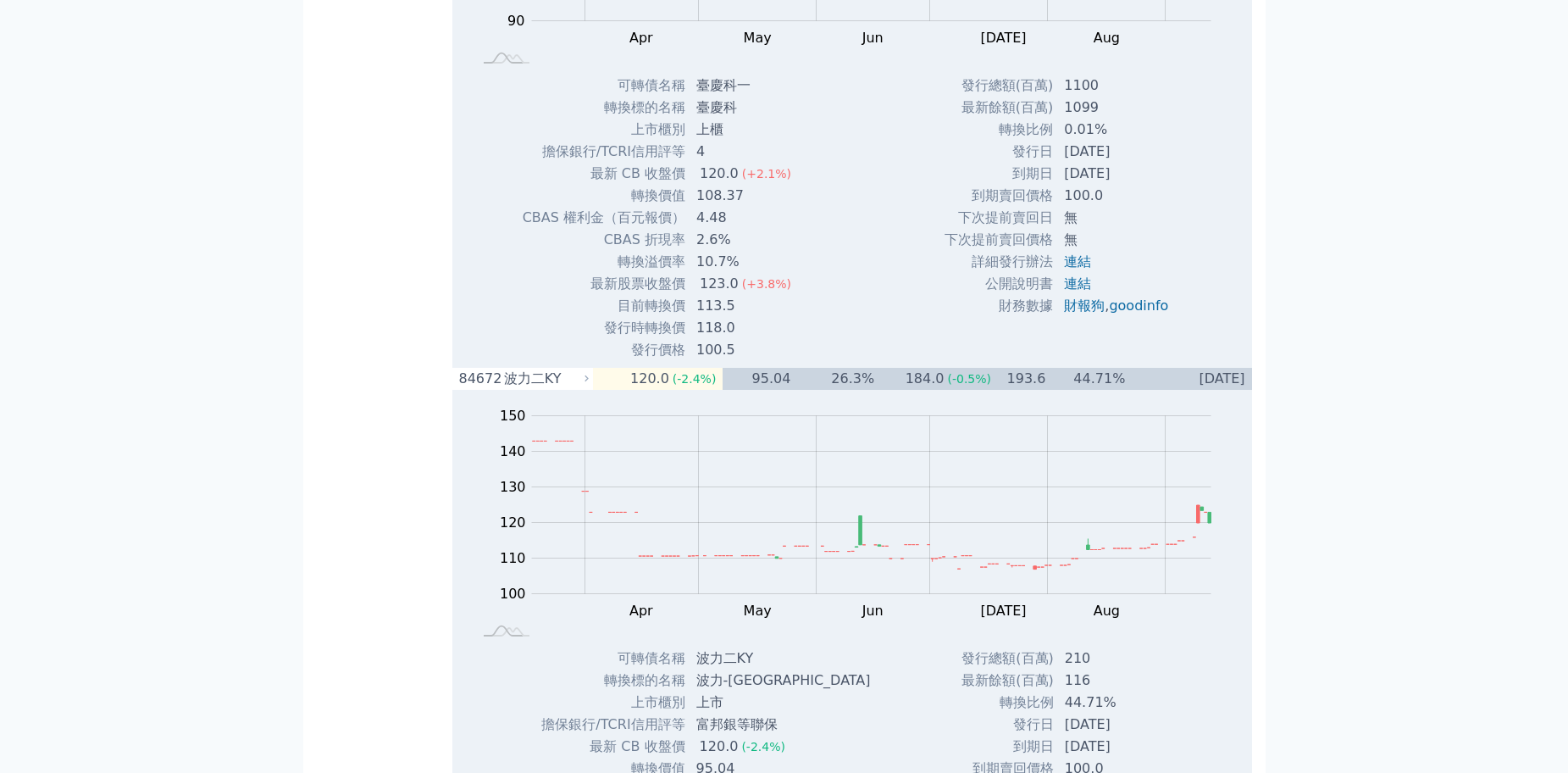
drag, startPoint x: 566, startPoint y: 229, endPoint x: 507, endPoint y: 228, distance: 59.0
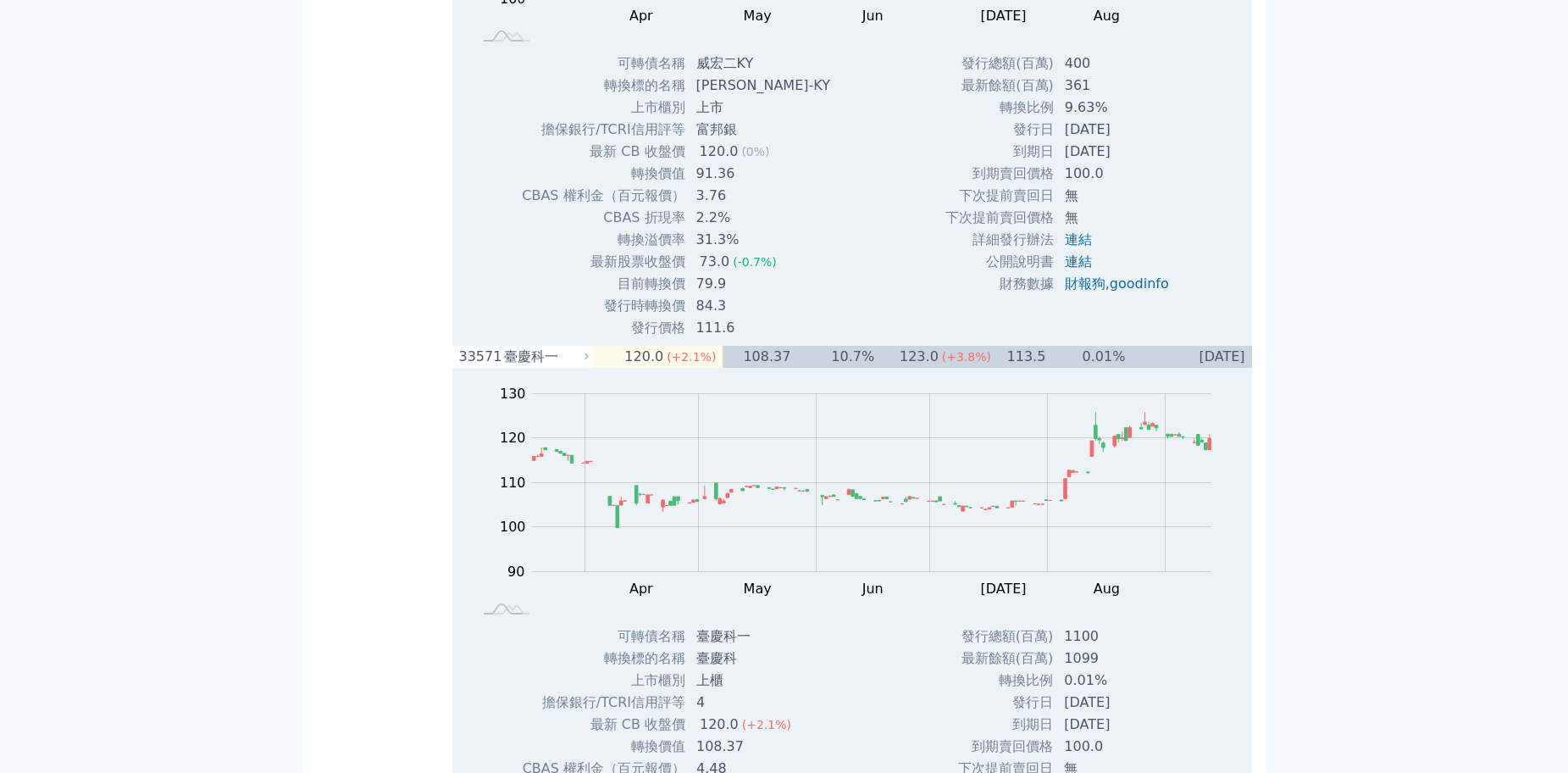
drag, startPoint x: 536, startPoint y: 205, endPoint x: 510, endPoint y: 210, distance: 26.5
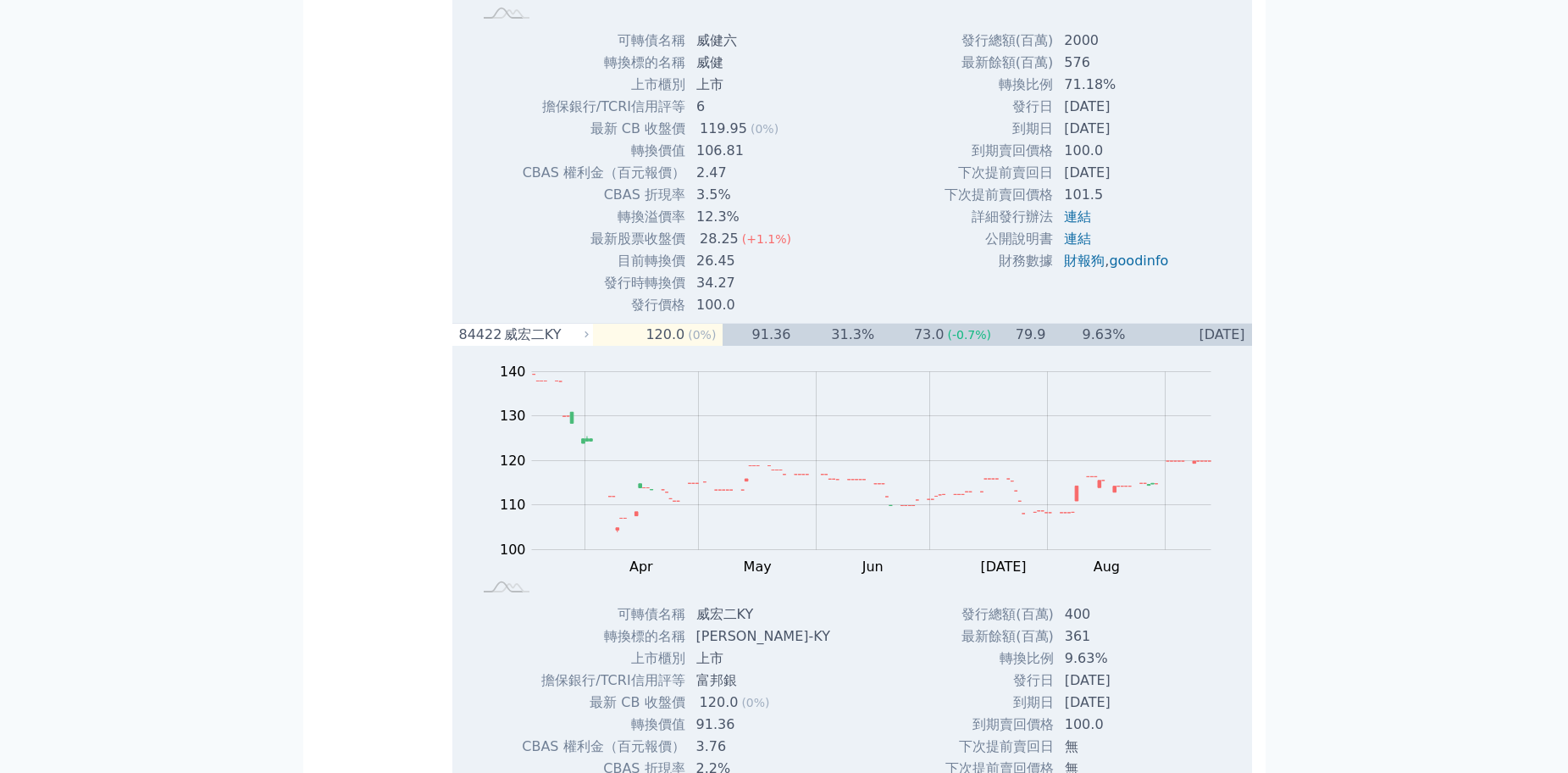
drag, startPoint x: 559, startPoint y: 179, endPoint x: 511, endPoint y: 179, distance: 48.0
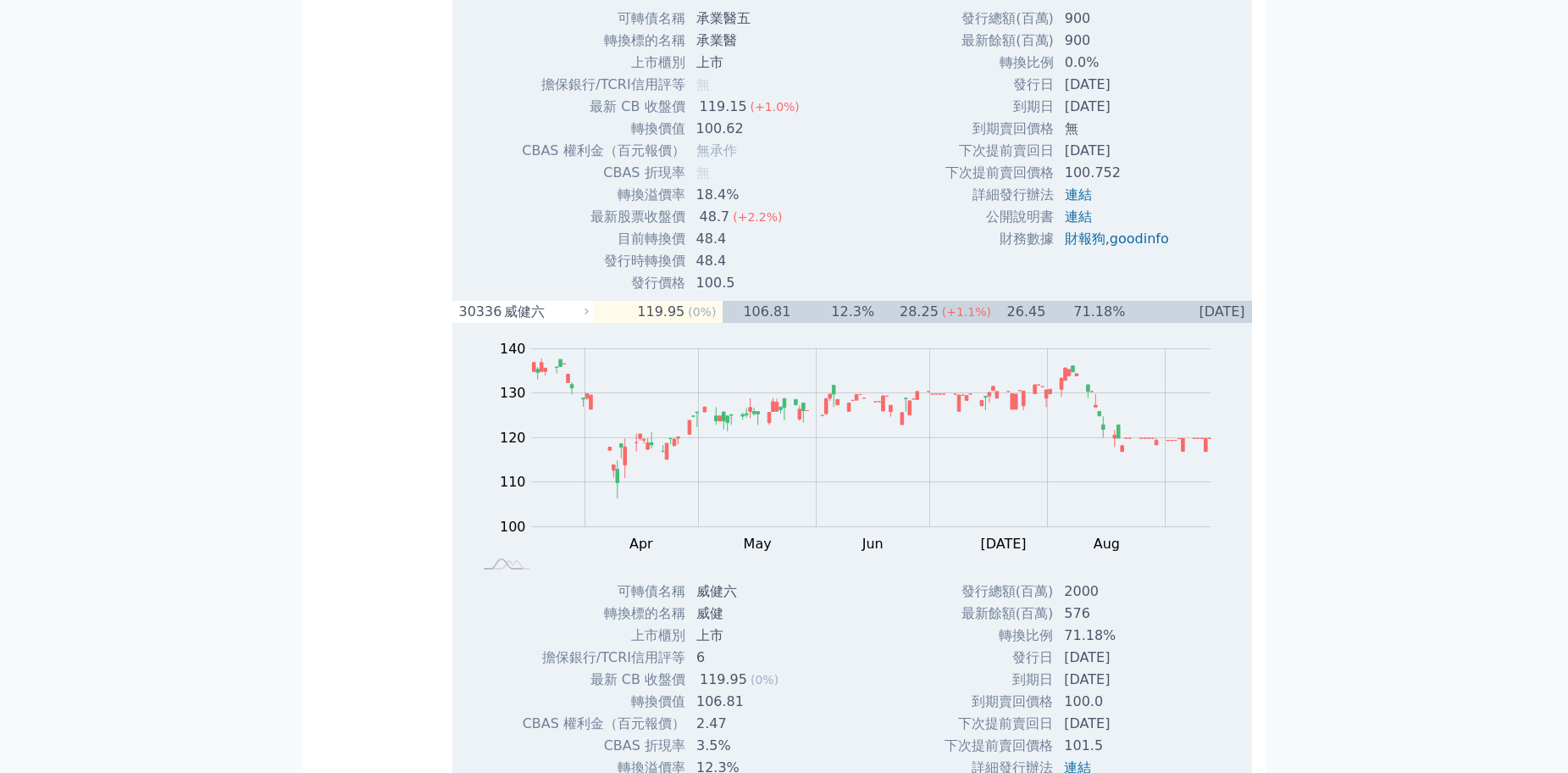
drag, startPoint x: 547, startPoint y: 161, endPoint x: 509, endPoint y: 156, distance: 38.3
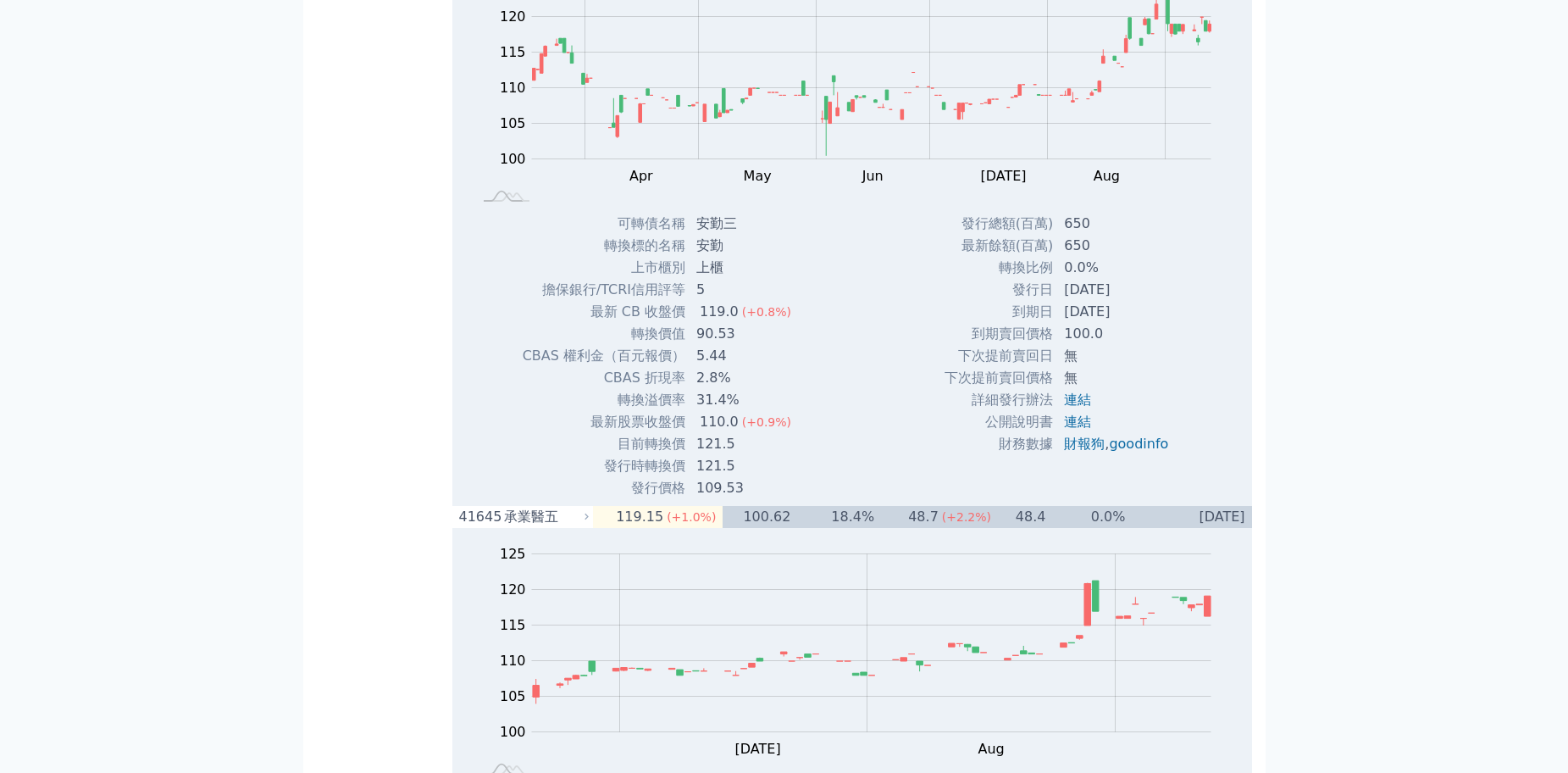
scroll to position [6023, 0]
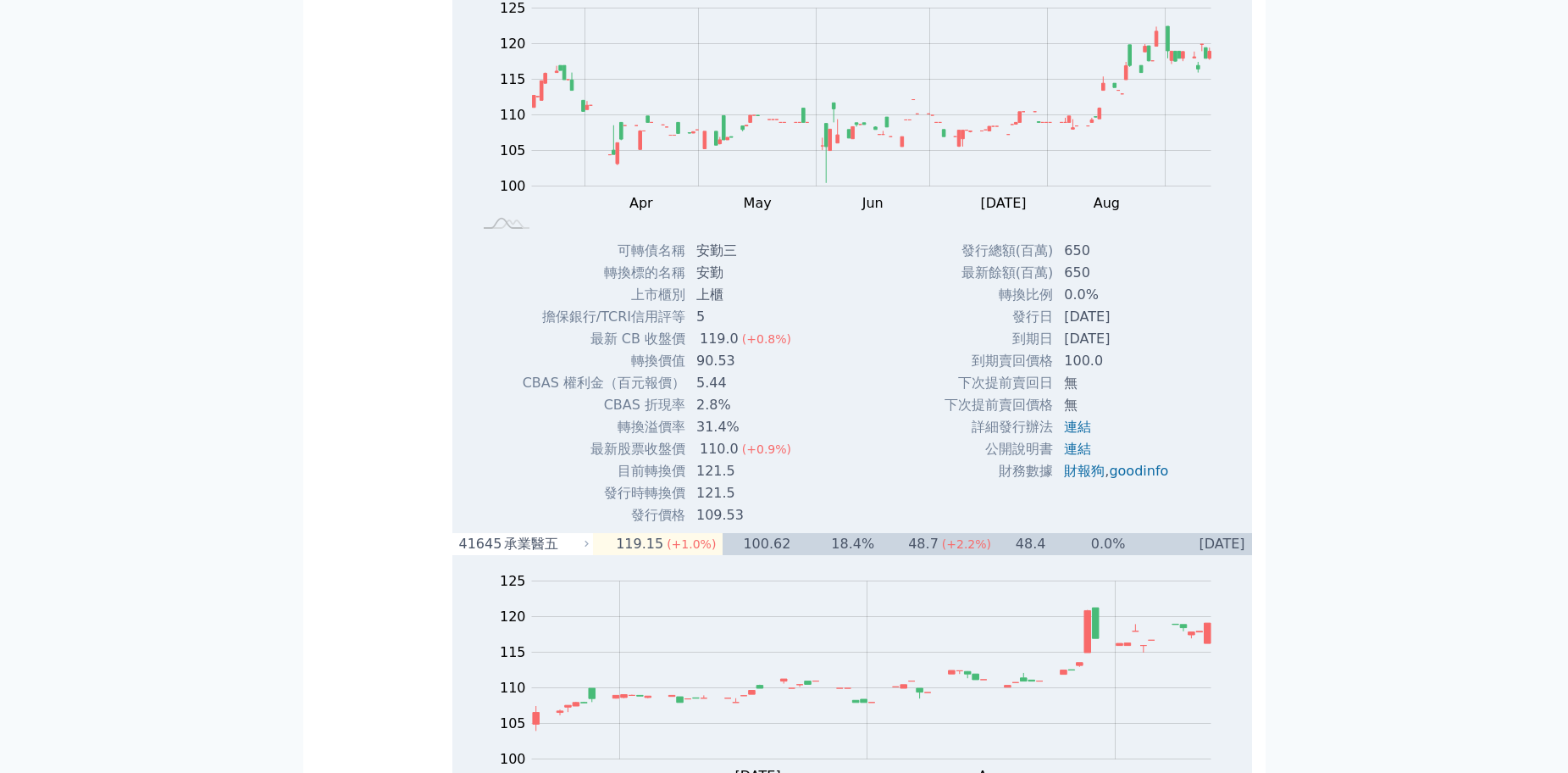
drag, startPoint x: 548, startPoint y: 367, endPoint x: 509, endPoint y: 368, distance: 39.0
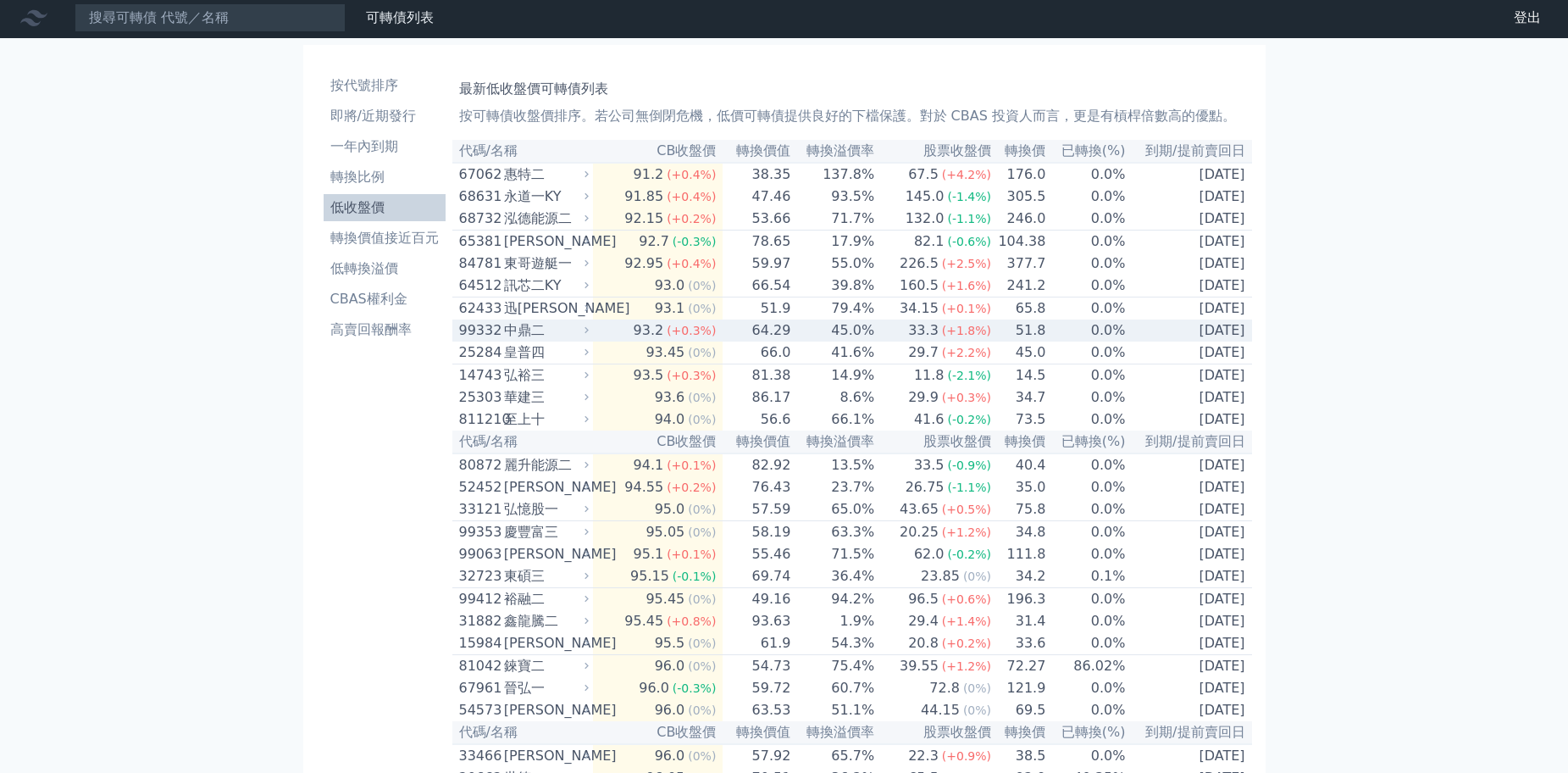
scroll to position [0, 0]
